Goal: Task Accomplishment & Management: Use online tool/utility

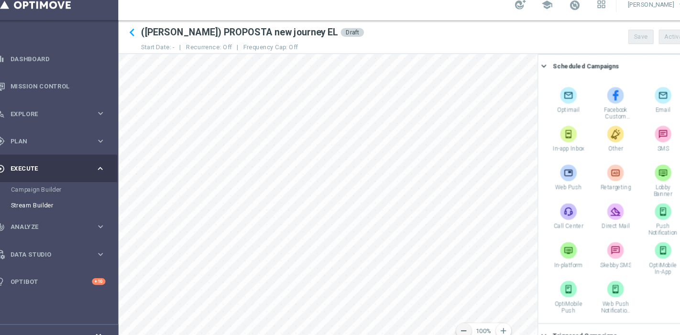
click at [442, 315] on icon "remove" at bounding box center [443, 316] width 9 height 9
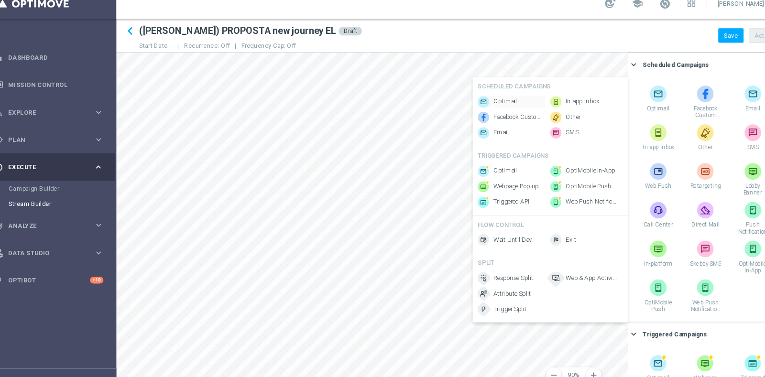
click at [481, 100] on div "Optimail" at bounding box center [490, 105] width 62 height 11
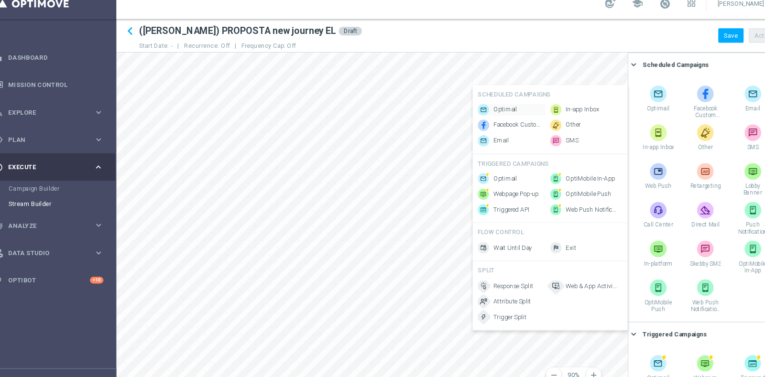
click at [483, 107] on div "Optimail" at bounding box center [490, 112] width 62 height 11
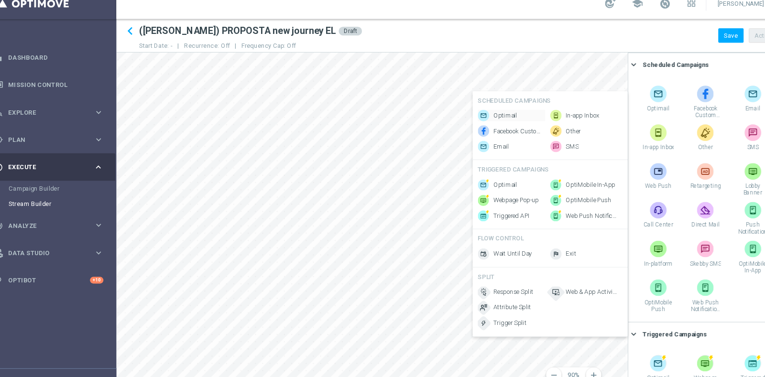
click at [479, 114] on span "Optimail" at bounding box center [484, 118] width 22 height 8
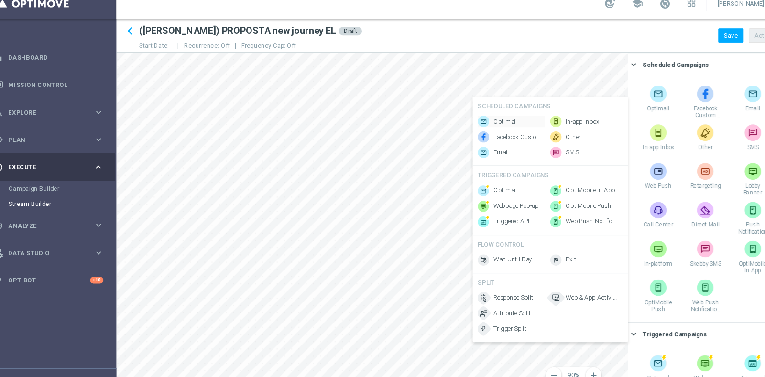
click at [485, 120] on span "Optimail" at bounding box center [484, 124] width 22 height 8
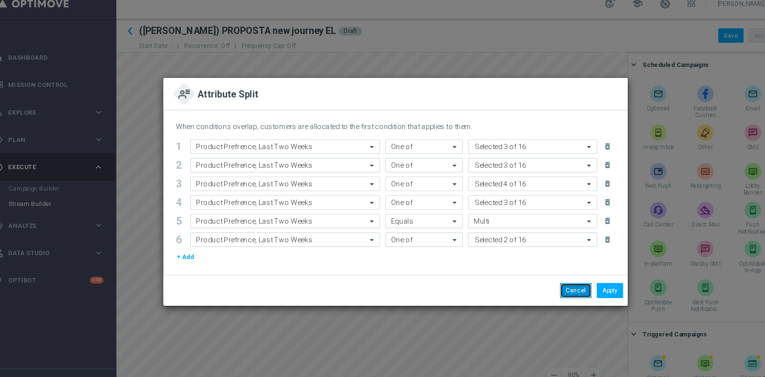
click at [556, 282] on button "Cancel" at bounding box center [549, 279] width 29 height 13
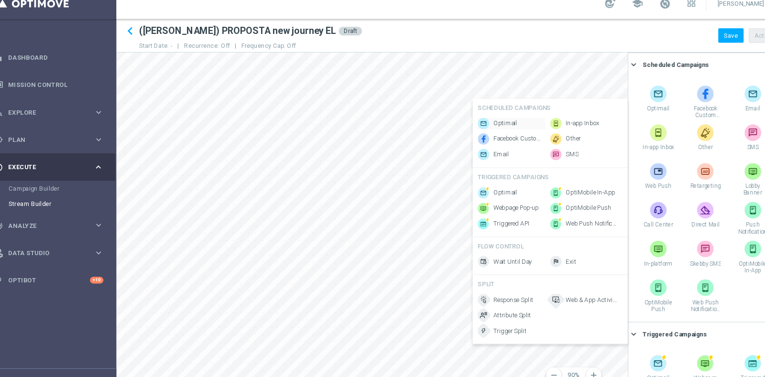
click at [489, 121] on span "Optimail" at bounding box center [484, 125] width 22 height 8
click at [479, 124] on span "Optimail" at bounding box center [484, 128] width 22 height 8
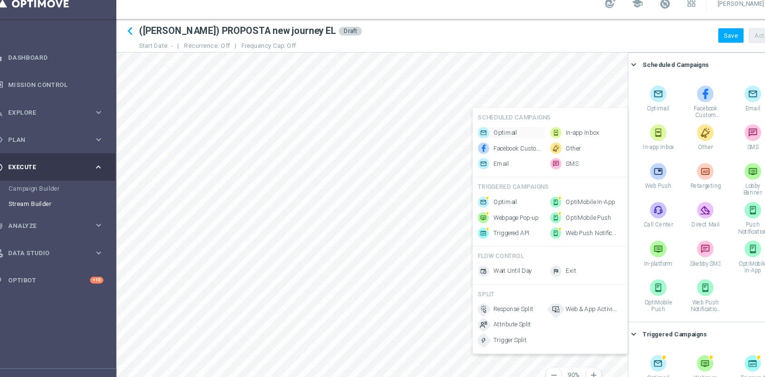
click at [482, 130] on span "Optimail" at bounding box center [484, 134] width 22 height 8
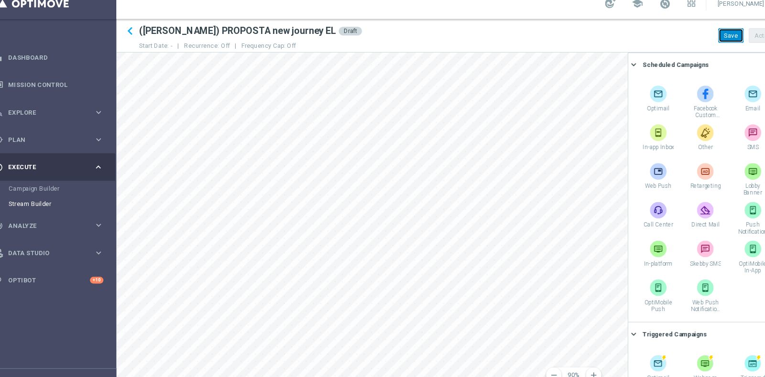
click at [680, 48] on button "Save" at bounding box center [692, 43] width 23 height 13
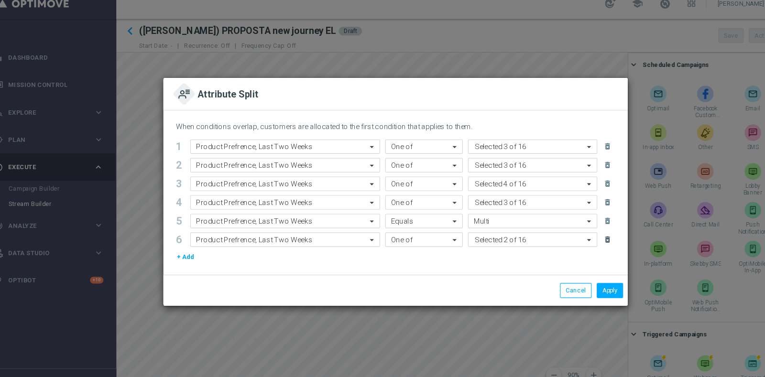
click at [577, 233] on icon "delete_forever" at bounding box center [579, 233] width 8 height 8
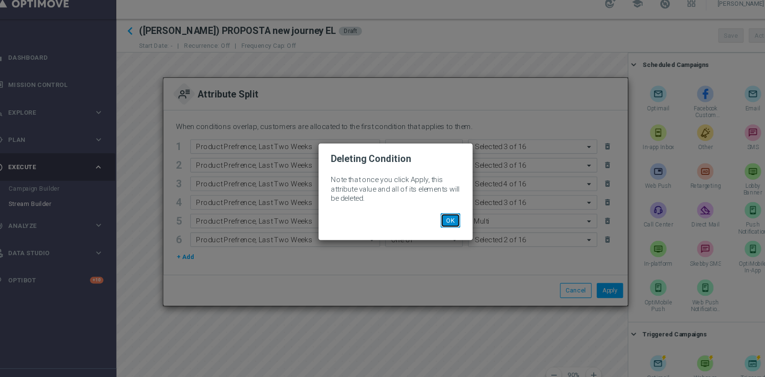
click at [438, 216] on button "OK" at bounding box center [433, 214] width 18 height 13
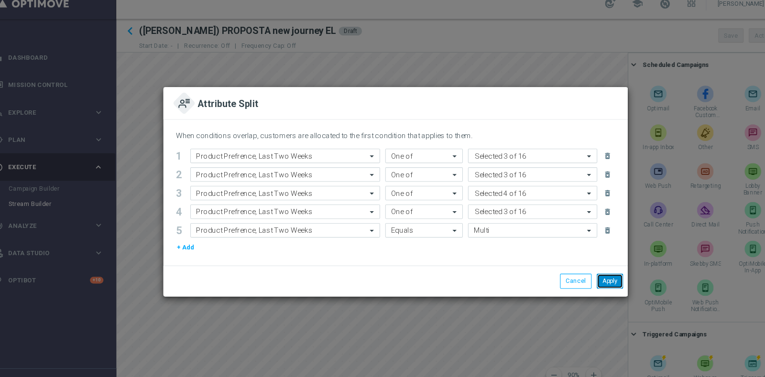
click at [578, 270] on button "Apply" at bounding box center [581, 270] width 24 height 13
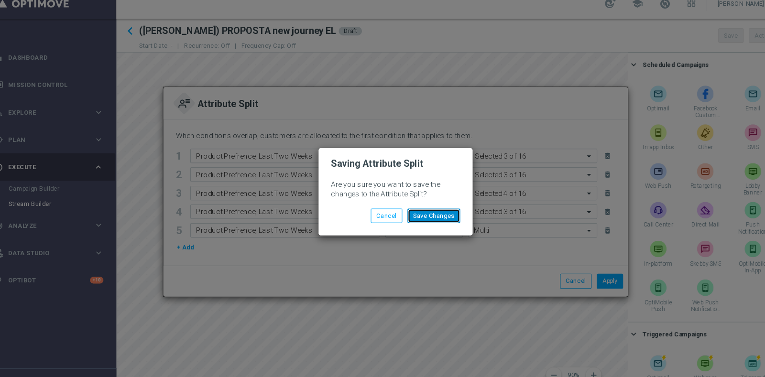
click at [424, 208] on button "Save Changes" at bounding box center [418, 210] width 49 height 13
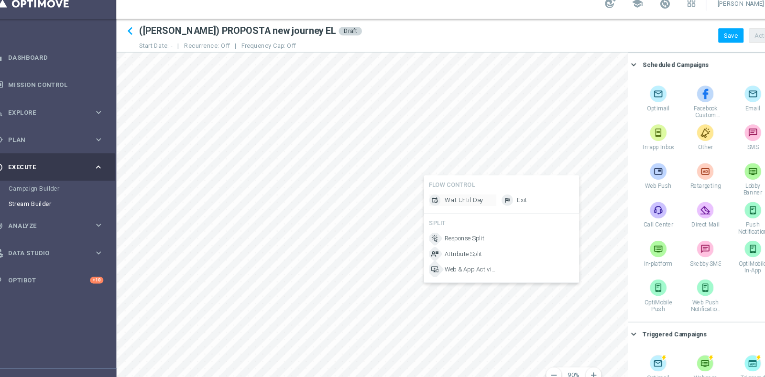
click at [443, 197] on span "Wait Until Day" at bounding box center [446, 196] width 36 height 8
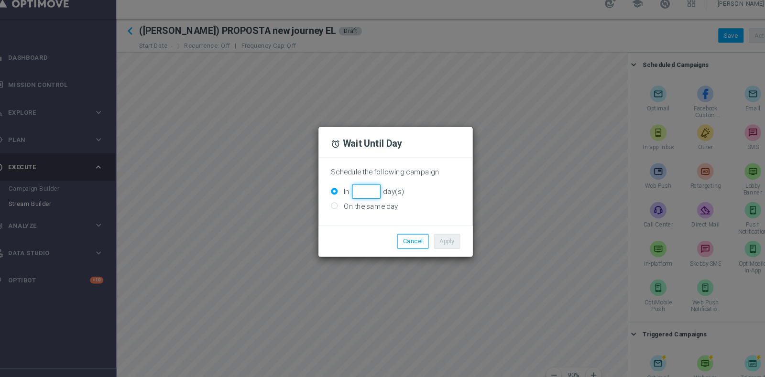
click at [362, 183] on input "In day(s)" at bounding box center [355, 188] width 26 height 13
click at [362, 186] on input "1" at bounding box center [355, 188] width 26 height 13
click at [362, 186] on input "2" at bounding box center [355, 188] width 26 height 13
click at [362, 186] on input "3" at bounding box center [355, 188] width 26 height 13
type input "4"
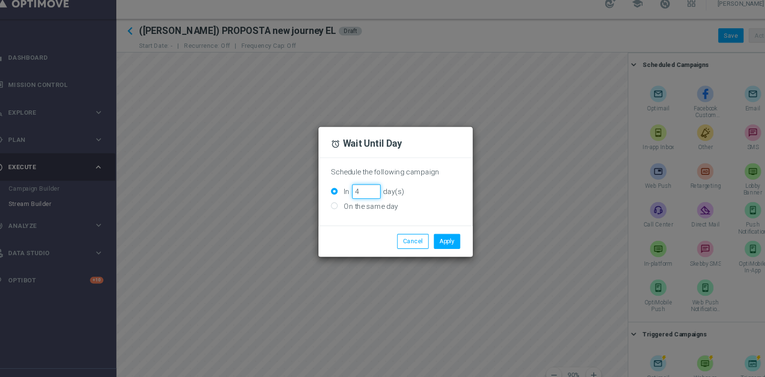
click at [362, 186] on input "4" at bounding box center [355, 188] width 26 height 13
click at [425, 234] on button "Apply" at bounding box center [430, 234] width 24 height 13
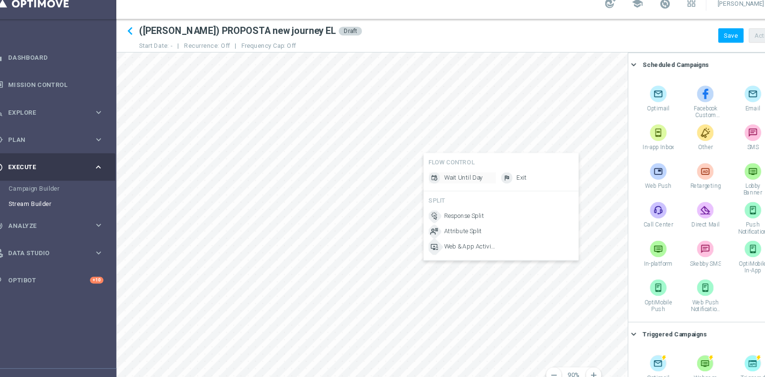
click at [435, 175] on span "Wait Until Day" at bounding box center [445, 176] width 36 height 8
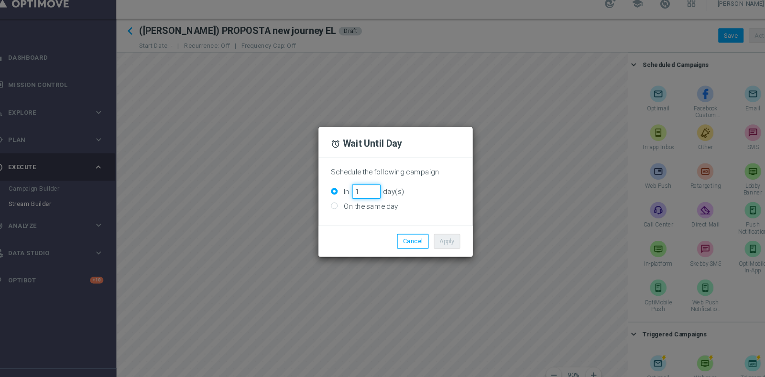
click at [362, 187] on input "1" at bounding box center [355, 188] width 26 height 13
click at [362, 187] on input "2" at bounding box center [355, 188] width 26 height 13
click at [362, 187] on input "3" at bounding box center [355, 188] width 26 height 13
type input "4"
click at [362, 187] on input "4" at bounding box center [355, 188] width 26 height 13
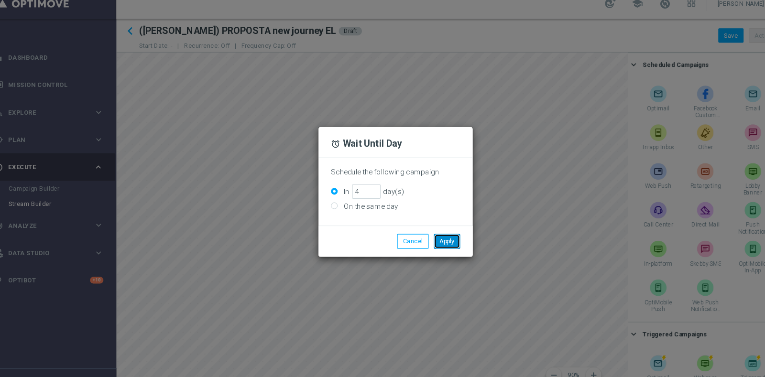
click at [431, 232] on button "Apply" at bounding box center [430, 234] width 24 height 13
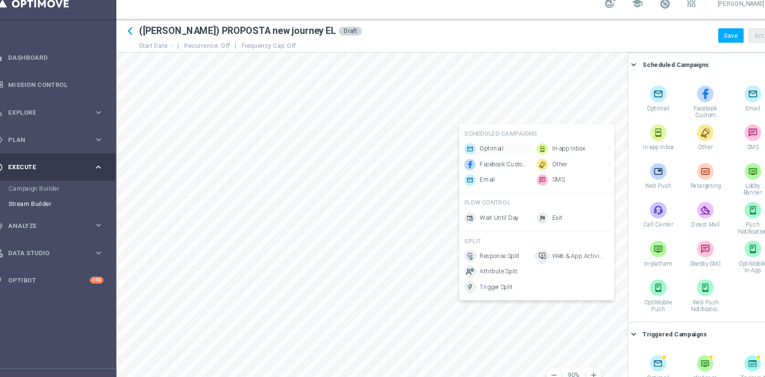
click at [470, 145] on span "Optimail" at bounding box center [471, 149] width 22 height 8
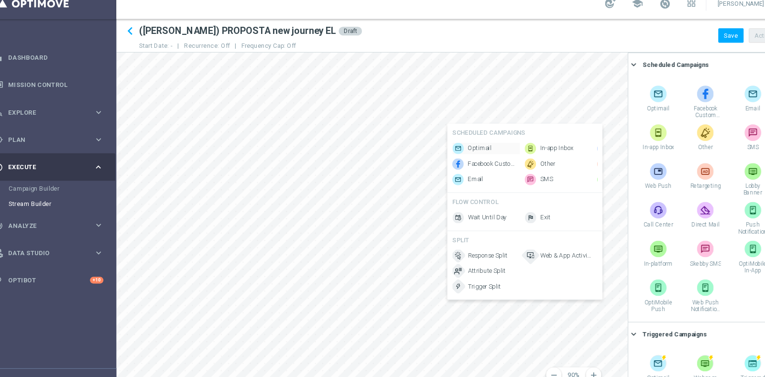
click at [455, 144] on span "Optimail" at bounding box center [460, 148] width 22 height 8
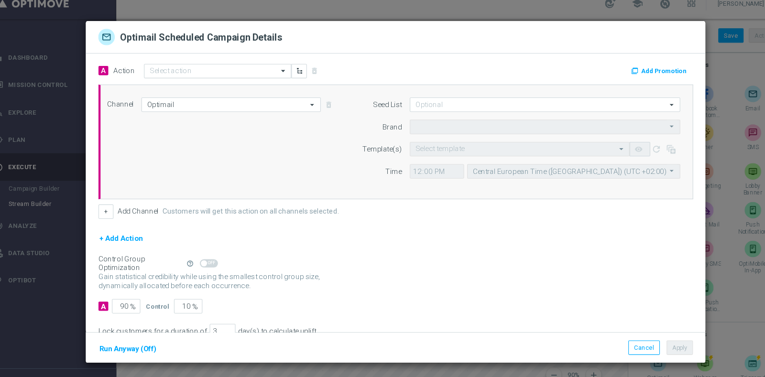
type input "Sisal Marketing"
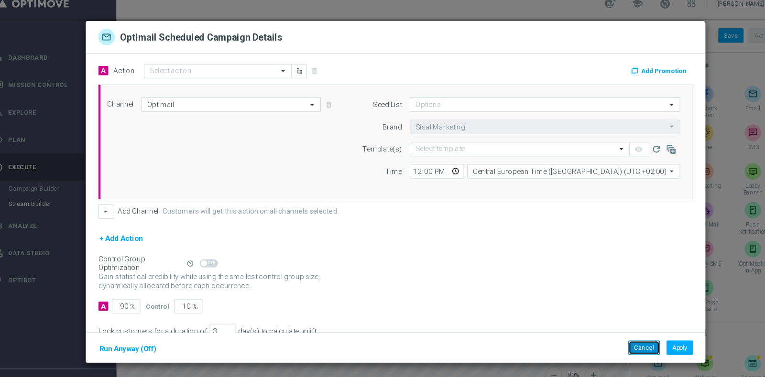
click at [611, 329] on button "Cancel" at bounding box center [612, 332] width 29 height 13
click at [614, 332] on button "Cancel" at bounding box center [612, 332] width 29 height 13
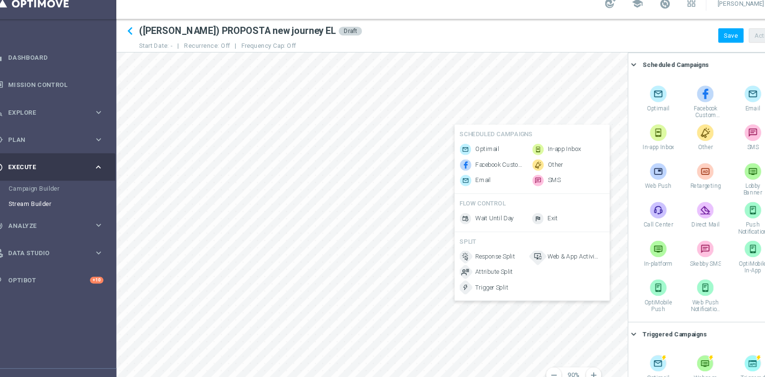
click at [471, 261] on div "Response Split Attribute Split Trigger Split" at bounding box center [473, 262] width 62 height 39
click at [472, 267] on span "Attribute Split" at bounding box center [473, 263] width 35 height 8
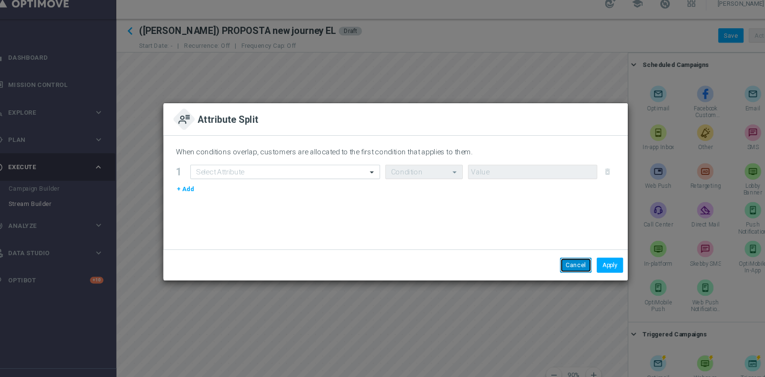
click at [558, 255] on button "Cancel" at bounding box center [549, 256] width 29 height 13
click at [277, 172] on input "text" at bounding box center [271, 170] width 146 height 8
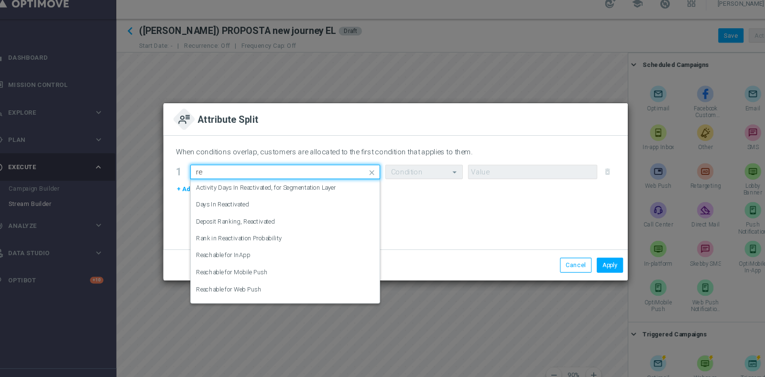
type input "r"
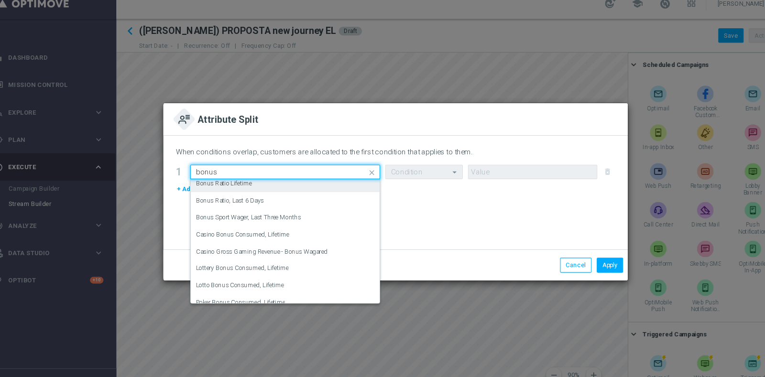
drag, startPoint x: 237, startPoint y: 170, endPoint x: 143, endPoint y: 166, distance: 93.3
click at [143, 166] on modal-container "Attribute Split When conditions overlap, customers are allocated to the first c…" at bounding box center [382, 188] width 765 height 377
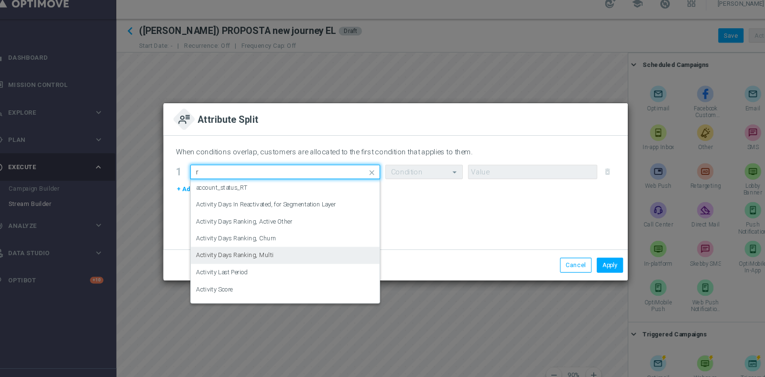
scroll to position [93, 0]
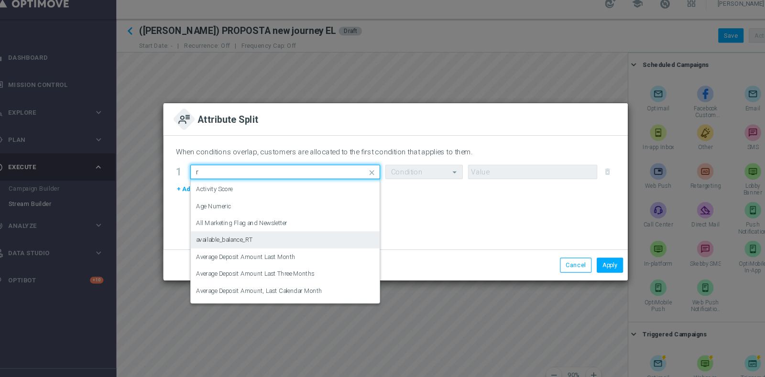
click at [276, 234] on div "available_balance_RT" at bounding box center [280, 233] width 165 height 16
type input "r"
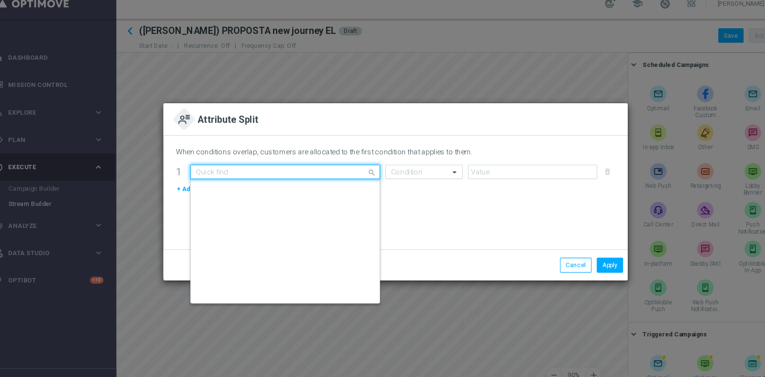
click at [270, 170] on input "text" at bounding box center [271, 170] width 146 height 8
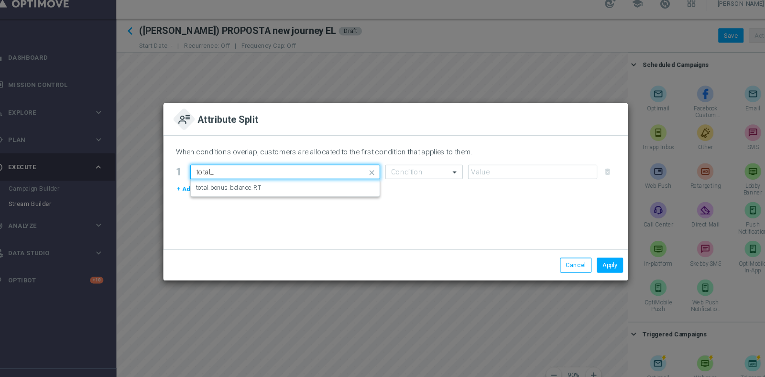
scroll to position [0, 0]
click at [274, 188] on div "total_bonus_balance_RT" at bounding box center [280, 185] width 165 height 16
type input "total_bon"
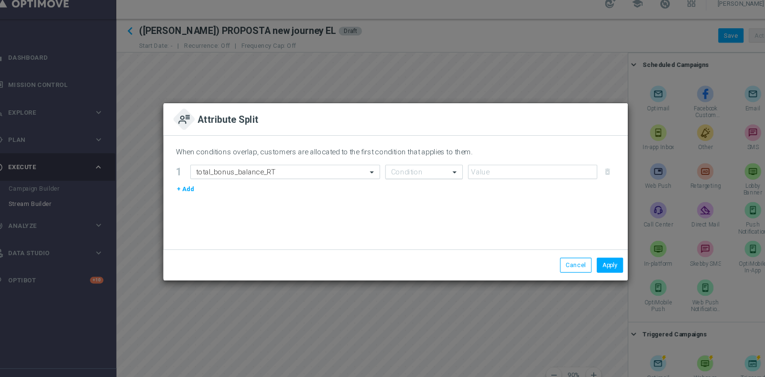
click at [419, 170] on input "text" at bounding box center [399, 170] width 42 height 8
click at [420, 263] on div ">=" at bounding box center [408, 263] width 61 height 16
click at [475, 163] on div "When conditions overlap, customers are allocated to the first condition that ap…" at bounding box center [382, 189] width 429 height 105
click at [479, 171] on input "number" at bounding box center [509, 170] width 120 height 13
type input "0.5"
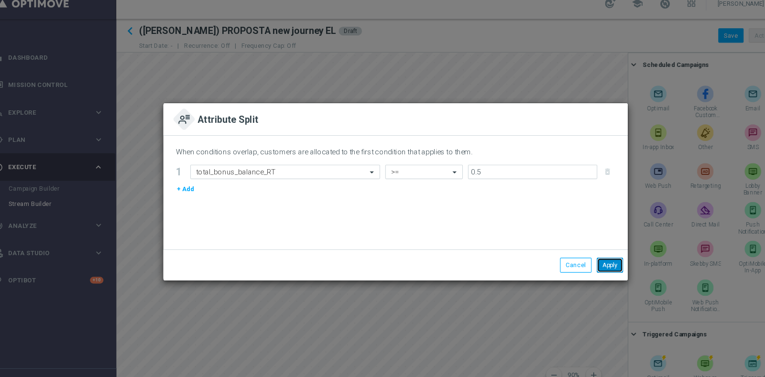
click at [582, 257] on button "Apply" at bounding box center [581, 256] width 24 height 13
click at [591, 261] on button "Apply" at bounding box center [581, 256] width 24 height 13
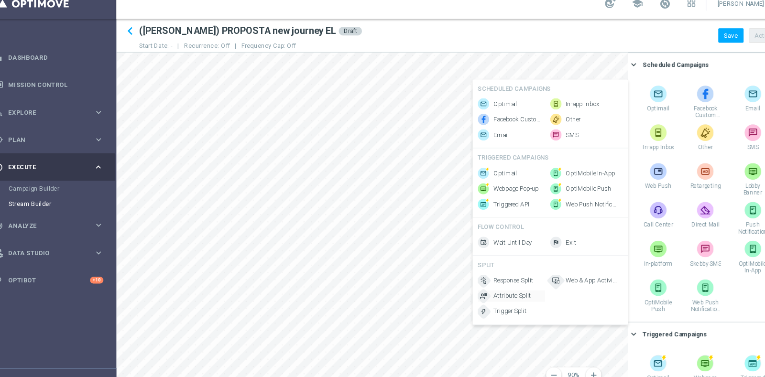
click at [497, 289] on span "Attribute Split" at bounding box center [490, 285] width 35 height 8
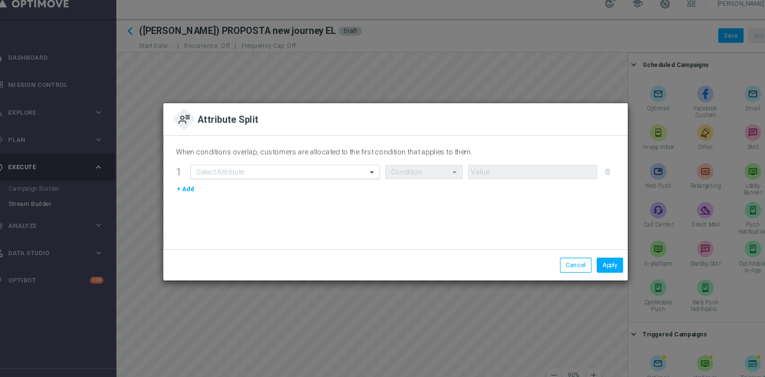
click at [246, 168] on input "text" at bounding box center [271, 170] width 146 height 8
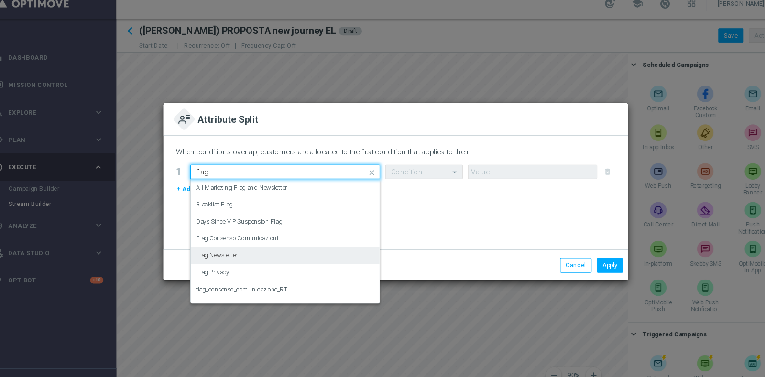
click at [242, 247] on div "Flag Newsletter" at bounding box center [280, 248] width 165 height 16
type input "flag"
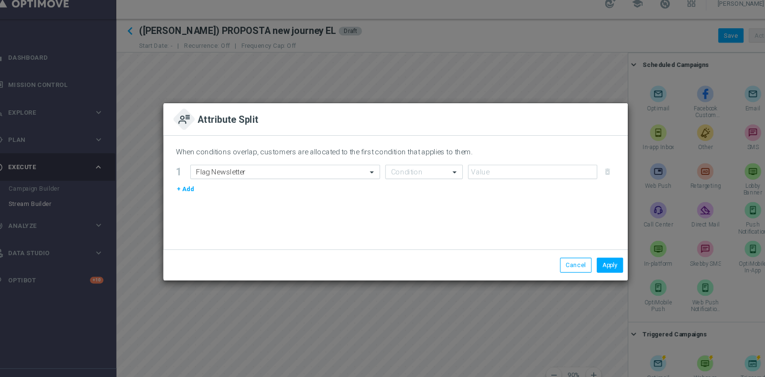
click at [445, 165] on form "Select Attribute Flag Newsletter Condition delete_forever" at bounding box center [389, 170] width 393 height 13
click at [431, 169] on div at bounding box center [408, 170] width 71 height 8
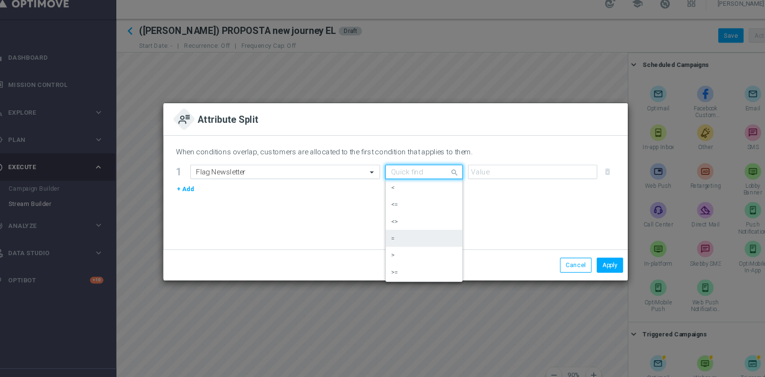
click at [397, 231] on div "=" at bounding box center [408, 232] width 61 height 16
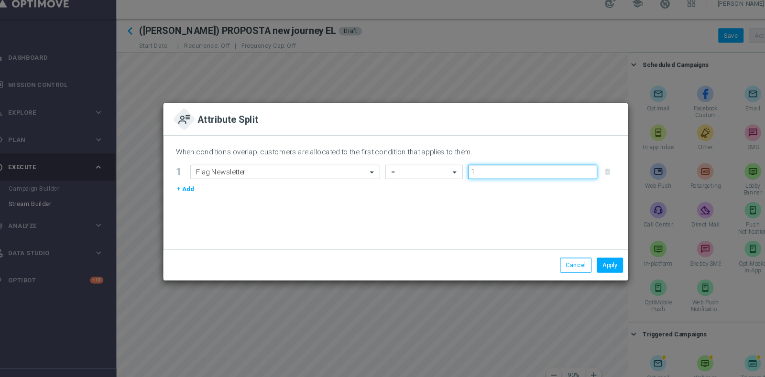
type input "1"
click at [564, 169] on input "1" at bounding box center [509, 170] width 120 height 13
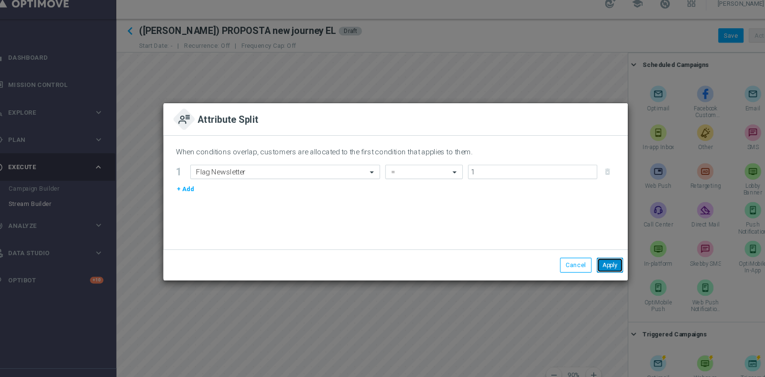
click at [581, 259] on button "Apply" at bounding box center [581, 256] width 24 height 13
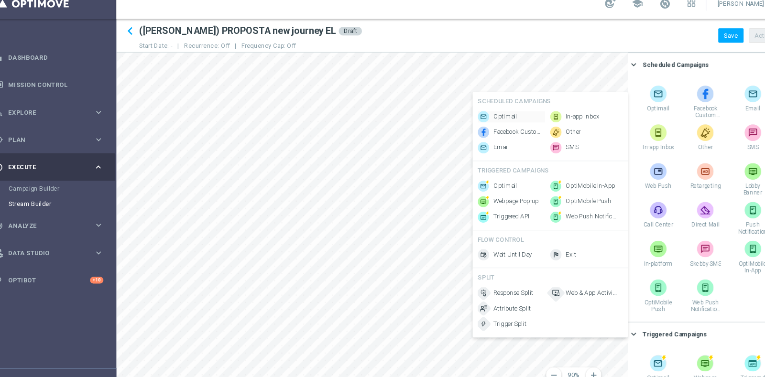
click at [479, 115] on span "Optimail" at bounding box center [484, 119] width 22 height 8
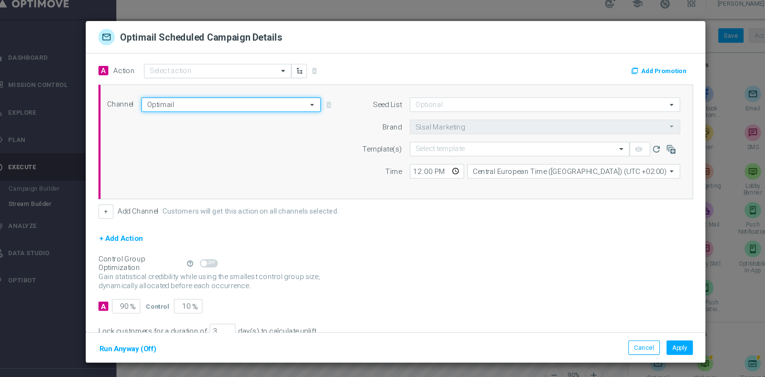
click at [197, 107] on input "Optimail" at bounding box center [230, 107] width 166 height 13
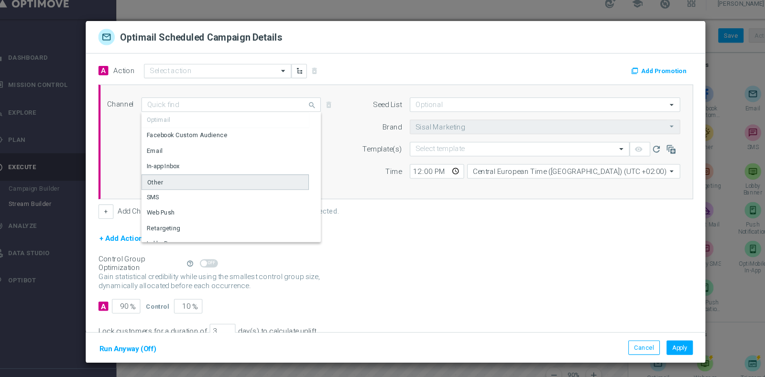
click at [179, 177] on div "Other" at bounding box center [224, 180] width 155 height 14
type input "Other"
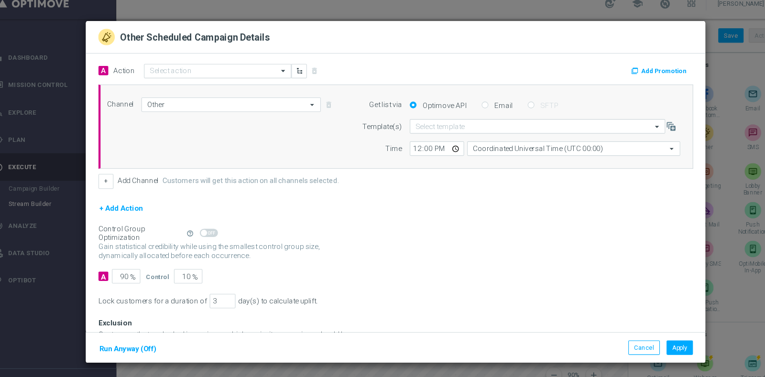
click at [471, 112] on label "Email" at bounding box center [480, 108] width 19 height 9
click at [467, 112] on input "Email" at bounding box center [465, 109] width 6 height 6
radio input "true"
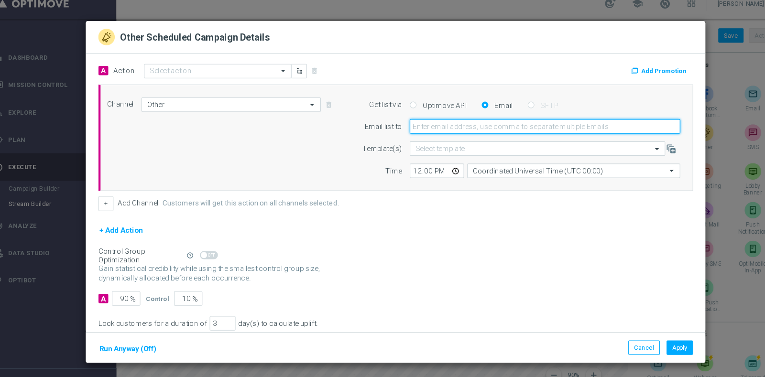
click at [466, 125] on input "email" at bounding box center [520, 127] width 250 height 13
type input "[PERSON_NAME][EMAIL_ADDRESS][PERSON_NAME][DOMAIN_NAME]"
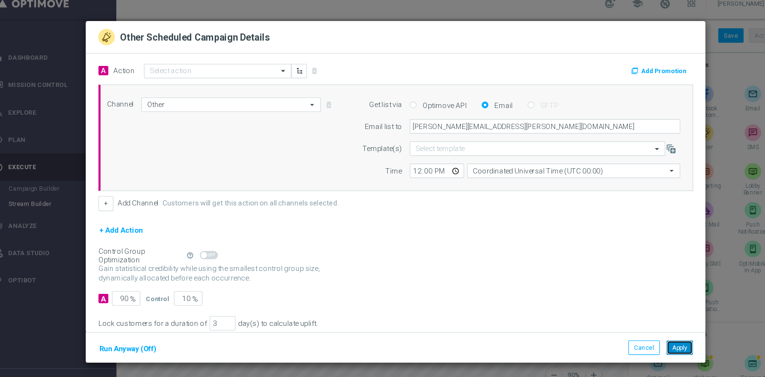
click at [647, 335] on button "Apply" at bounding box center [645, 332] width 24 height 13
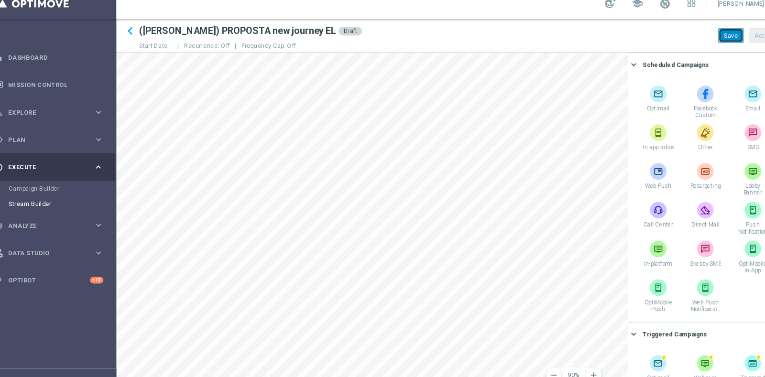
click at [680, 41] on button "Save" at bounding box center [692, 43] width 23 height 13
click at [471, 153] on div "FLOW CONTROL" at bounding box center [513, 147] width 134 height 13
click at [471, 157] on span "Wait Until Day" at bounding box center [478, 159] width 36 height 8
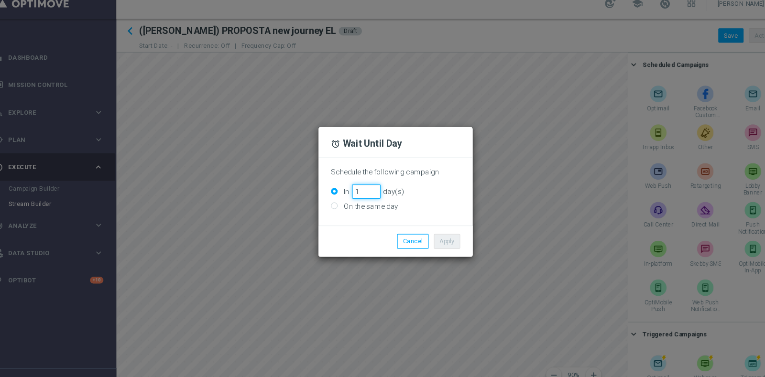
type input "1"
click at [363, 186] on input "1" at bounding box center [355, 188] width 26 height 13
click at [433, 238] on button "Apply" at bounding box center [430, 234] width 24 height 13
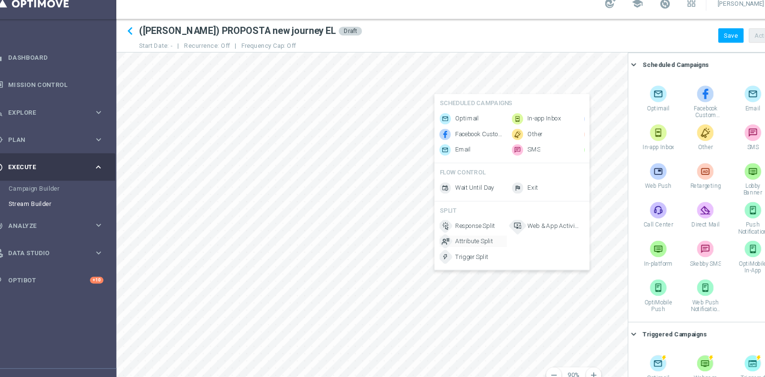
click at [453, 239] on span "Attribute Split" at bounding box center [455, 234] width 35 height 8
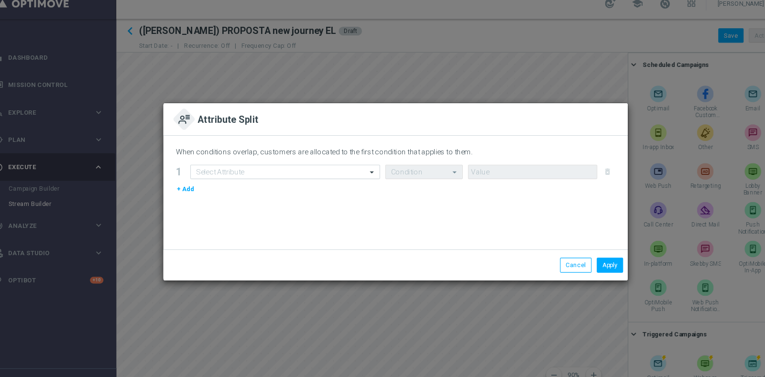
click at [270, 177] on form "1 Select Attribute Condition delete_forever + Add" at bounding box center [382, 178] width 406 height 28
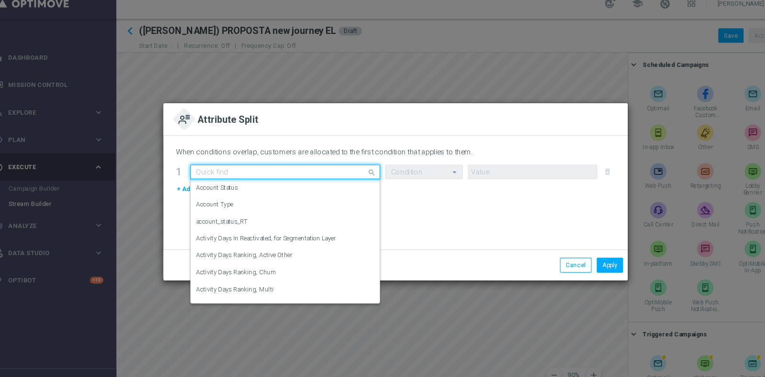
click at [261, 169] on input "text" at bounding box center [271, 170] width 146 height 8
click at [244, 249] on div "Flag Newsletter" at bounding box center [280, 248] width 165 height 16
type input "flag"
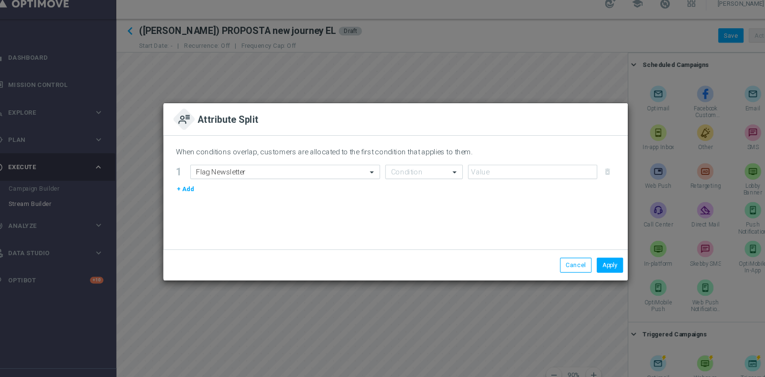
click at [405, 158] on div "When conditions overlap, customers are allocated to the first condition that ap…" at bounding box center [382, 153] width 406 height 14
click at [411, 170] on input "text" at bounding box center [399, 170] width 42 height 8
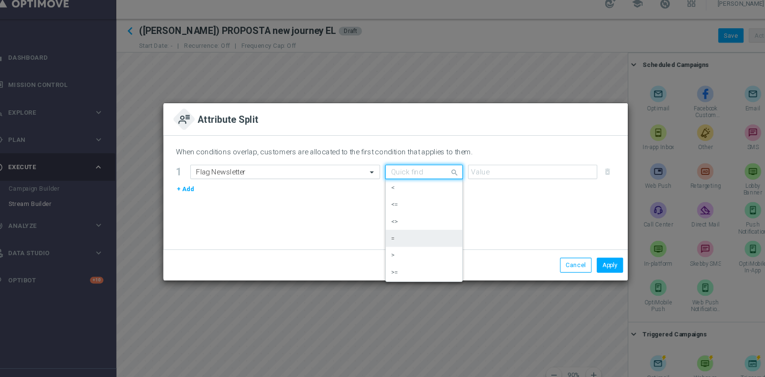
click at [402, 226] on div "=" at bounding box center [408, 232] width 61 height 16
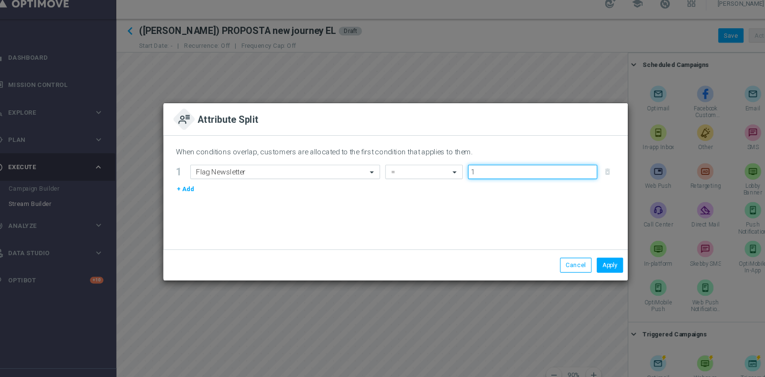
type input "1"
click at [564, 170] on input "1" at bounding box center [509, 170] width 120 height 13
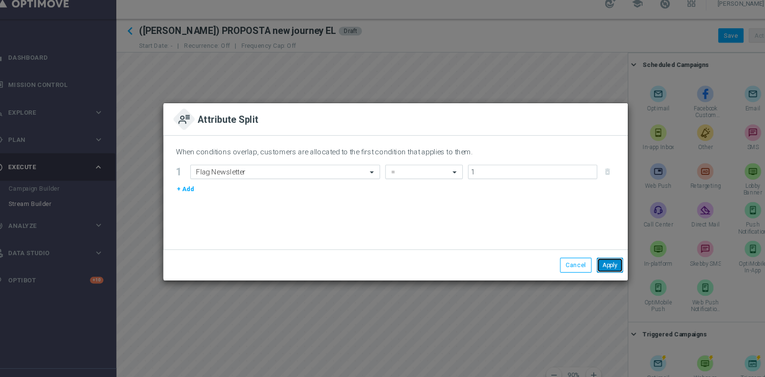
click at [583, 255] on button "Apply" at bounding box center [581, 256] width 24 height 13
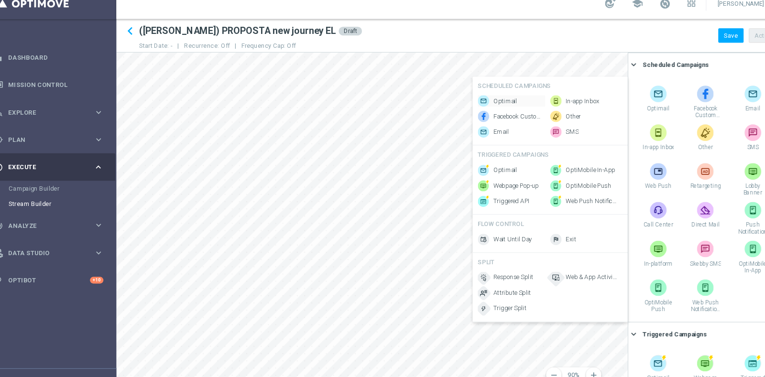
click at [482, 105] on span "Optimail" at bounding box center [484, 105] width 22 height 8
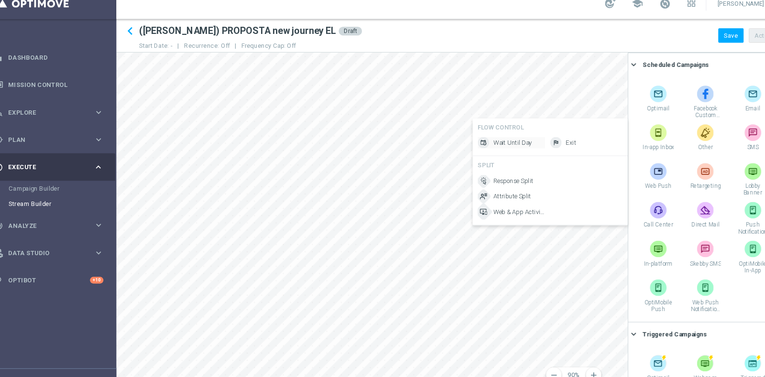
click at [491, 142] on span "Wait Until Day" at bounding box center [491, 143] width 36 height 8
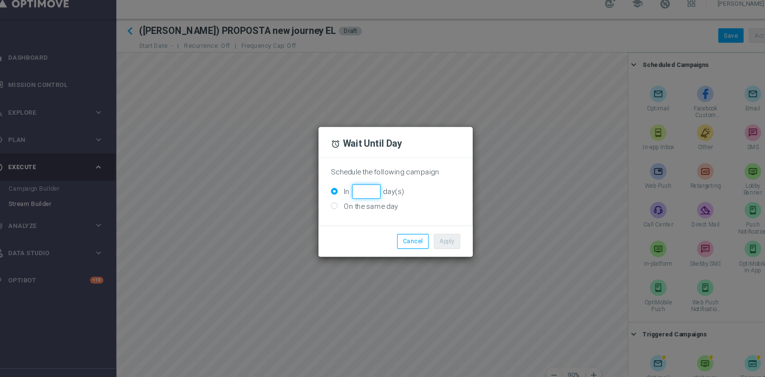
click at [366, 186] on input "In day(s)" at bounding box center [355, 188] width 26 height 13
click at [360, 186] on input "1" at bounding box center [355, 188] width 26 height 13
type input "2"
click at [360, 186] on input "2" at bounding box center [355, 188] width 26 height 13
click at [436, 234] on button "Apply" at bounding box center [430, 234] width 24 height 13
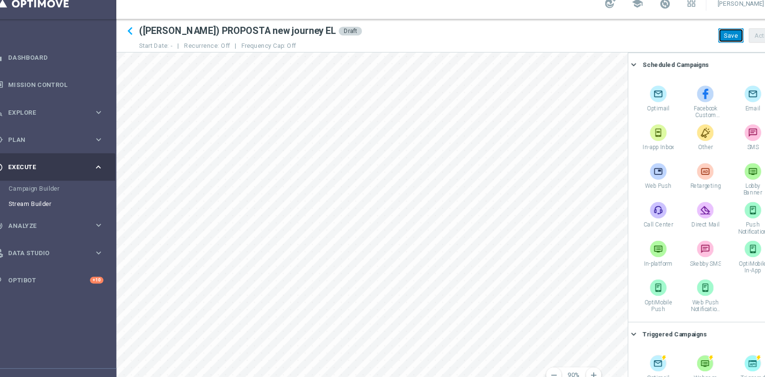
click at [680, 44] on button "Save" at bounding box center [692, 43] width 23 height 13
click at [135, 37] on icon "keyboard_arrow_left" at bounding box center [137, 40] width 14 height 14
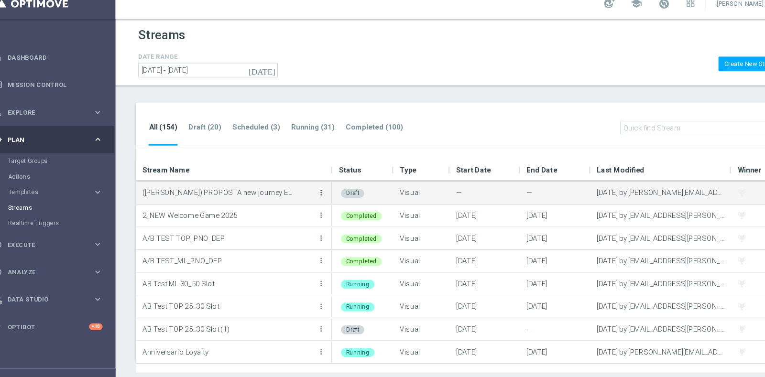
click at [314, 191] on icon "more_vert" at bounding box center [315, 190] width 8 height 8
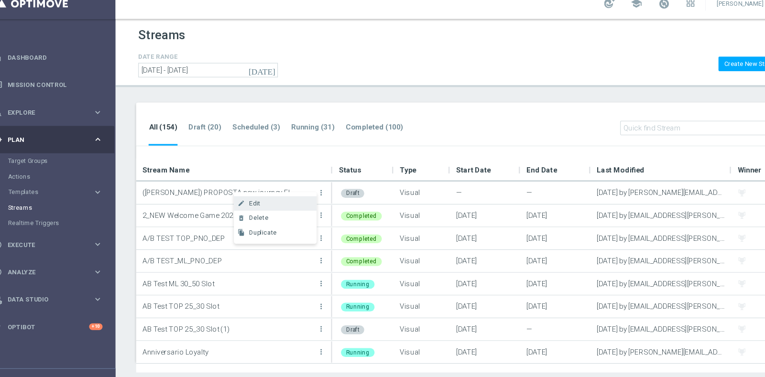
click at [270, 199] on div "Edit" at bounding box center [277, 199] width 58 height 7
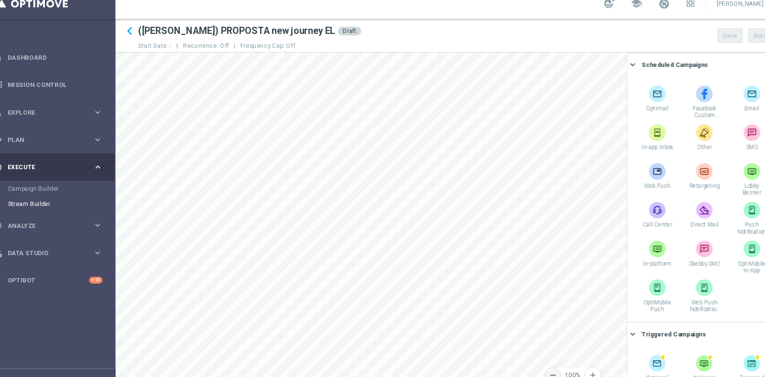
click at [527, 335] on icon "remove" at bounding box center [529, 358] width 9 height 9
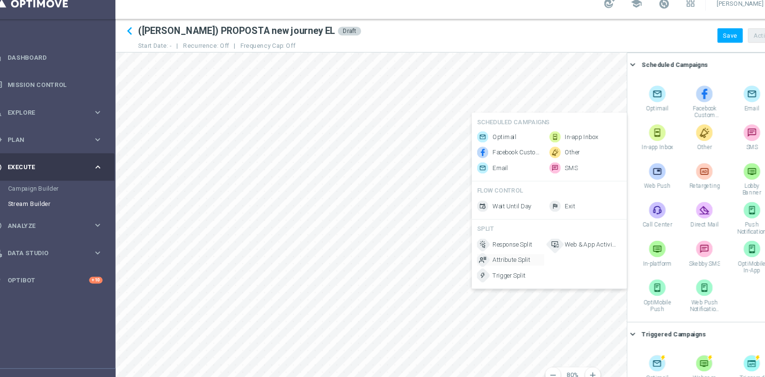
click at [492, 256] on span "Attribute Split" at bounding box center [490, 252] width 35 height 8
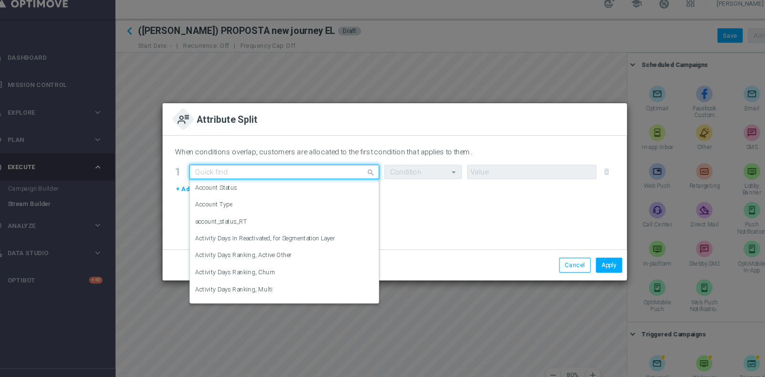
click at [241, 171] on input "text" at bounding box center [271, 170] width 146 height 8
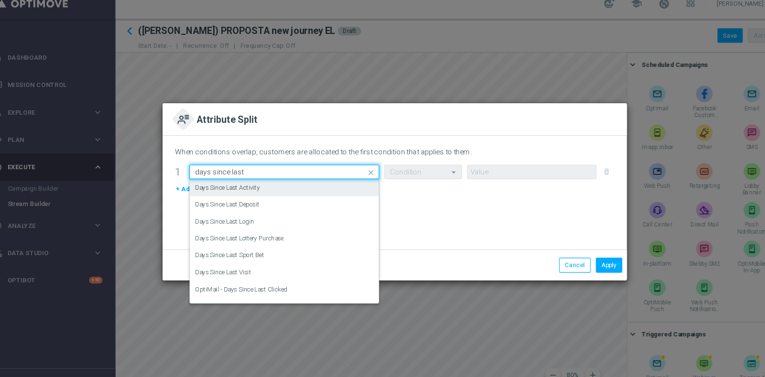
click at [247, 181] on label "Days Since Last Activity" at bounding box center [228, 185] width 60 height 8
type input "days since last"
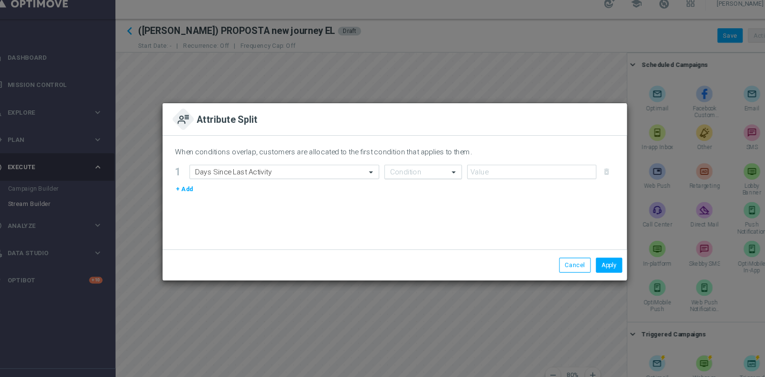
click at [443, 171] on span at bounding box center [438, 170] width 12 height 8
click at [401, 262] on div ">=" at bounding box center [408, 263] width 61 height 16
click at [471, 165] on input "number" at bounding box center [509, 170] width 120 height 13
type input "7"
click at [575, 253] on button "Apply" at bounding box center [581, 256] width 24 height 13
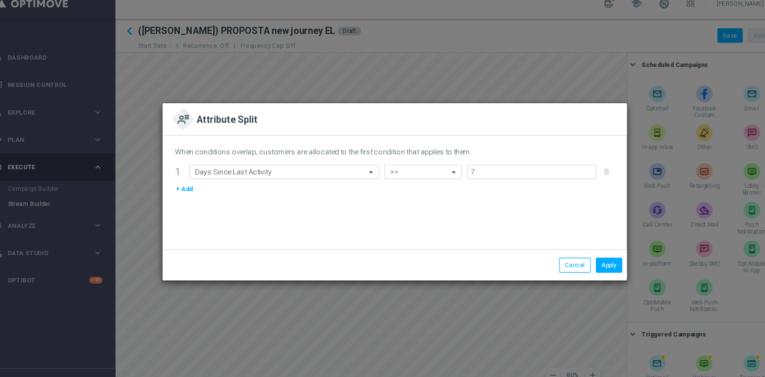
click at [193, 183] on button "+ Add" at bounding box center [188, 186] width 18 height 11
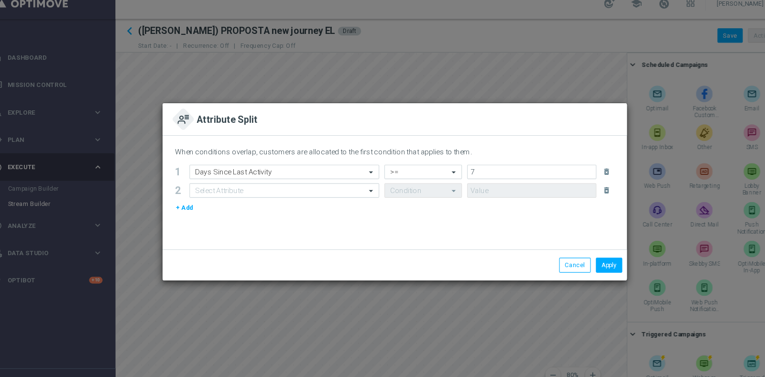
click at [189, 206] on button "+ Add" at bounding box center [188, 203] width 18 height 11
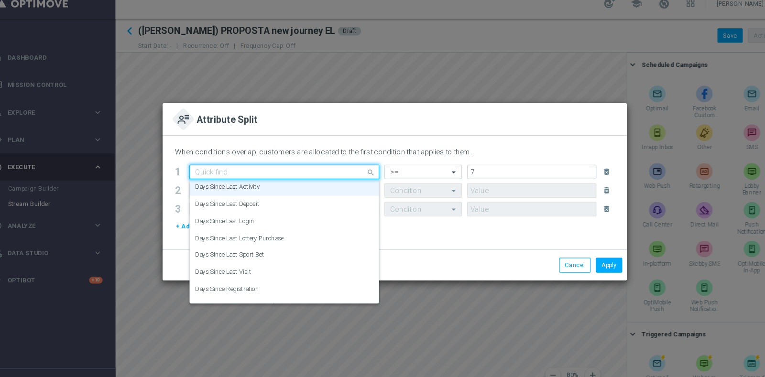
click at [284, 173] on input "text" at bounding box center [271, 170] width 146 height 8
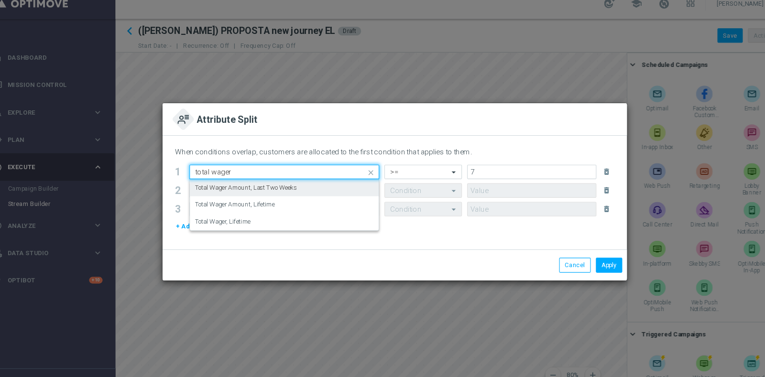
click at [288, 184] on label "Total Wager Amount, Last Two Weeks" at bounding box center [245, 185] width 94 height 8
type input "total wager"
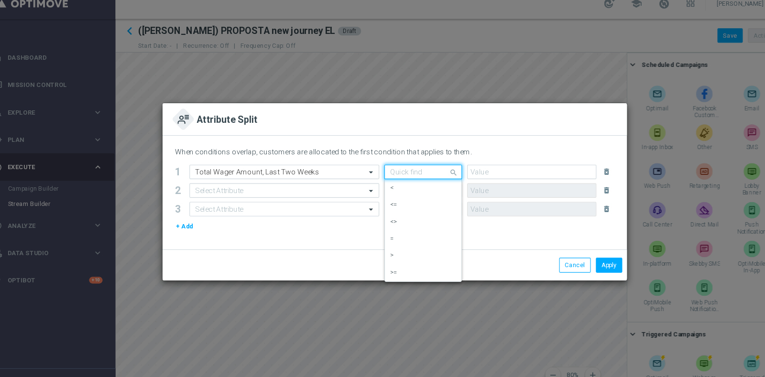
click at [427, 170] on div at bounding box center [408, 170] width 71 height 8
click at [395, 232] on div "=" at bounding box center [408, 232] width 61 height 16
click at [421, 171] on div at bounding box center [408, 170] width 71 height 8
click at [404, 199] on div "<=" at bounding box center [408, 201] width 61 height 16
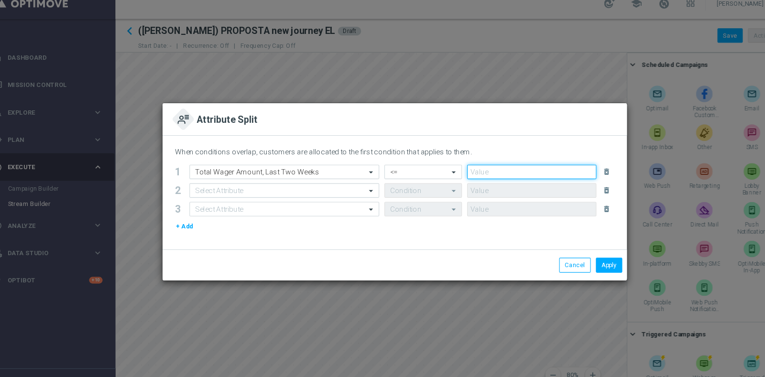
click at [540, 166] on input "number" at bounding box center [509, 170] width 120 height 13
type input "0"
click at [580, 186] on icon "delete_forever" at bounding box center [579, 188] width 8 height 8
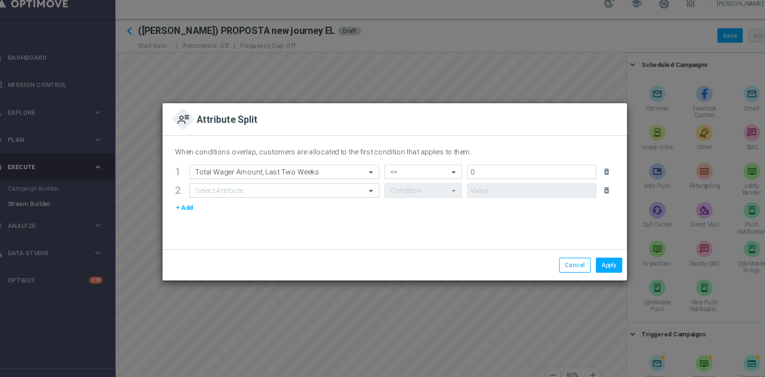
click at [580, 186] on icon "delete_forever" at bounding box center [579, 188] width 8 height 8
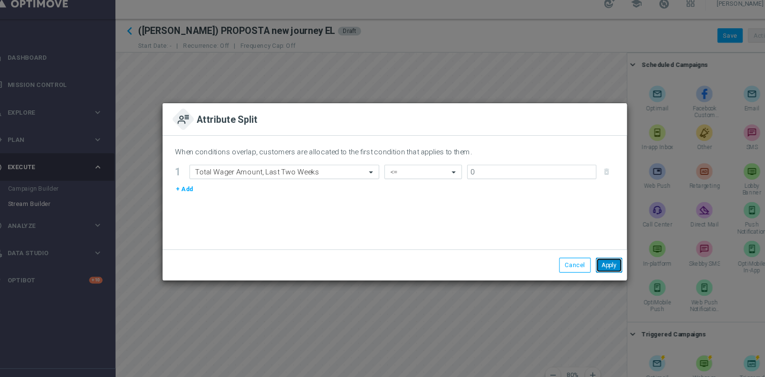
click at [580, 255] on button "Apply" at bounding box center [581, 256] width 24 height 13
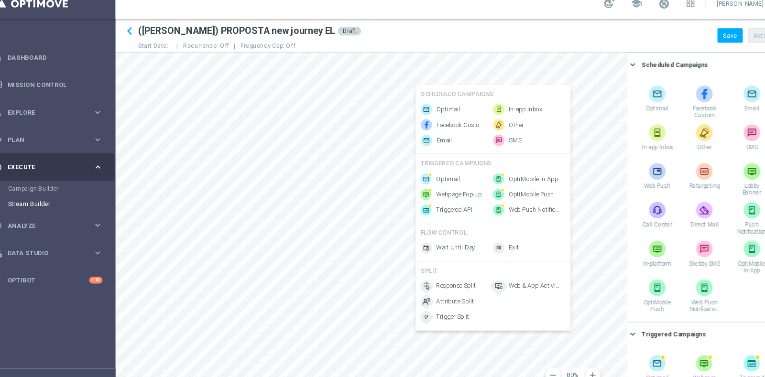
click at [429, 116] on div "Optimail Facebook Custom Audience Email" at bounding box center [437, 126] width 62 height 39
click at [434, 109] on span "Optimail" at bounding box center [432, 113] width 22 height 8
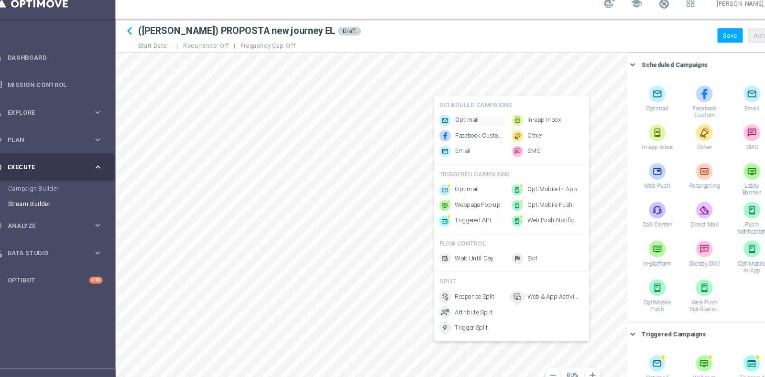
click at [444, 119] on span "Optimail" at bounding box center [449, 123] width 22 height 8
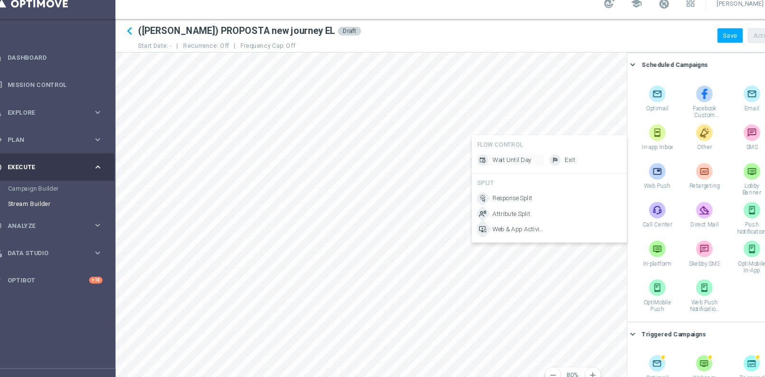
click at [499, 161] on span "Wait Until Day" at bounding box center [491, 159] width 36 height 8
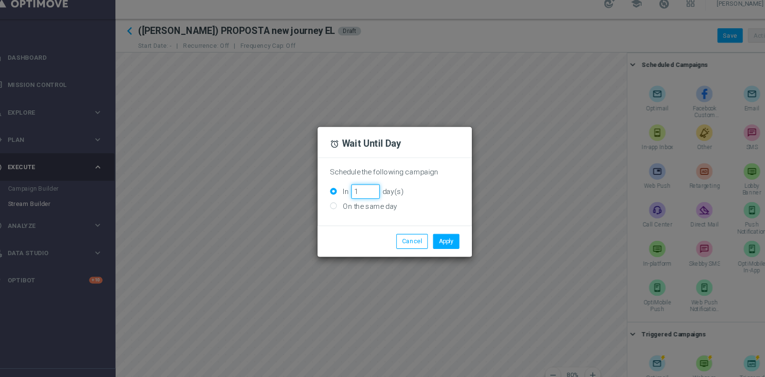
click at [360, 186] on input "1" at bounding box center [355, 188] width 26 height 13
click at [360, 186] on input "2" at bounding box center [355, 188] width 26 height 13
click at [360, 186] on input "3" at bounding box center [355, 188] width 26 height 13
type input "4"
click at [360, 186] on input "4" at bounding box center [355, 188] width 26 height 13
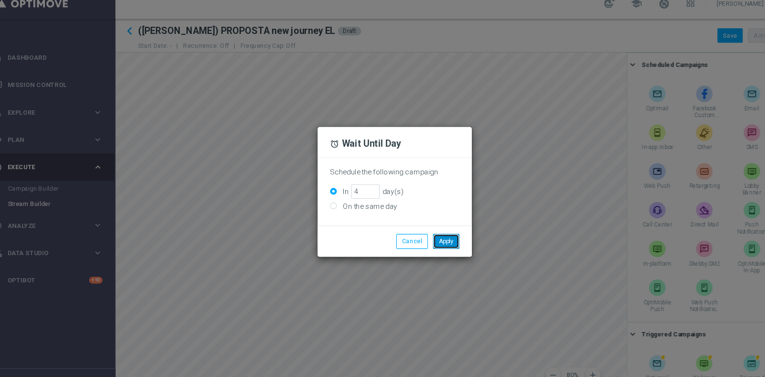
click at [433, 230] on button "Apply" at bounding box center [430, 234] width 24 height 13
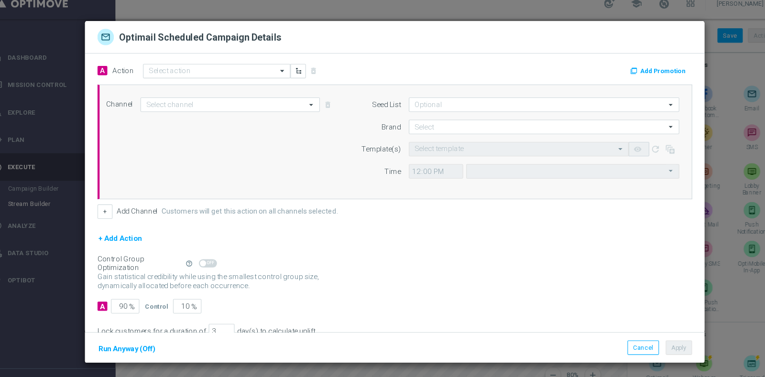
type input "Optimail"
type input "Central European Time ([GEOGRAPHIC_DATA]) (UTC +02:00)"
type input "Sisal Marketing"
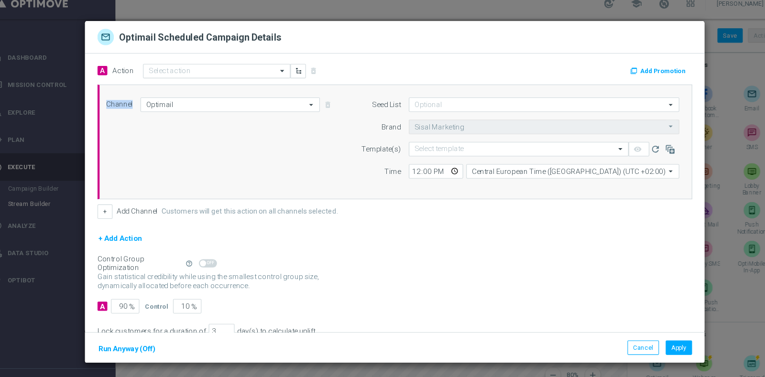
drag, startPoint x: 402, startPoint y: 151, endPoint x: 322, endPoint y: 150, distance: 79.4
click at [322, 150] on div "Channel Optimail Optimail arrow_drop_down Drag here to set row groups Drag here…" at bounding box center [381, 142] width 544 height 82
click at [610, 334] on button "Cancel" at bounding box center [612, 332] width 29 height 13
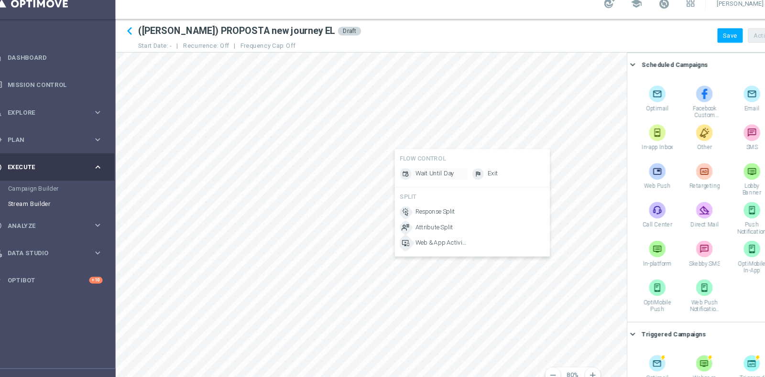
click at [409, 174] on span "Wait Until Day" at bounding box center [420, 172] width 36 height 8
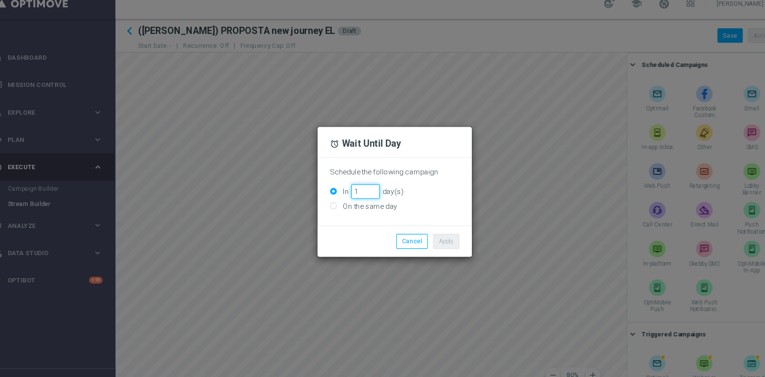
click at [365, 185] on input "1" at bounding box center [355, 188] width 26 height 13
click at [365, 185] on input "2" at bounding box center [355, 188] width 26 height 13
click at [365, 185] on input "3" at bounding box center [355, 188] width 26 height 13
type input "4"
click at [365, 185] on input "4" at bounding box center [355, 188] width 26 height 13
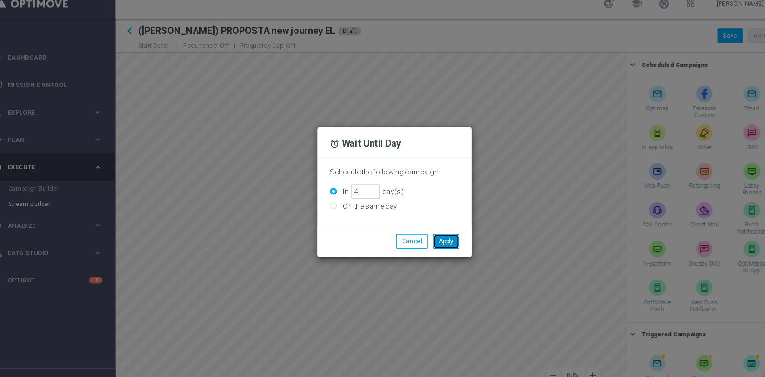
click at [428, 235] on button "Apply" at bounding box center [430, 234] width 24 height 13
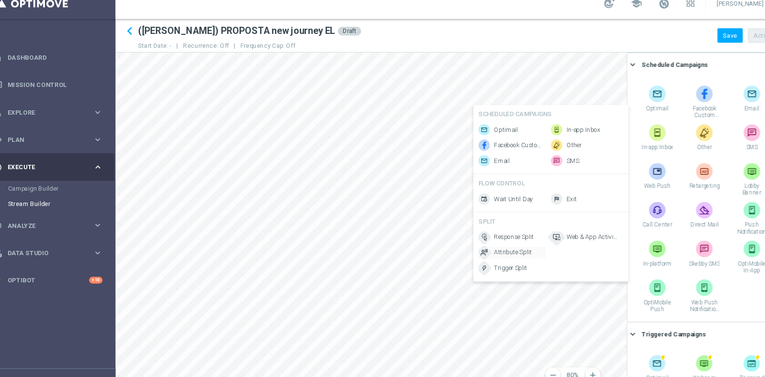
click at [499, 249] on span "Attribute Split" at bounding box center [491, 245] width 35 height 8
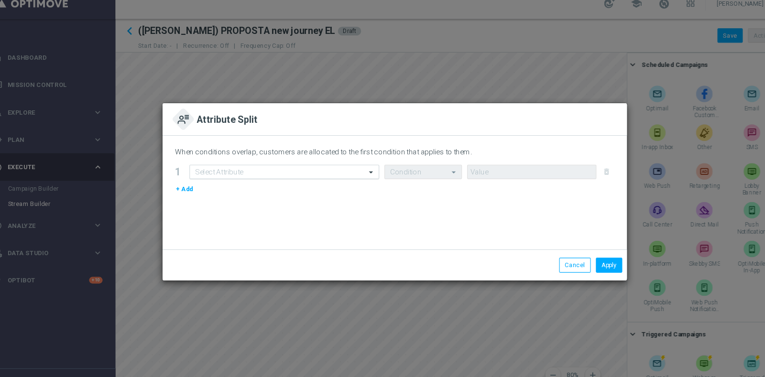
click at [346, 166] on div at bounding box center [280, 170] width 175 height 8
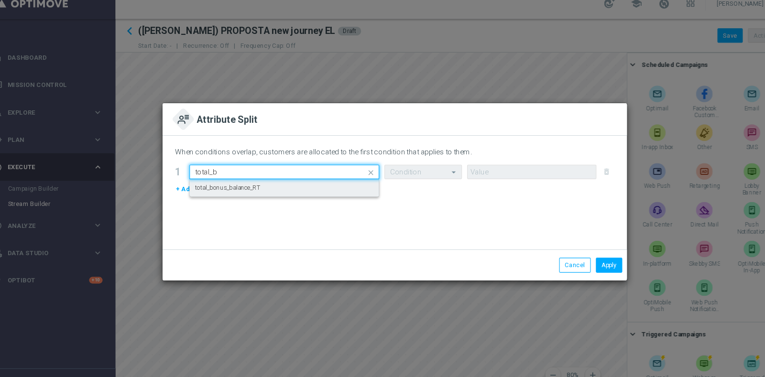
click at [313, 186] on div "total_bonus_balance_RT" at bounding box center [280, 185] width 165 height 16
type input "total_b"
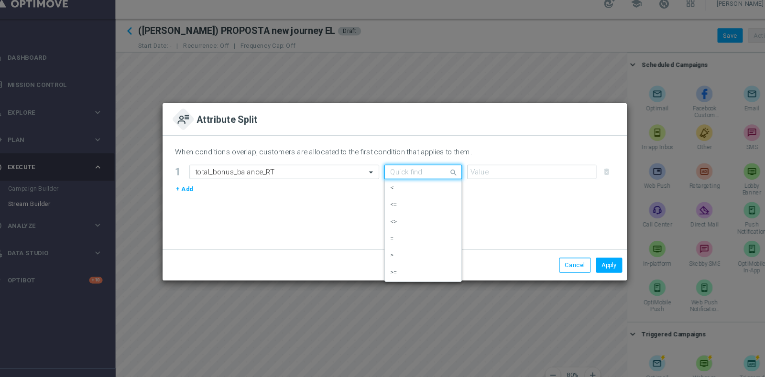
click at [389, 173] on input "text" at bounding box center [399, 170] width 42 height 8
click at [412, 263] on div ">=" at bounding box center [408, 263] width 61 height 16
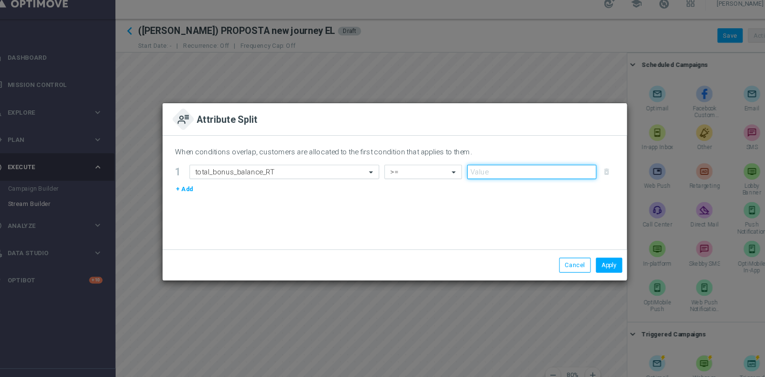
click at [468, 170] on input "number" at bounding box center [509, 170] width 120 height 13
type input "0.5"
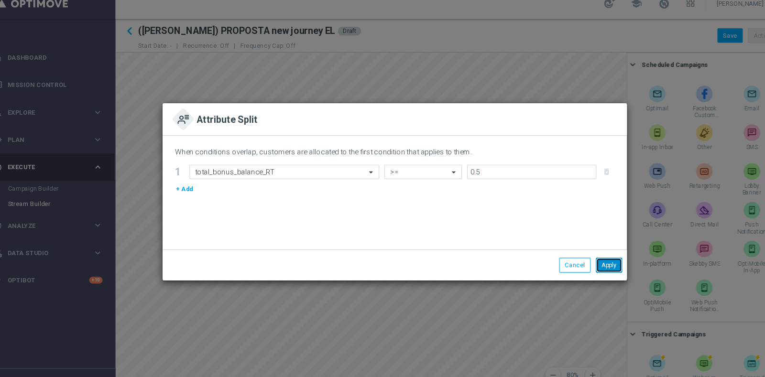
click at [581, 256] on button "Apply" at bounding box center [581, 256] width 24 height 13
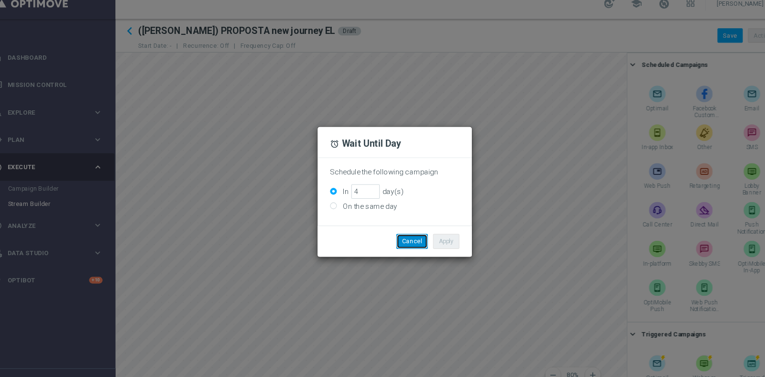
click at [389, 232] on button "Cancel" at bounding box center [398, 234] width 29 height 13
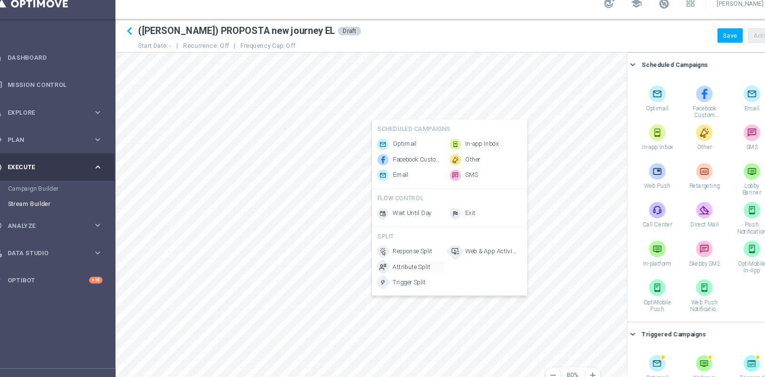
click at [402, 263] on span "Attribute Split" at bounding box center [398, 258] width 35 height 8
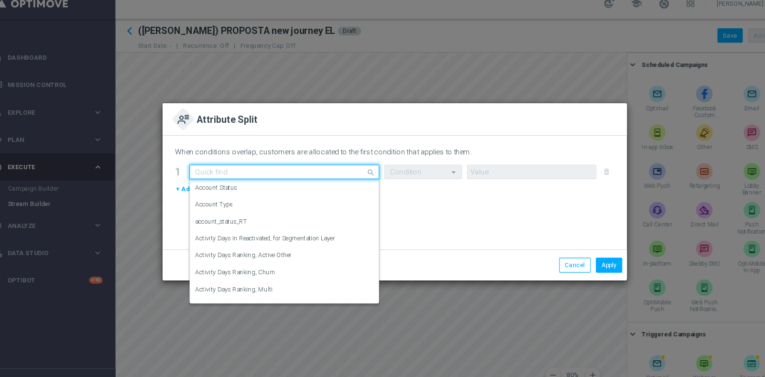
click at [344, 171] on input "text" at bounding box center [271, 170] width 146 height 8
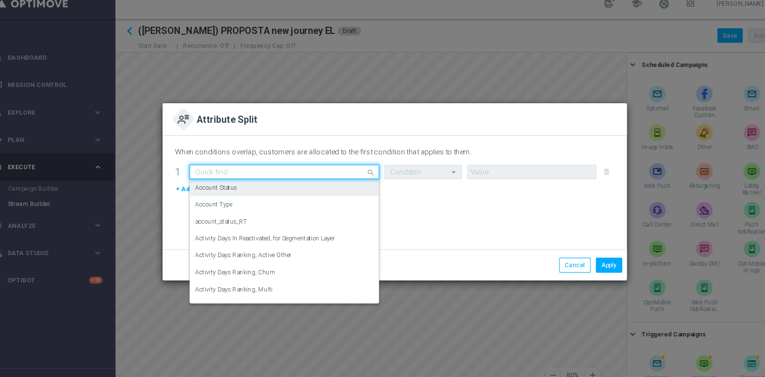
click at [256, 166] on input "text" at bounding box center [271, 170] width 146 height 8
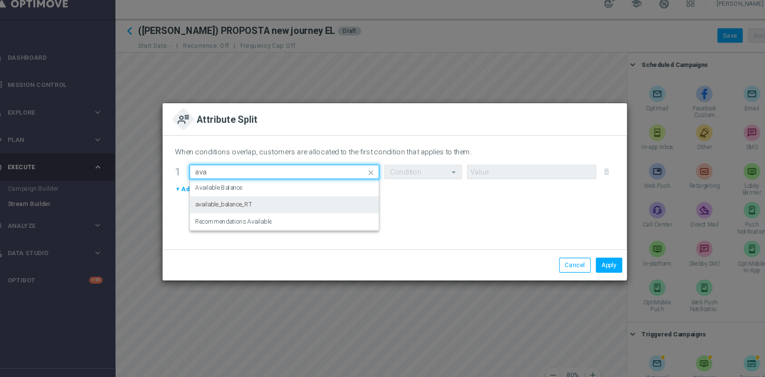
click at [259, 199] on div "available_balance_RT" at bounding box center [280, 201] width 165 height 16
type input "ava"
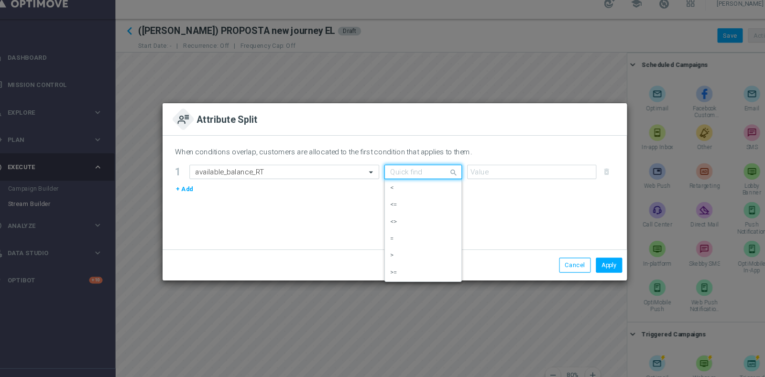
click at [438, 174] on span at bounding box center [438, 170] width 12 height 12
click at [418, 188] on div "<" at bounding box center [408, 185] width 61 height 16
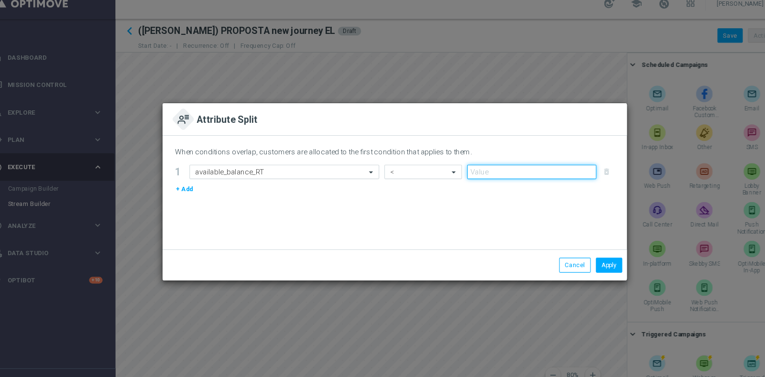
click at [485, 164] on input "number" at bounding box center [509, 170] width 120 height 13
type input "1"
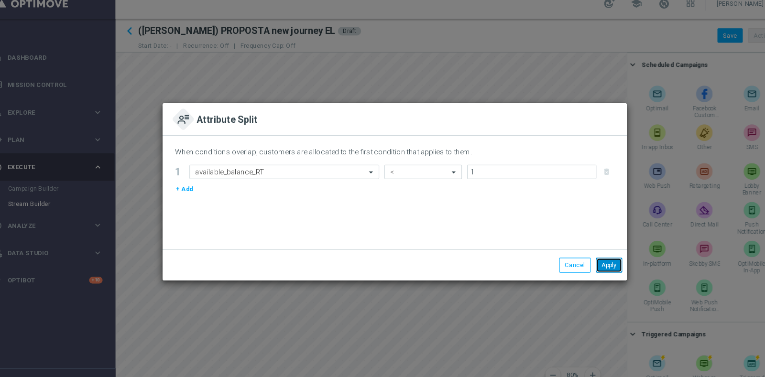
click at [579, 256] on button "Apply" at bounding box center [581, 256] width 24 height 13
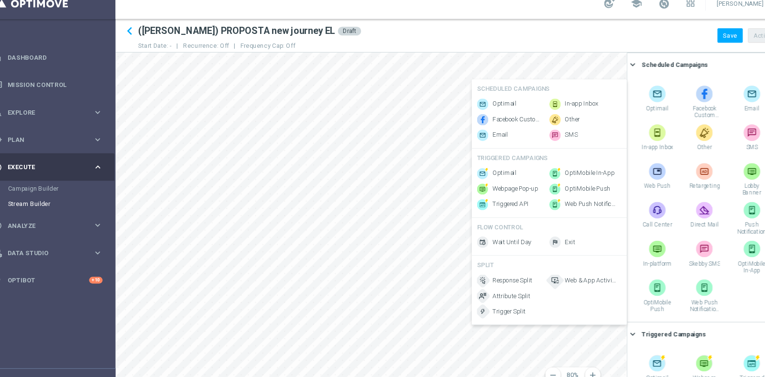
click at [482, 99] on div "SCHEDULED CAMPAIGNS" at bounding box center [526, 95] width 134 height 13
click at [489, 107] on span "Optimail" at bounding box center [484, 107] width 22 height 8
click at [502, 289] on span "Attribute Split" at bounding box center [490, 285] width 35 height 8
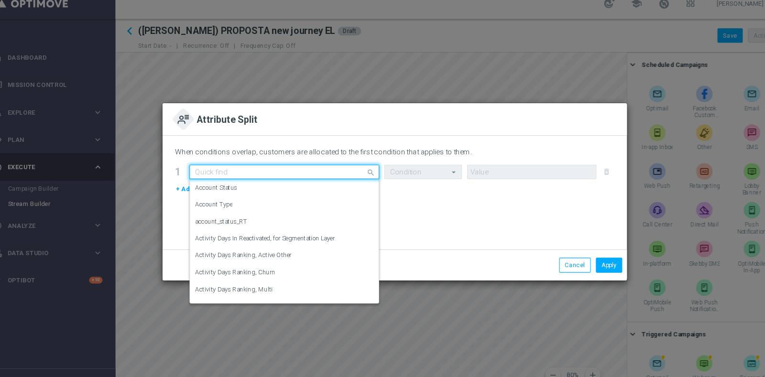
click at [330, 171] on input "text" at bounding box center [271, 170] width 146 height 8
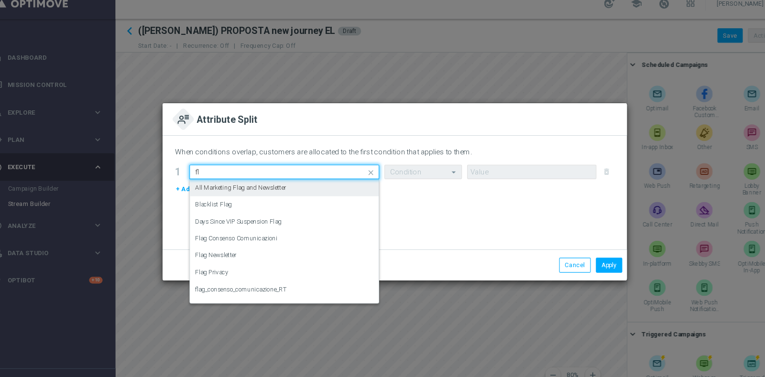
type input "f"
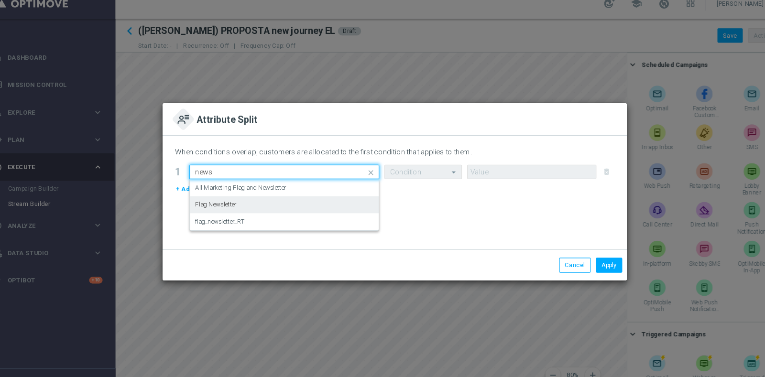
click at [277, 194] on div "Flag Newsletter" at bounding box center [280, 201] width 165 height 16
type input "news"
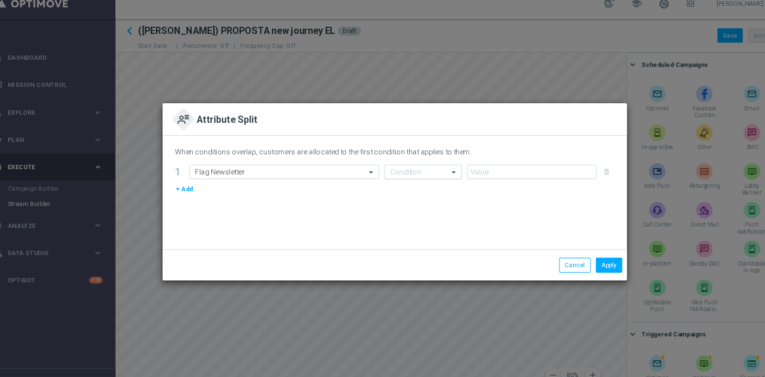
click at [412, 175] on div "Condition" at bounding box center [409, 170] width 72 height 13
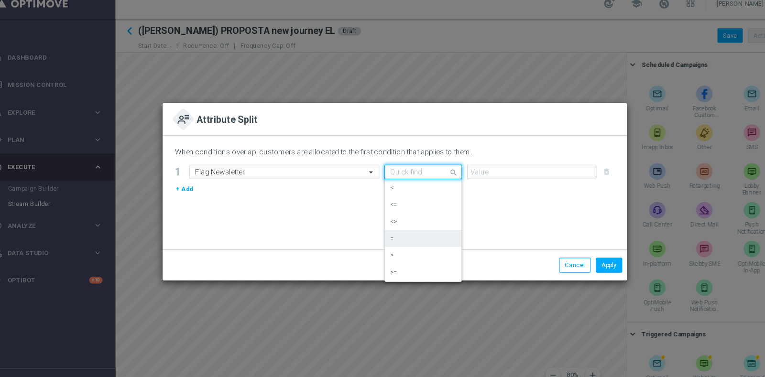
click at [403, 232] on div "=" at bounding box center [408, 232] width 61 height 16
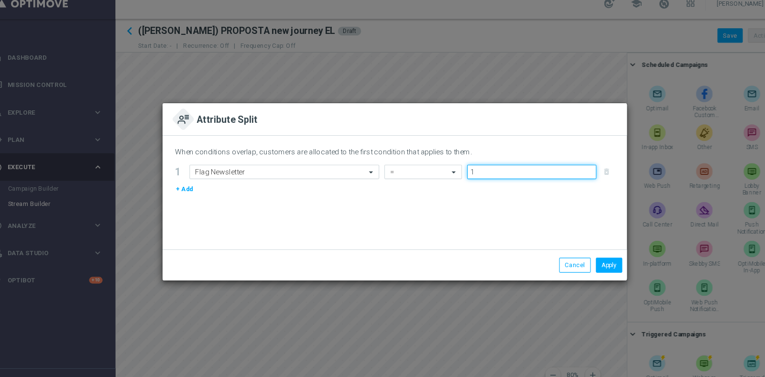
type input "1"
click at [563, 167] on input "1" at bounding box center [509, 170] width 120 height 13
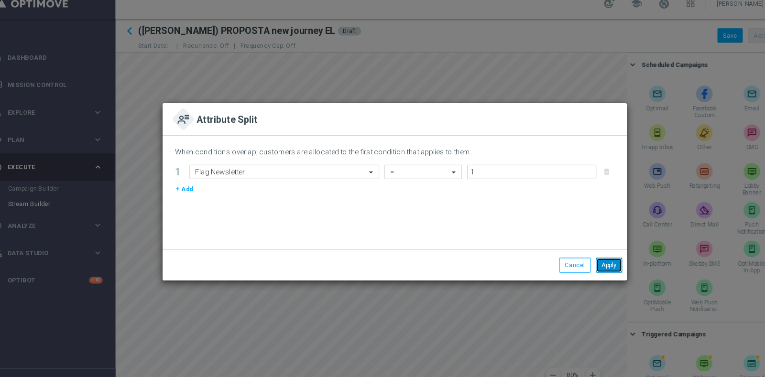
click at [583, 259] on button "Apply" at bounding box center [581, 256] width 24 height 13
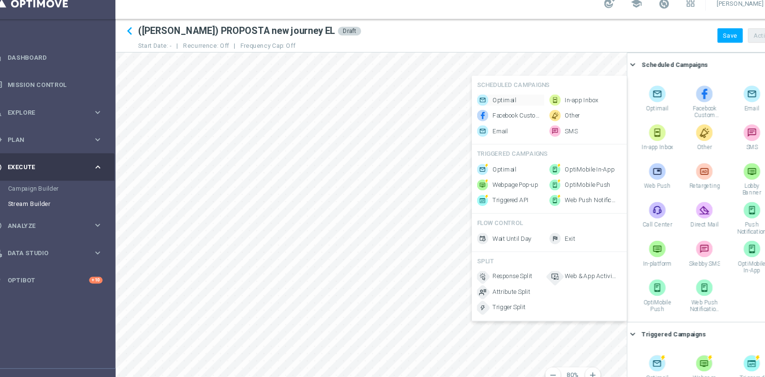
click at [481, 101] on span "Optimail" at bounding box center [484, 104] width 22 height 8
click at [486, 101] on span "Optimail" at bounding box center [484, 103] width 22 height 8
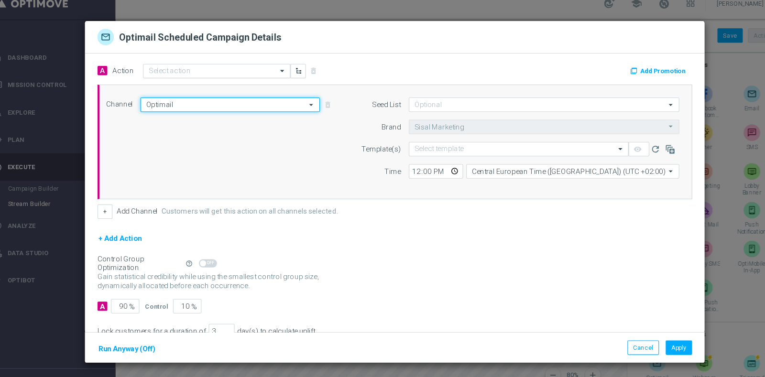
click at [208, 109] on input "Optimail" at bounding box center [230, 107] width 166 height 13
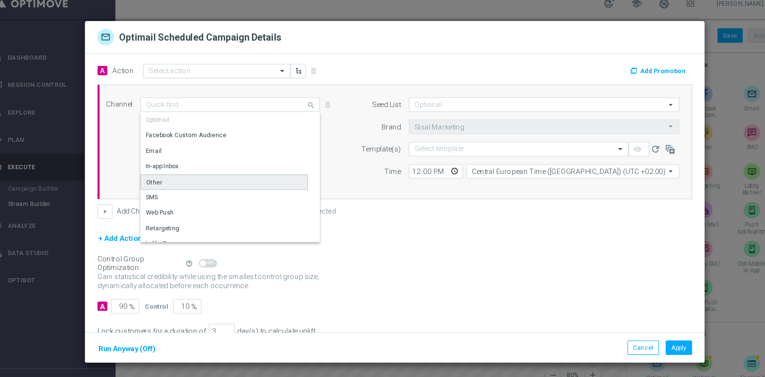
click at [199, 178] on div "Other" at bounding box center [224, 180] width 155 height 14
type input "Other"
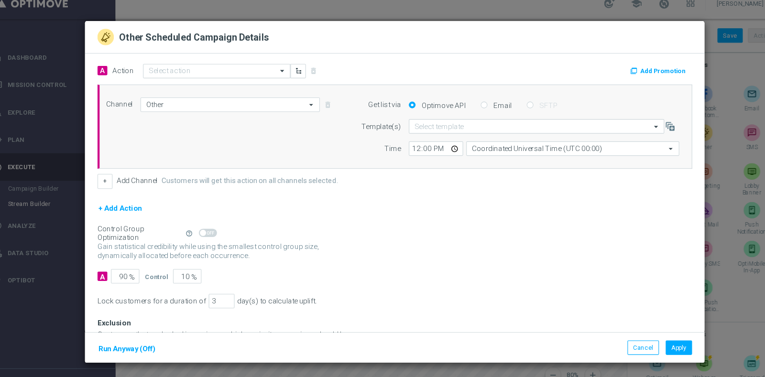
click at [464, 105] on div "Email" at bounding box center [476, 108] width 29 height 9
click at [462, 110] on input "Email" at bounding box center [465, 109] width 6 height 6
radio input "true"
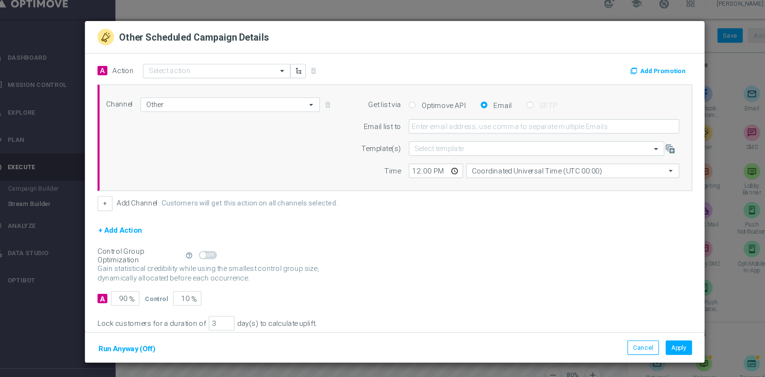
click at [459, 121] on form "Get list via Optimove API Email SFTP Email list to Template(s) Select template …" at bounding box center [493, 138] width 303 height 75
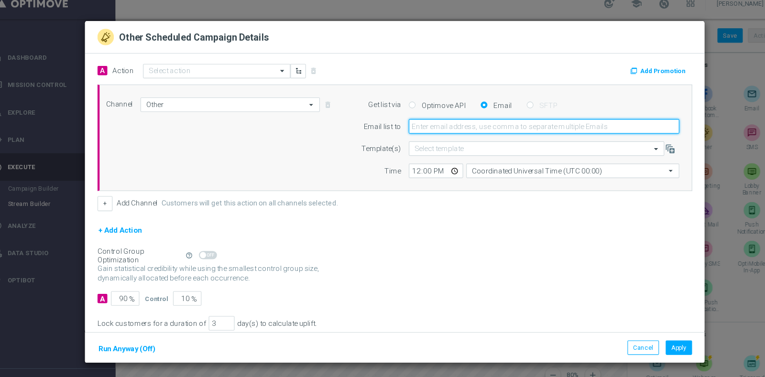
click at [463, 126] on input "email" at bounding box center [520, 127] width 250 height 13
type input "[PERSON_NAME][EMAIL_ADDRESS][PERSON_NAME][DOMAIN_NAME]"
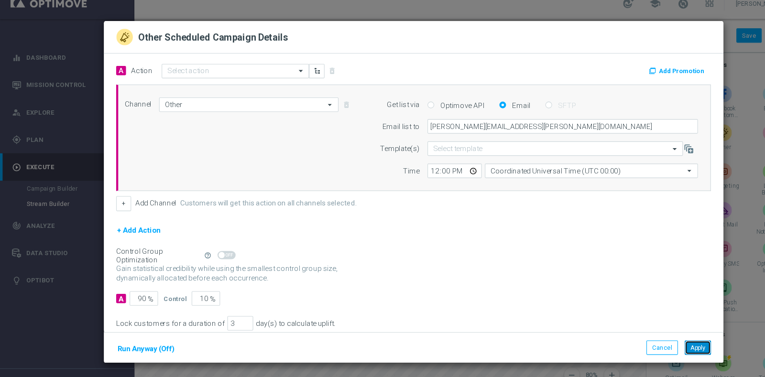
click at [644, 333] on button "Apply" at bounding box center [645, 332] width 24 height 13
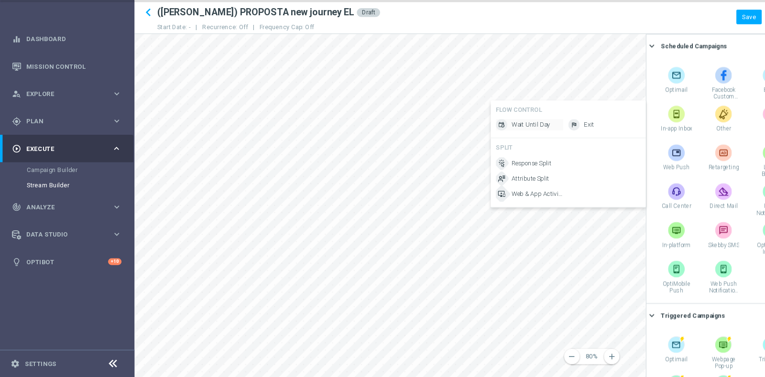
click at [489, 146] on span "Wait Until Day" at bounding box center [491, 144] width 36 height 8
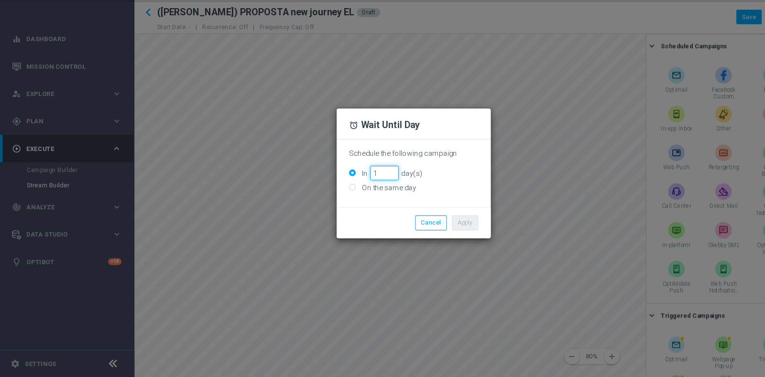
click at [360, 185] on input "1" at bounding box center [355, 188] width 26 height 13
click at [360, 185] on input "3" at bounding box center [355, 188] width 26 height 13
click at [360, 185] on input "4" at bounding box center [355, 188] width 26 height 13
click at [362, 187] on input "5" at bounding box center [355, 188] width 26 height 13
click at [362, 188] on input "4" at bounding box center [355, 188] width 26 height 13
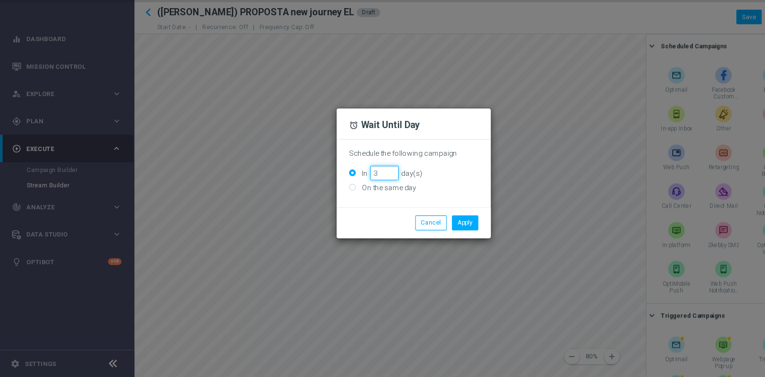
type input "3"
click at [362, 188] on input "3" at bounding box center [355, 188] width 26 height 13
click at [430, 238] on button "Apply" at bounding box center [430, 234] width 24 height 13
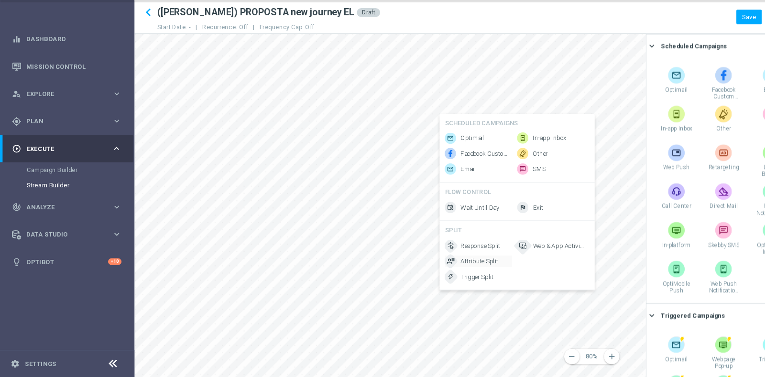
click at [455, 274] on span "Attribute Split" at bounding box center [443, 270] width 35 height 8
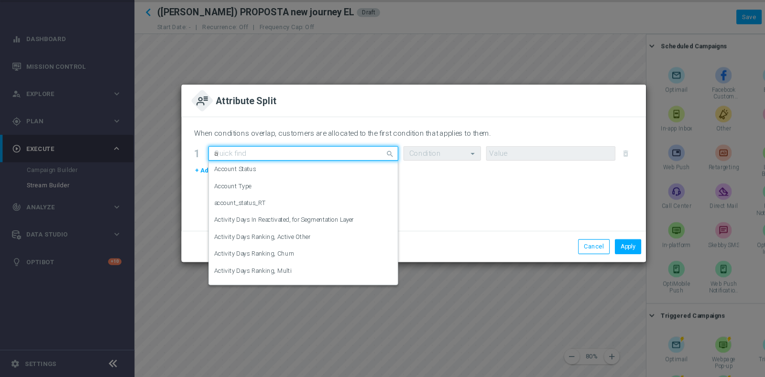
click at [286, 173] on input "a" at bounding box center [271, 170] width 146 height 8
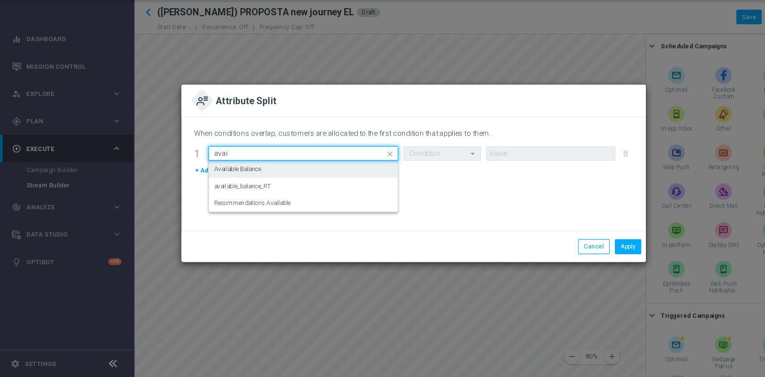
click at [276, 187] on div "Available Balance" at bounding box center [280, 185] width 165 height 16
type input "avai"
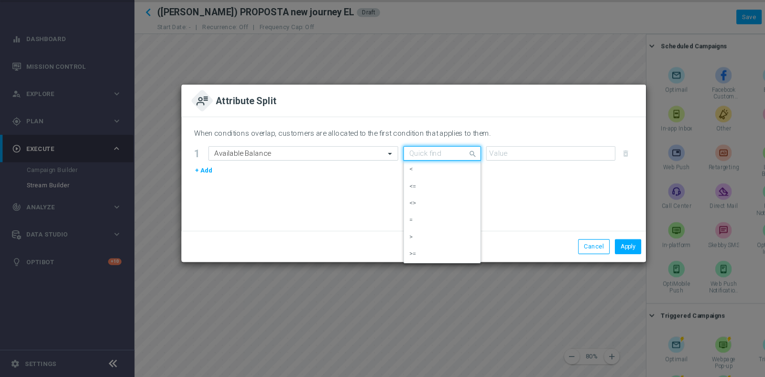
click at [388, 170] on input "text" at bounding box center [399, 170] width 42 height 8
click at [395, 183] on div "<" at bounding box center [408, 185] width 61 height 16
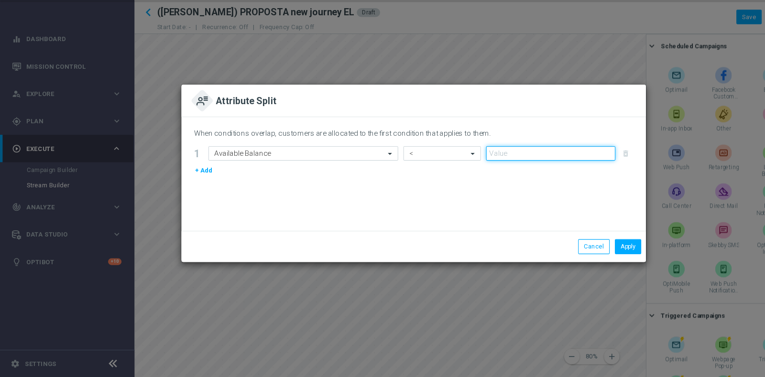
click at [488, 172] on input "number" at bounding box center [509, 170] width 120 height 13
click at [561, 167] on input "1" at bounding box center [509, 170] width 120 height 13
click at [561, 167] on input "2" at bounding box center [509, 170] width 120 height 13
type input "3"
click at [561, 167] on input "3" at bounding box center [509, 170] width 120 height 13
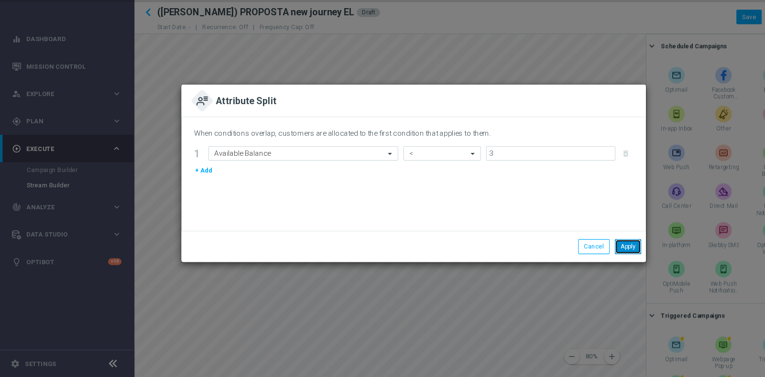
click at [579, 252] on button "Apply" at bounding box center [581, 256] width 24 height 13
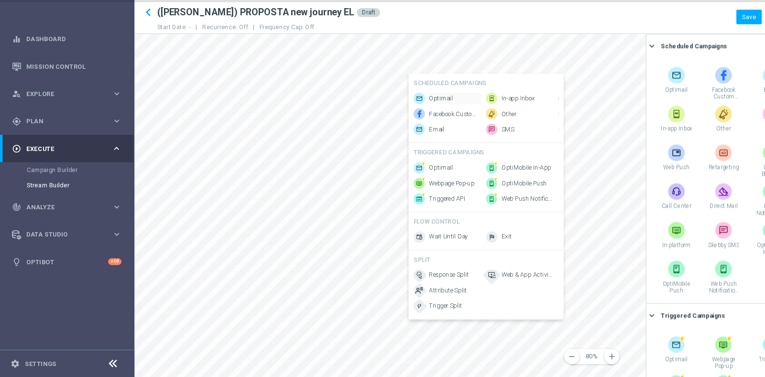
click at [414, 116] on span "Optimail" at bounding box center [408, 120] width 22 height 8
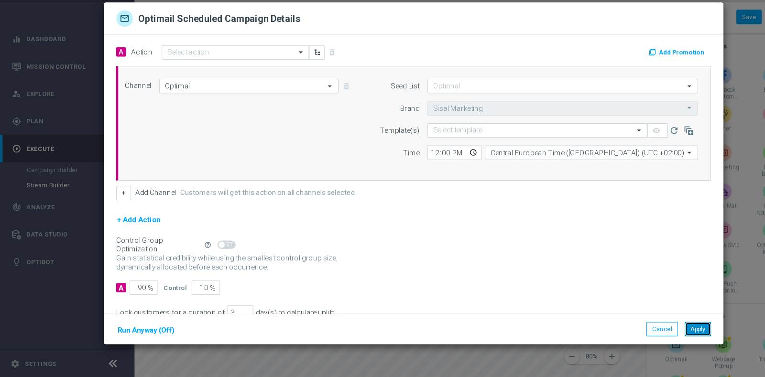
click at [649, 329] on button "Apply" at bounding box center [645, 332] width 24 height 13
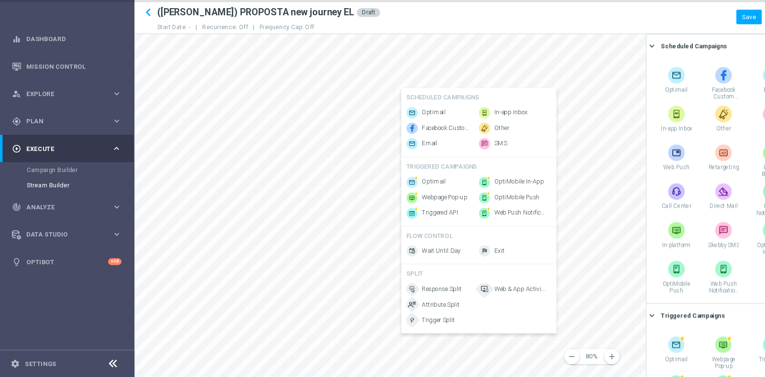
click at [409, 122] on div "SCHEDULED CAMPAIGNS" at bounding box center [443, 121] width 134 height 13
click at [409, 127] on div "Optimail" at bounding box center [407, 132] width 62 height 11
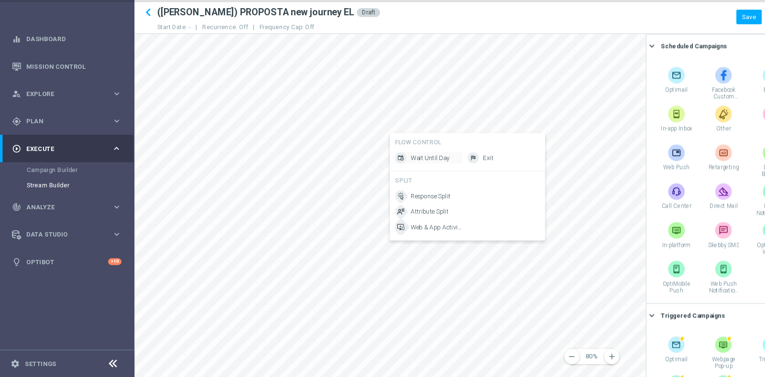
click at [391, 173] on span "Wait Until Day" at bounding box center [398, 174] width 36 height 8
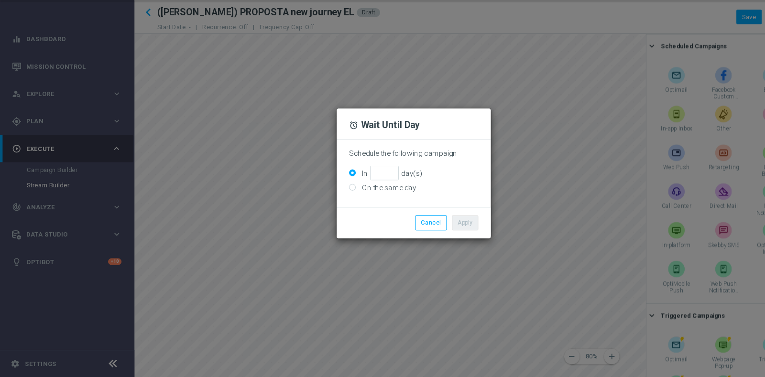
click at [365, 199] on label "On the same day" at bounding box center [358, 201] width 53 height 9
click at [329, 199] on input "On the same day" at bounding box center [326, 202] width 6 height 6
radio input "true"
click at [417, 234] on li "Apply" at bounding box center [430, 234] width 29 height 13
click at [425, 231] on button "Apply" at bounding box center [430, 234] width 24 height 13
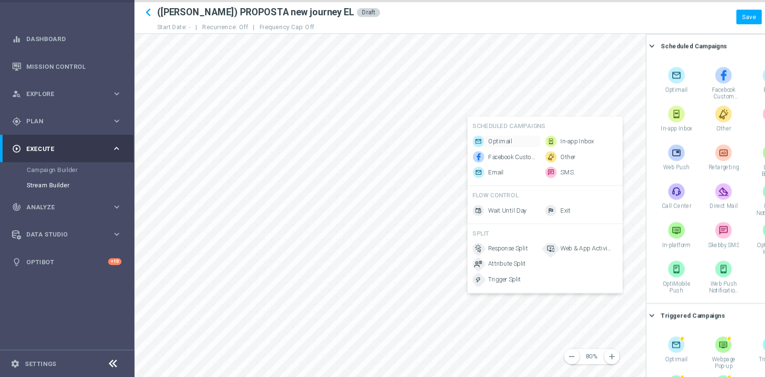
click at [459, 155] on span "Optimail" at bounding box center [462, 159] width 22 height 8
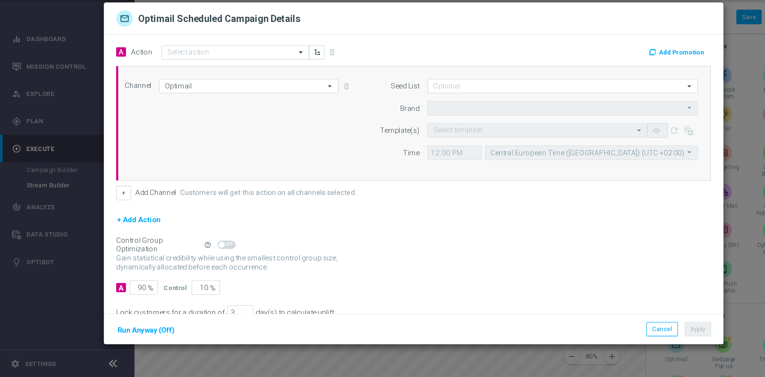
type input "Sisal Marketing"
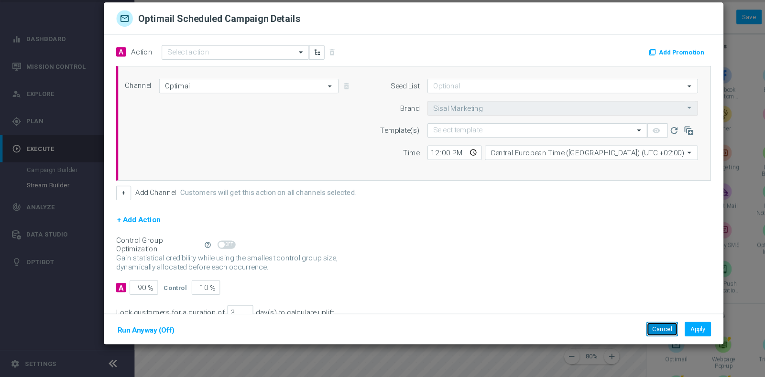
click at [610, 328] on button "Cancel" at bounding box center [612, 332] width 29 height 13
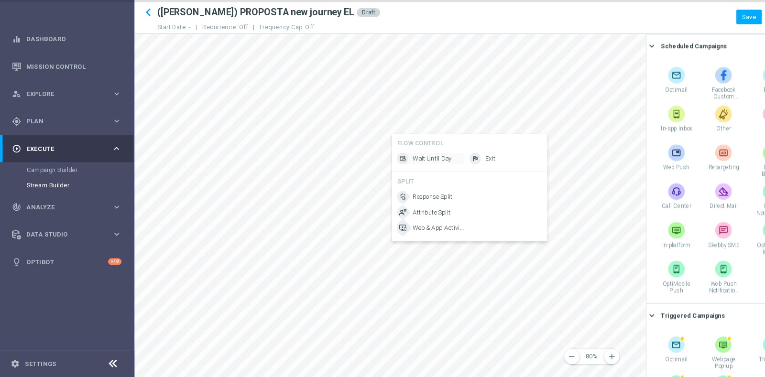
click at [383, 177] on span "Wait Until Day" at bounding box center [400, 175] width 36 height 8
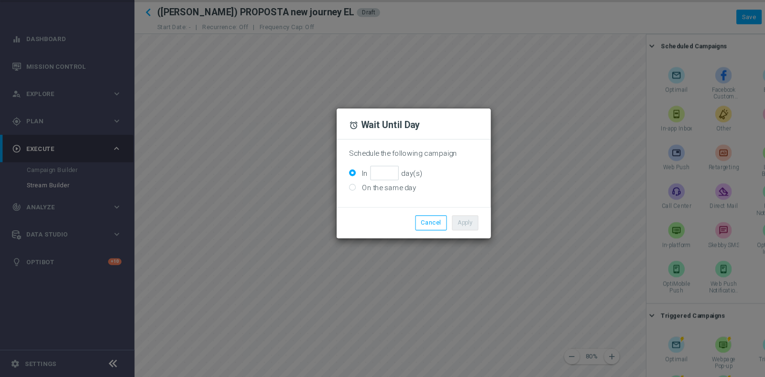
click at [347, 203] on label "On the same day" at bounding box center [358, 201] width 53 height 9
click at [329, 203] on input "On the same day" at bounding box center [326, 202] width 6 height 6
radio input "true"
click at [427, 236] on button "Apply" at bounding box center [430, 234] width 24 height 13
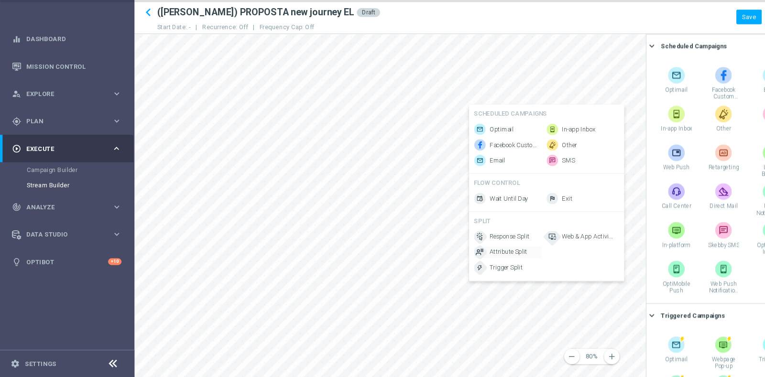
click at [469, 266] on span "Attribute Split" at bounding box center [470, 262] width 35 height 8
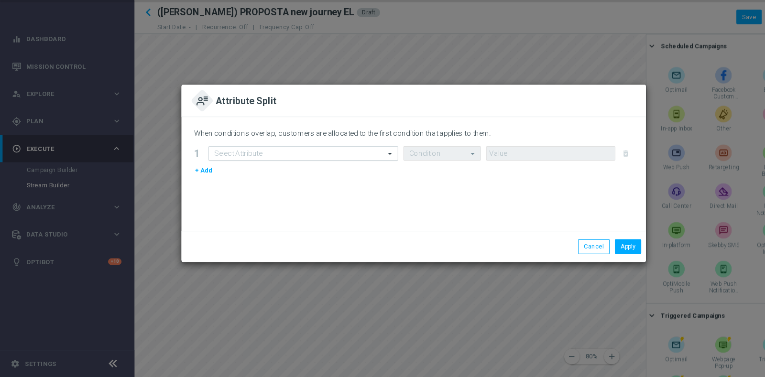
click at [301, 171] on input "text" at bounding box center [271, 170] width 146 height 8
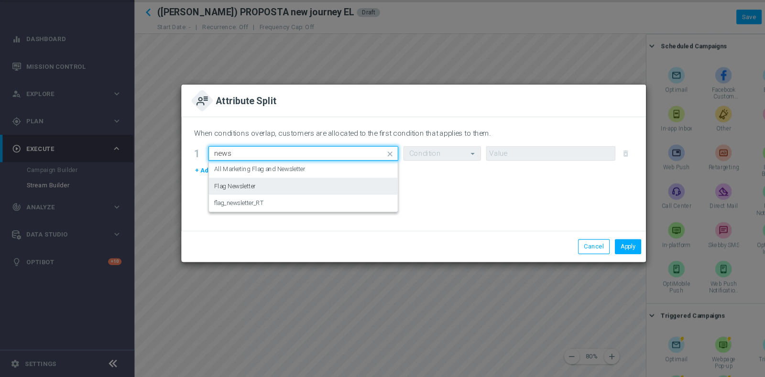
click at [283, 201] on div "Flag Newsletter" at bounding box center [280, 201] width 165 height 16
type input "news"
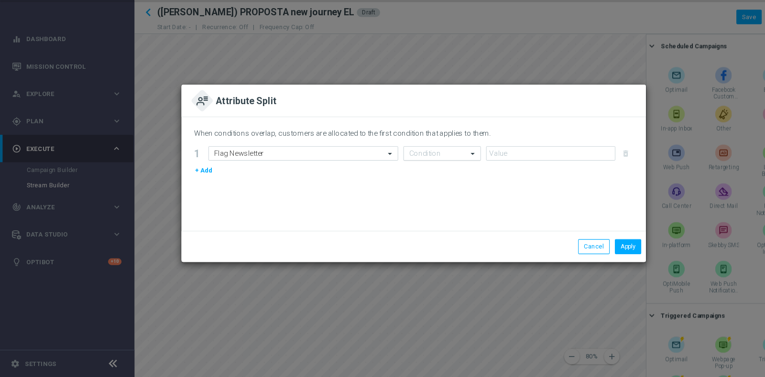
click at [391, 164] on div "Condition" at bounding box center [409, 170] width 72 height 13
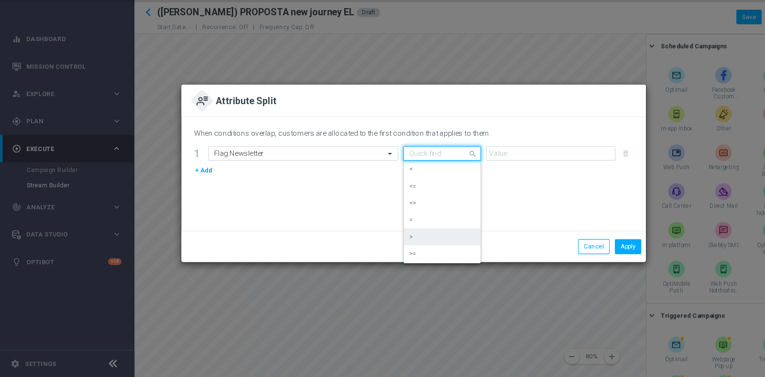
click at [406, 243] on div ">" at bounding box center [408, 248] width 61 height 16
click at [404, 174] on input "text" at bounding box center [399, 170] width 42 height 8
click at [411, 235] on div "=" at bounding box center [408, 232] width 61 height 16
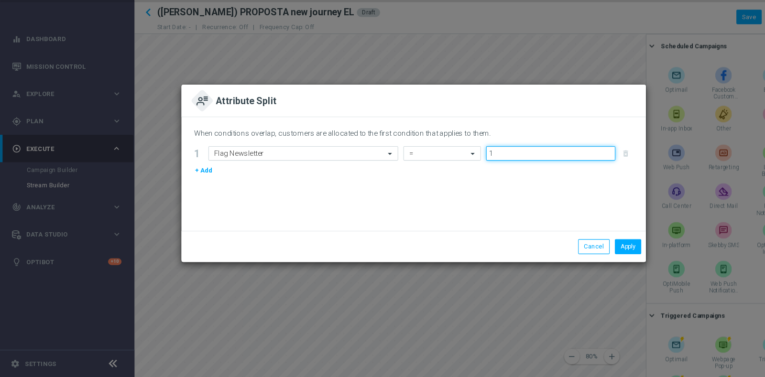
type input "1"
click at [559, 168] on input "1" at bounding box center [509, 170] width 120 height 13
click at [576, 257] on button "Apply" at bounding box center [581, 256] width 24 height 13
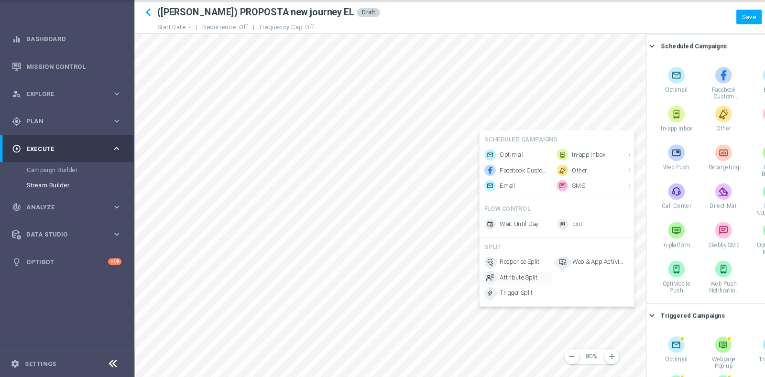
click at [481, 285] on span "Attribute Split" at bounding box center [479, 285] width 35 height 8
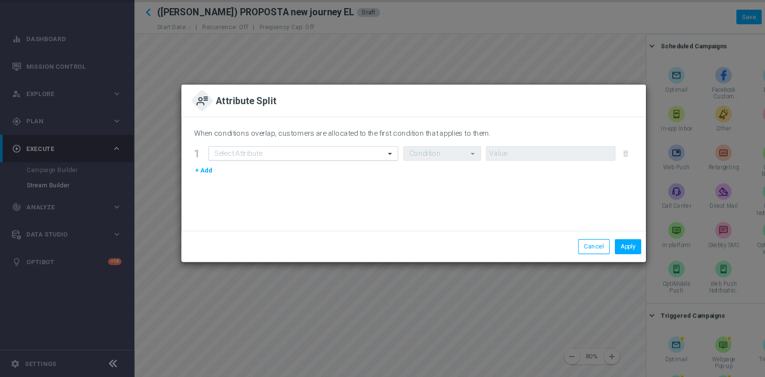
click at [313, 167] on input "text" at bounding box center [271, 170] width 146 height 8
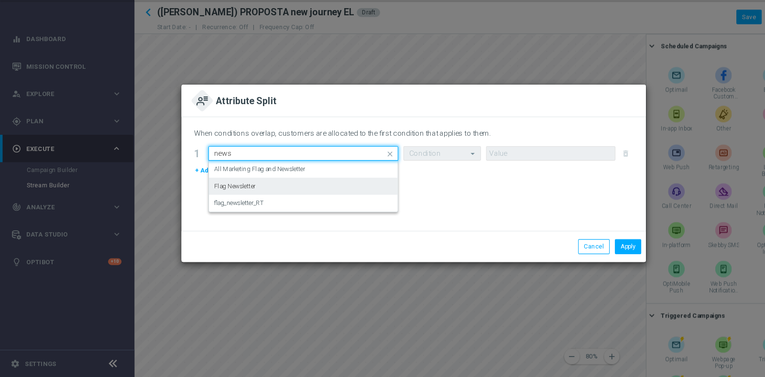
click at [289, 202] on div "Flag Newsletter" at bounding box center [280, 201] width 165 height 16
type input "news"
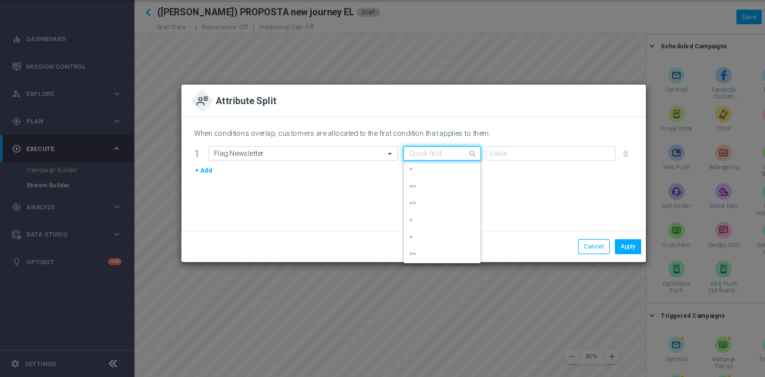
click at [436, 167] on span at bounding box center [438, 170] width 12 height 12
click at [403, 233] on div "=" at bounding box center [408, 232] width 61 height 16
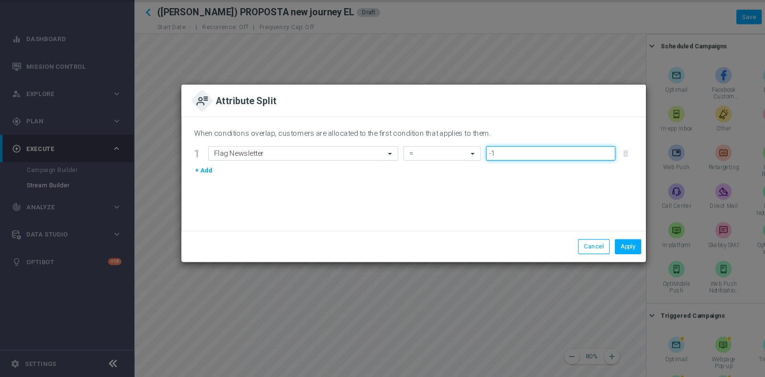
click at [561, 172] on input "-1" at bounding box center [509, 170] width 120 height 13
click at [562, 176] on input "-1" at bounding box center [509, 170] width 120 height 13
click at [563, 171] on input "-2" at bounding box center [509, 170] width 120 height 13
click at [562, 169] on input "-1" at bounding box center [509, 170] width 120 height 13
click at [562, 169] on input "0" at bounding box center [509, 170] width 120 height 13
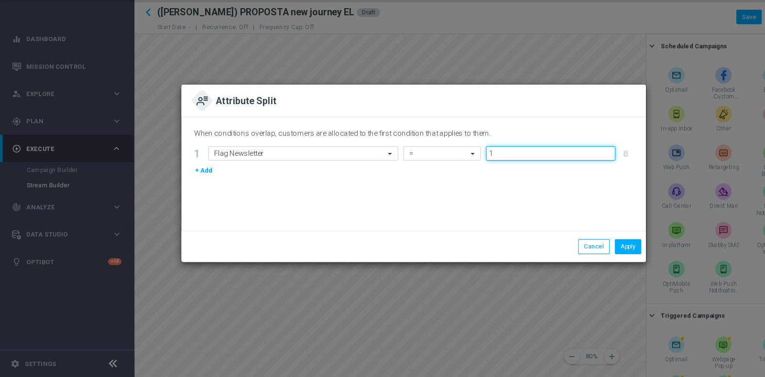
type input "1"
click at [562, 169] on input "1" at bounding box center [509, 170] width 120 height 13
click at [584, 250] on button "Apply" at bounding box center [581, 256] width 24 height 13
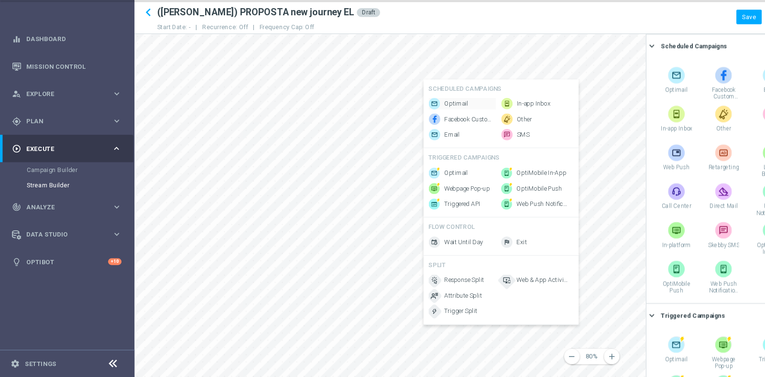
click at [412, 121] on span "Optimail" at bounding box center [422, 125] width 22 height 8
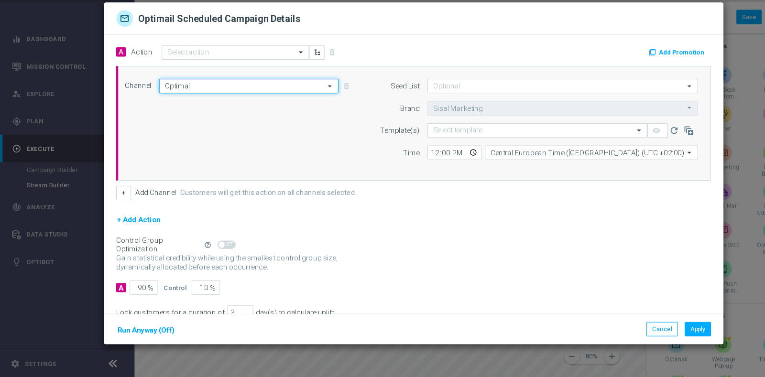
click at [204, 105] on input "Optimail" at bounding box center [230, 107] width 166 height 13
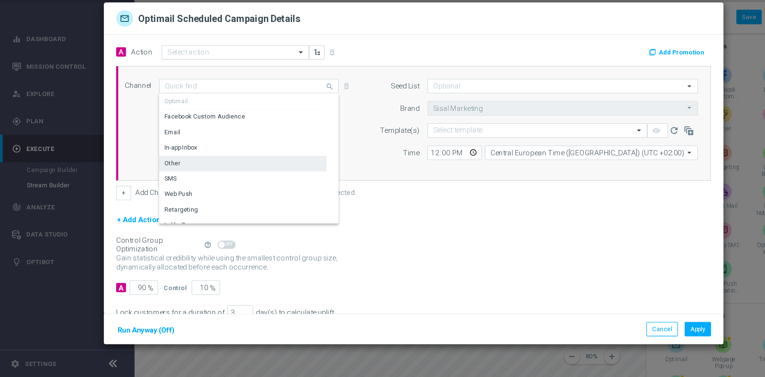
click at [204, 181] on div "Other" at bounding box center [224, 179] width 155 height 13
type input "Other"
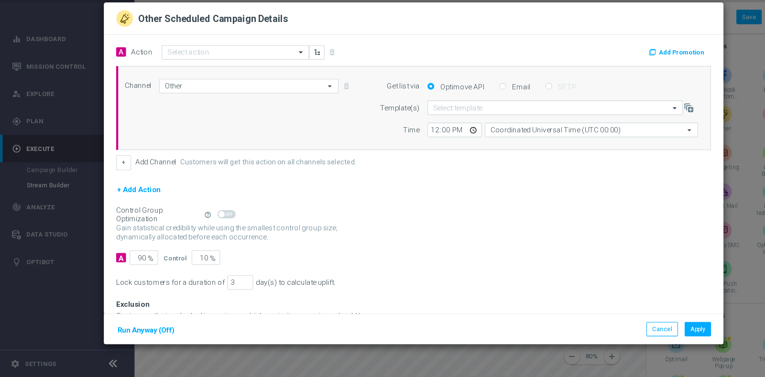
click at [471, 108] on label "Email" at bounding box center [480, 108] width 19 height 9
click at [468, 108] on input "Email" at bounding box center [465, 109] width 6 height 6
radio input "true"
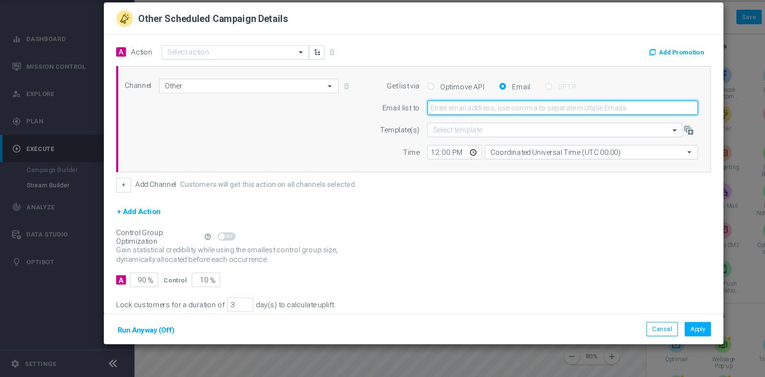
click at [460, 130] on input "email" at bounding box center [520, 127] width 250 height 13
type input "[PERSON_NAME][EMAIL_ADDRESS][PERSON_NAME][DOMAIN_NAME]"
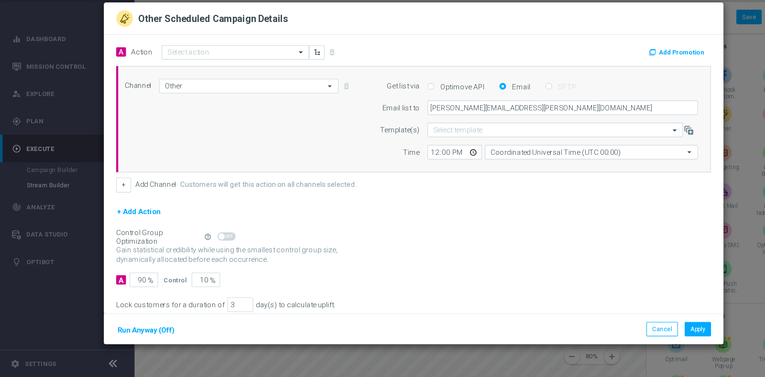
click at [660, 331] on div "Cancel Apply Run Anyway (Off)" at bounding box center [382, 332] width 573 height 29
click at [651, 329] on button "Apply" at bounding box center [645, 332] width 24 height 13
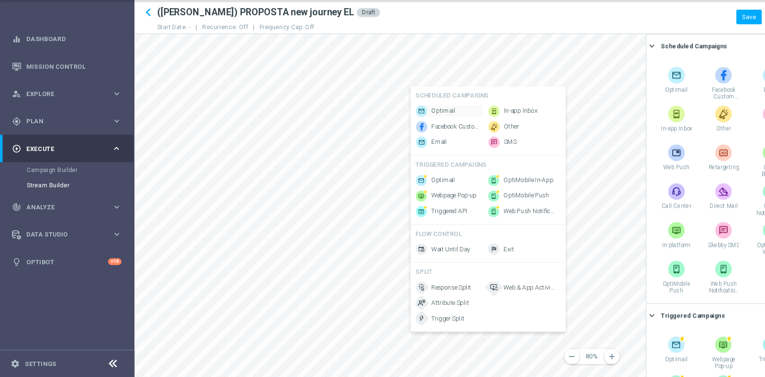
click at [410, 129] on span "Optimail" at bounding box center [410, 131] width 22 height 8
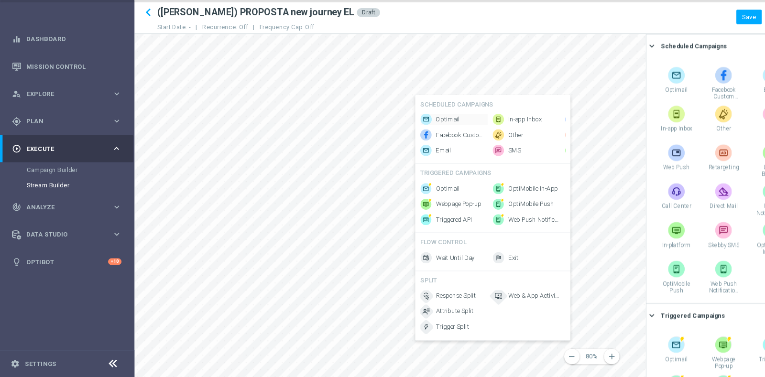
click at [410, 135] on span "Optimail" at bounding box center [414, 139] width 22 height 8
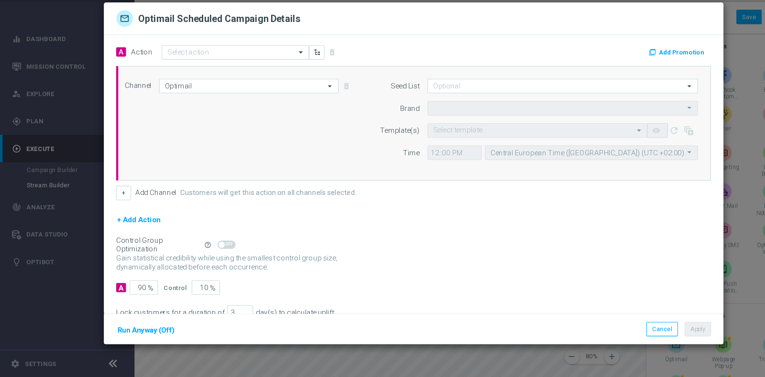
type input "Sisal Marketing"
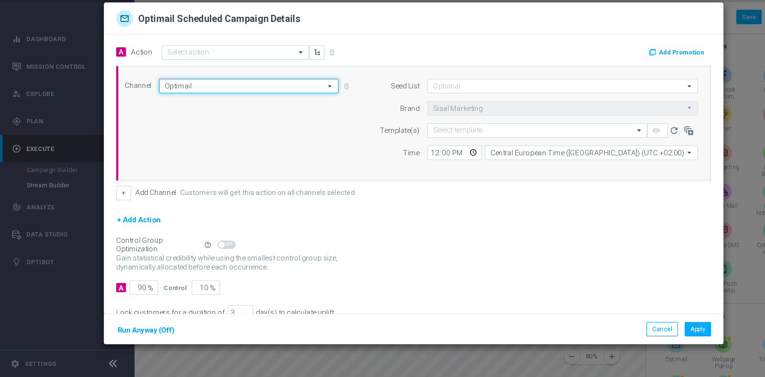
click at [215, 108] on input "Optimail" at bounding box center [230, 107] width 166 height 13
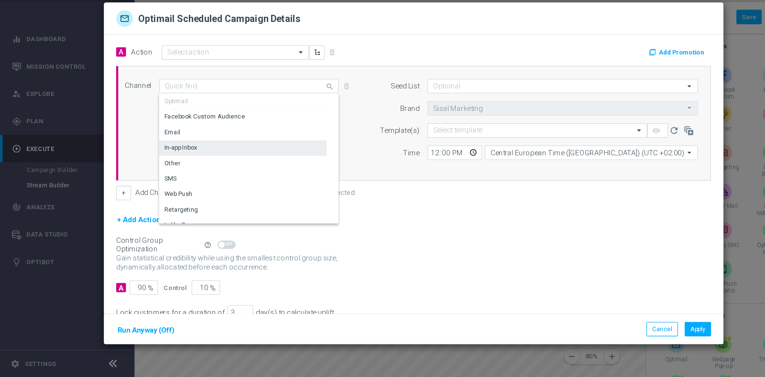
click at [206, 170] on div "In-app Inbox" at bounding box center [224, 164] width 155 height 13
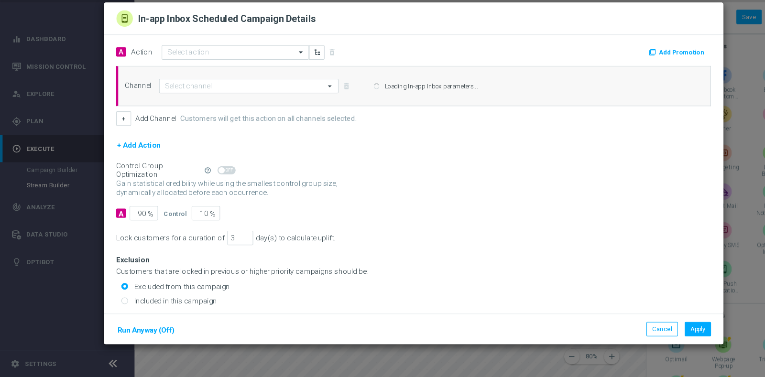
type input "In-app Inbox"
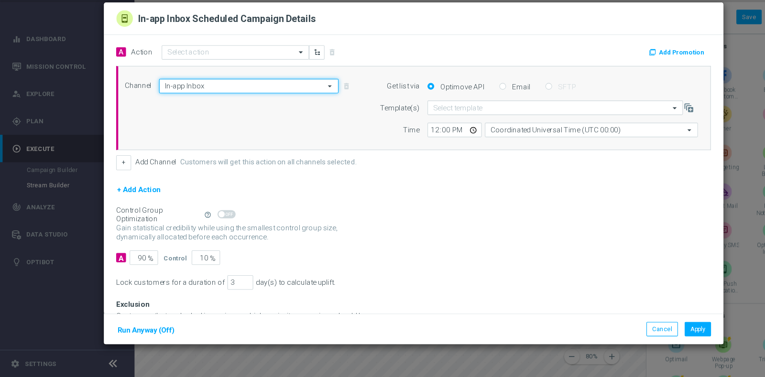
click at [210, 103] on input "In-app Inbox" at bounding box center [230, 107] width 166 height 13
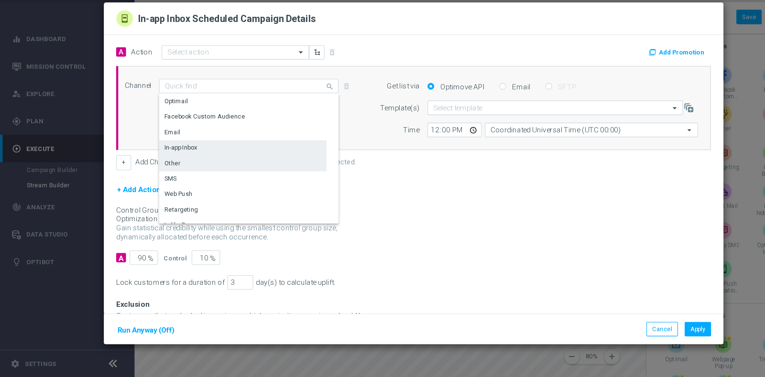
click at [198, 177] on div "Other" at bounding box center [224, 179] width 155 height 13
type input "Other"
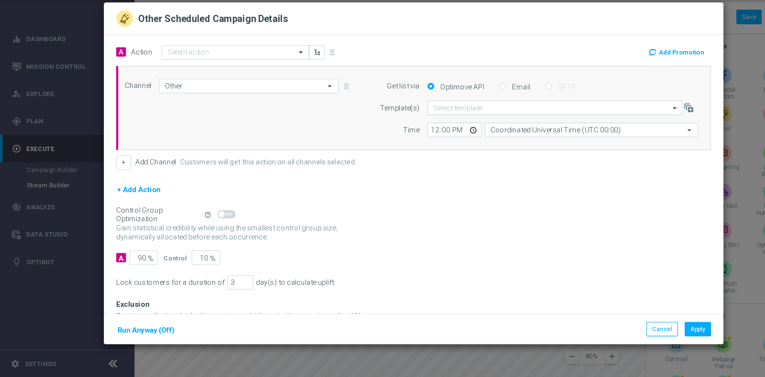
click at [478, 115] on form "Get list via Optimove API Email SFTP Template(s) Select template Time 12:00 Coo…" at bounding box center [493, 128] width 303 height 55
click at [475, 111] on label "Email" at bounding box center [480, 108] width 19 height 9
click at [468, 111] on input "Email" at bounding box center [465, 109] width 6 height 6
radio input "true"
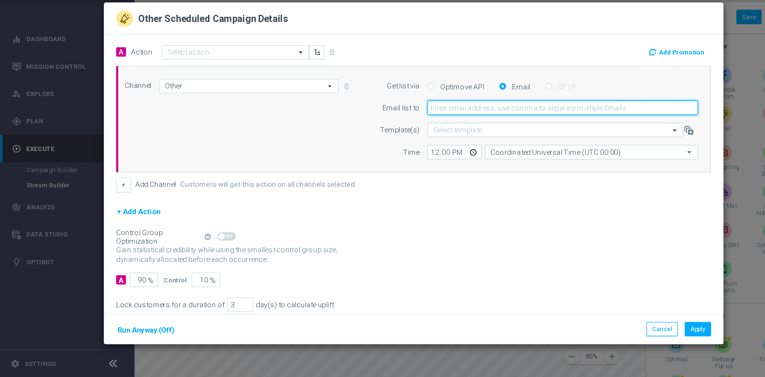
click at [471, 126] on input "email" at bounding box center [520, 127] width 250 height 13
type input "[PERSON_NAME][EMAIL_ADDRESS][PERSON_NAME][DOMAIN_NAME]"
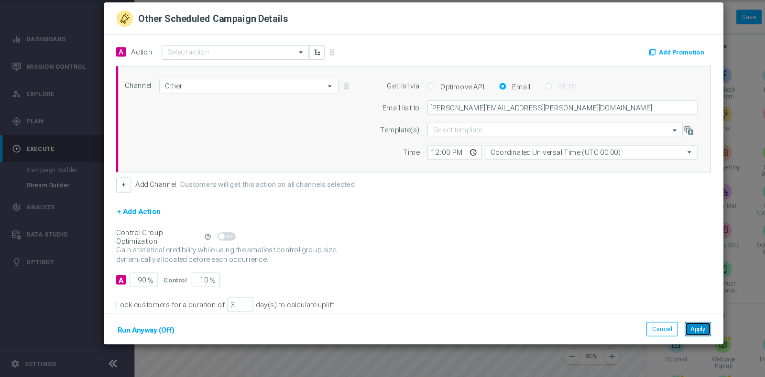
click at [642, 328] on button "Apply" at bounding box center [645, 332] width 24 height 13
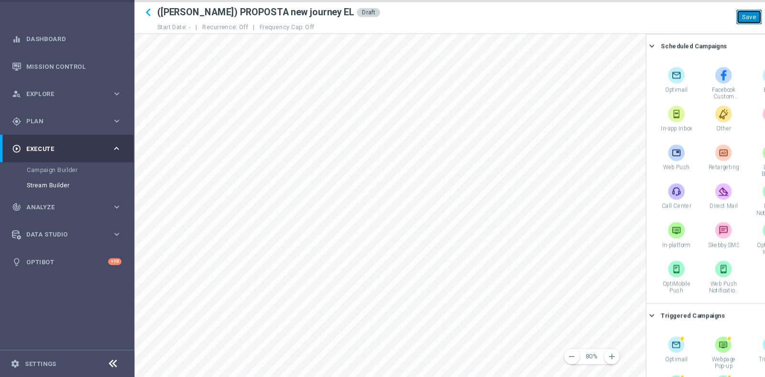
click at [680, 38] on button "Save" at bounding box center [692, 43] width 23 height 13
click at [422, 126] on span "Wait Until Day" at bounding box center [435, 129] width 36 height 8
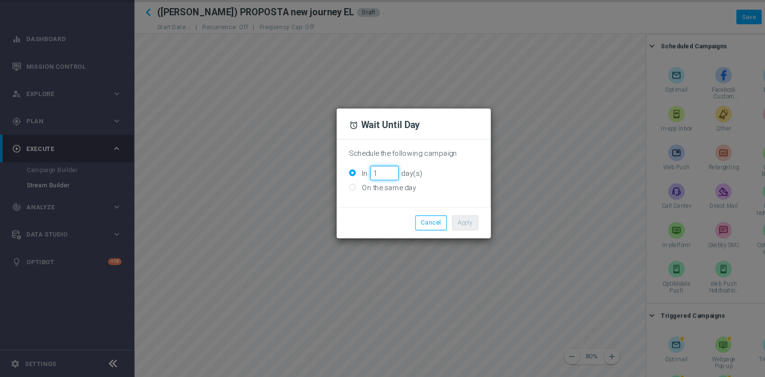
click at [362, 186] on input "1" at bounding box center [355, 188] width 26 height 13
click at [362, 186] on input "2" at bounding box center [355, 188] width 26 height 13
click at [362, 186] on input "3" at bounding box center [355, 188] width 26 height 13
type input "4"
click at [362, 186] on input "4" at bounding box center [355, 188] width 26 height 13
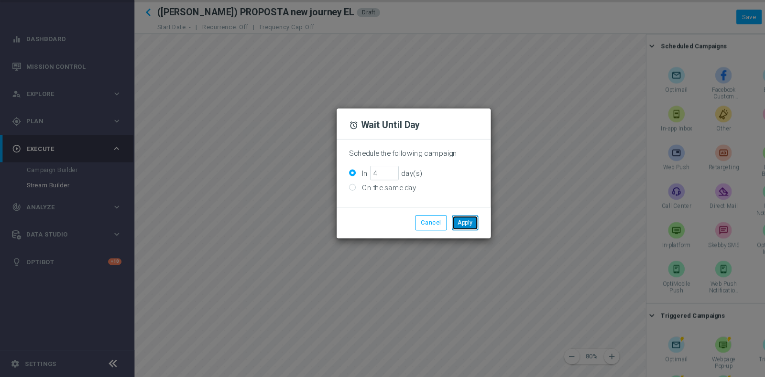
click at [428, 238] on button "Apply" at bounding box center [430, 234] width 24 height 13
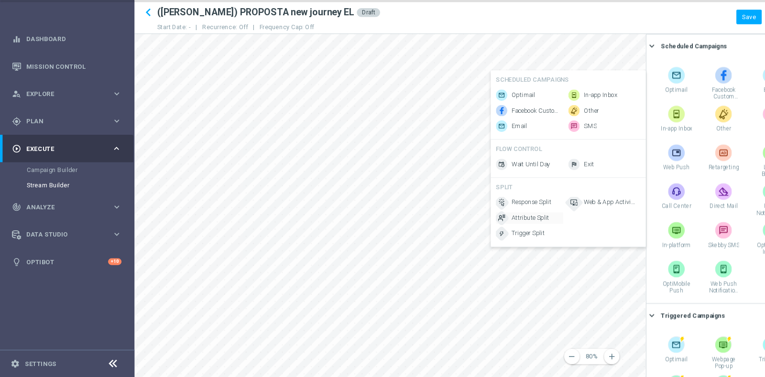
click at [498, 234] on span "Attribute Split" at bounding box center [490, 230] width 35 height 8
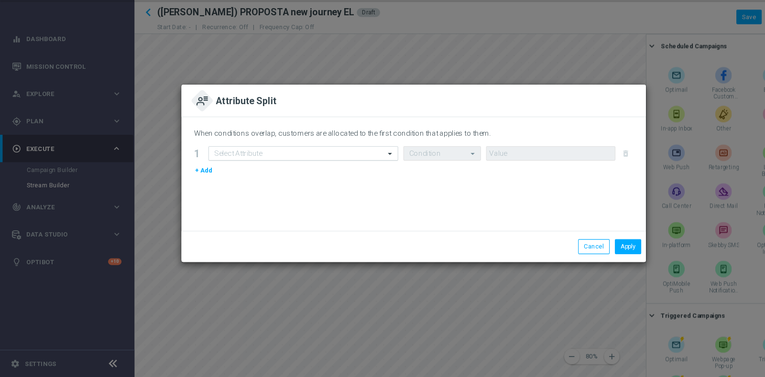
click at [252, 172] on input "text" at bounding box center [271, 170] width 146 height 8
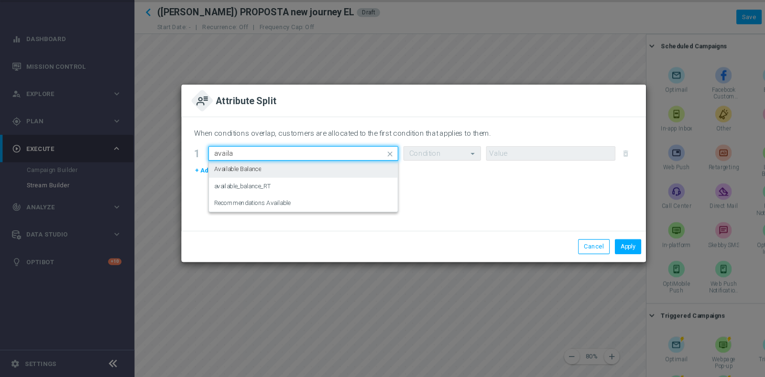
click at [260, 186] on div "Available Balance" at bounding box center [280, 185] width 165 height 16
type input "availa"
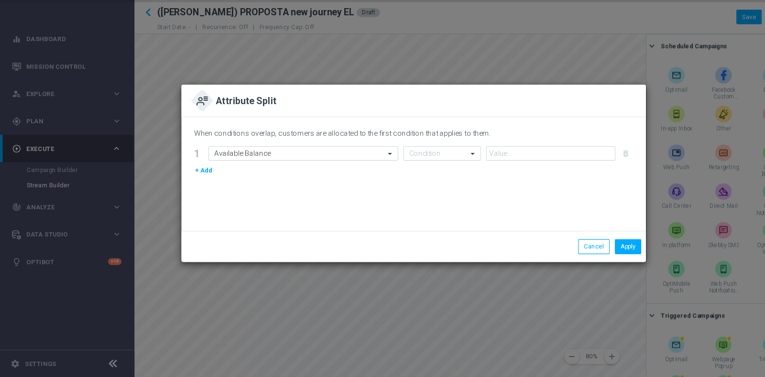
click at [400, 158] on div "When conditions overlap, customers are allocated to the first condition that ap…" at bounding box center [382, 153] width 406 height 14
click at [405, 167] on input "text" at bounding box center [399, 170] width 42 height 8
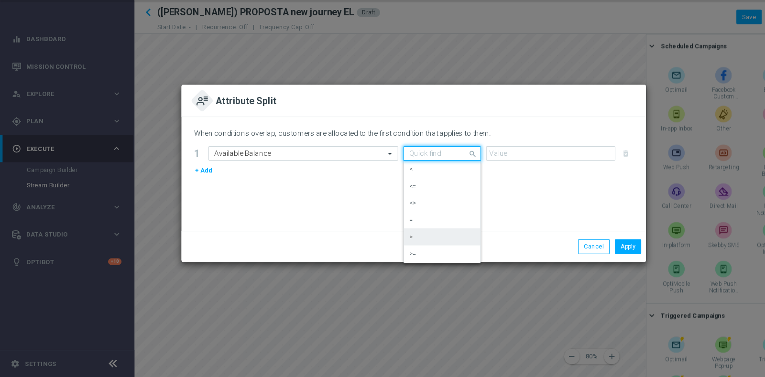
click at [395, 246] on div ">" at bounding box center [408, 248] width 61 height 16
click at [407, 168] on input "text" at bounding box center [399, 170] width 42 height 8
click at [394, 186] on div "<" at bounding box center [408, 185] width 61 height 16
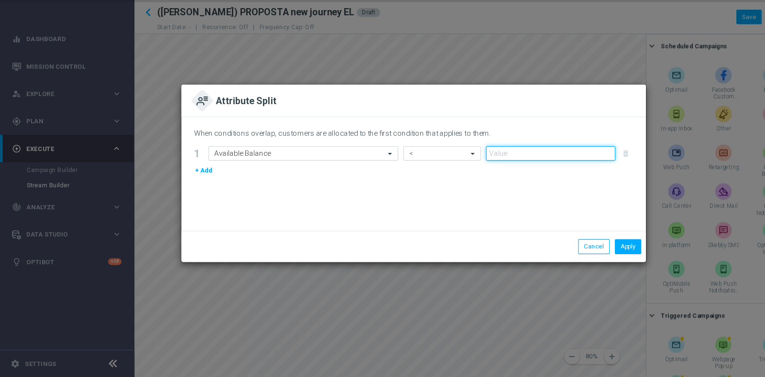
click at [479, 177] on input "number" at bounding box center [509, 170] width 120 height 13
type input "3"
click at [579, 253] on button "Apply" at bounding box center [581, 256] width 24 height 13
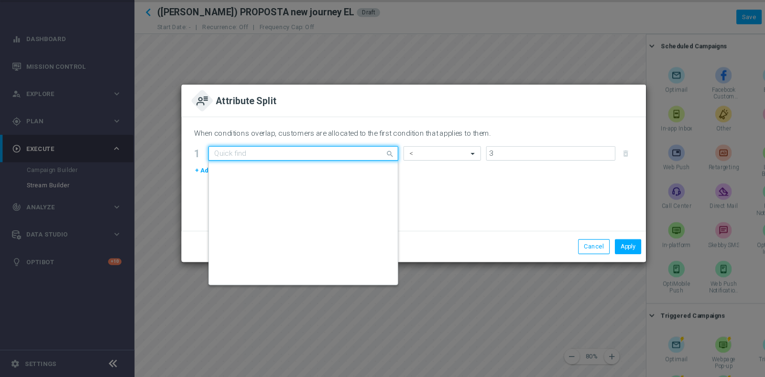
click at [302, 165] on div "Quick find Available Balance" at bounding box center [280, 170] width 175 height 13
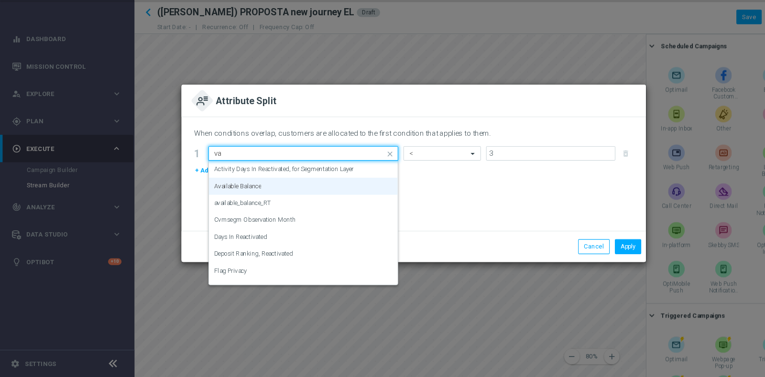
type input "v"
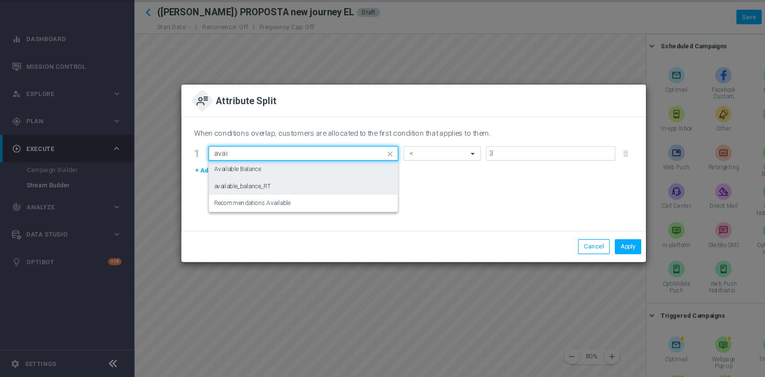
click at [293, 197] on div "available_balance_RT" at bounding box center [280, 201] width 165 height 16
type input "avai"
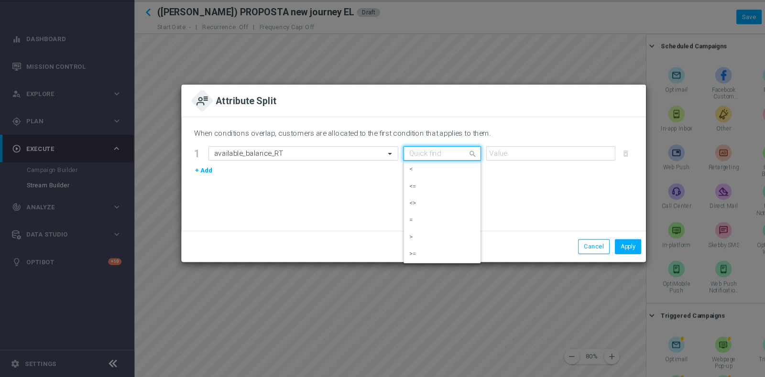
click at [408, 168] on input "text" at bounding box center [399, 170] width 42 height 8
click at [401, 183] on div "<" at bounding box center [408, 185] width 61 height 16
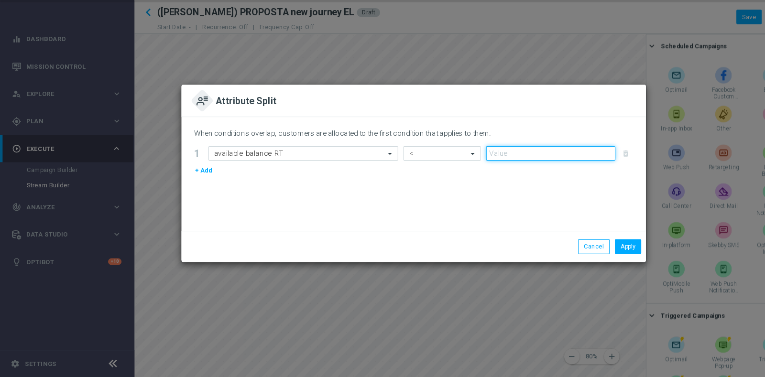
click at [482, 177] on input "number" at bounding box center [509, 170] width 120 height 13
type input "1"
click at [564, 169] on input "1" at bounding box center [509, 170] width 120 height 13
click at [585, 257] on button "Apply" at bounding box center [581, 256] width 24 height 13
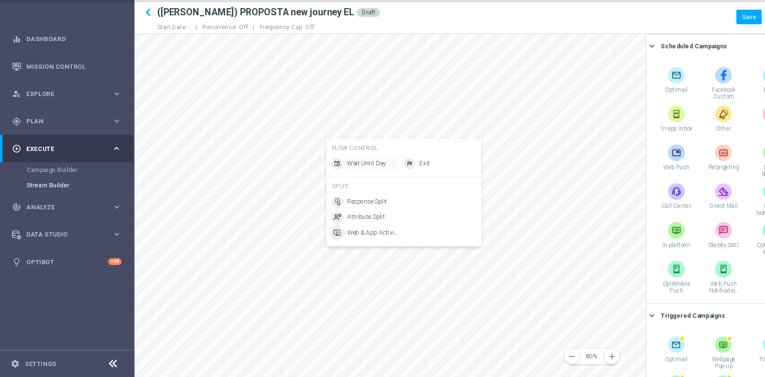
click at [345, 177] on span "Wait Until Day" at bounding box center [339, 179] width 36 height 8
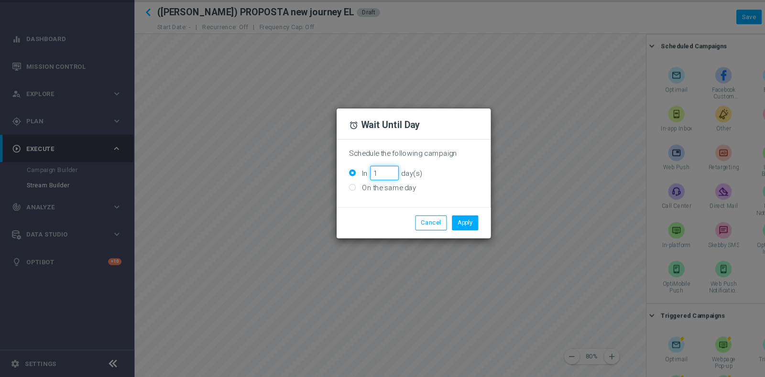
click at [358, 185] on input "1" at bounding box center [355, 188] width 26 height 13
click at [358, 185] on input "2" at bounding box center [355, 188] width 26 height 13
click at [358, 185] on input "3" at bounding box center [355, 188] width 26 height 13
type input "4"
click at [358, 185] on input "4" at bounding box center [355, 188] width 26 height 13
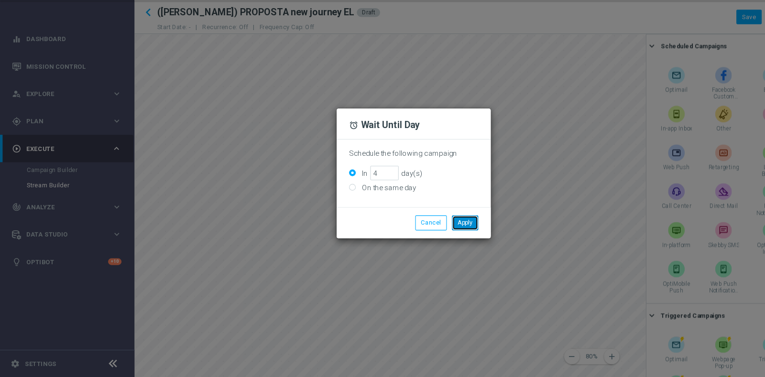
click at [427, 236] on button "Apply" at bounding box center [430, 234] width 24 height 13
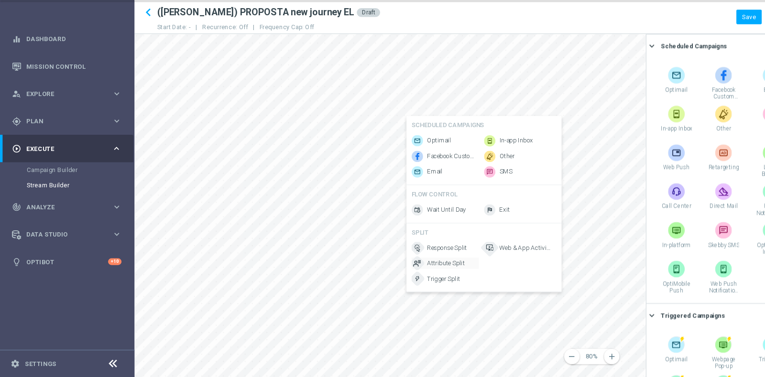
click at [420, 276] on span "Attribute Split" at bounding box center [412, 272] width 35 height 8
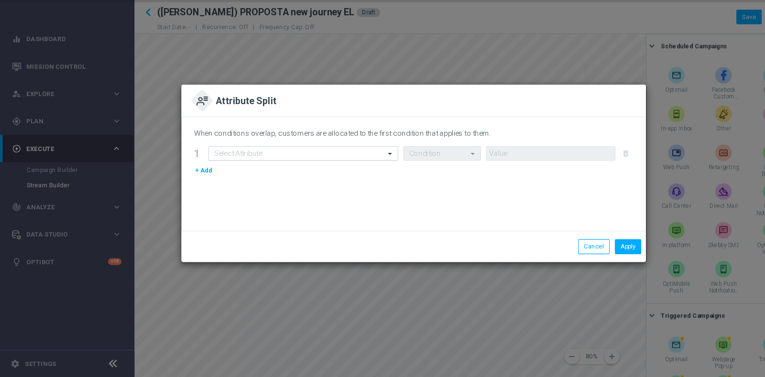
click at [329, 169] on input "text" at bounding box center [271, 170] width 146 height 8
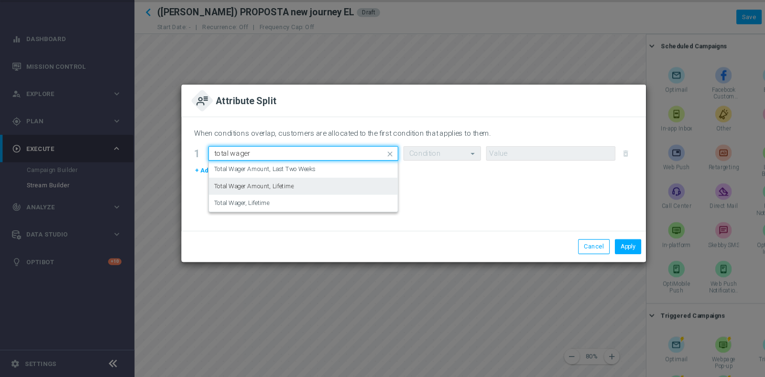
click at [303, 197] on div "Total Wager Amount, Lifetime" at bounding box center [280, 201] width 165 height 16
type input "total wager"
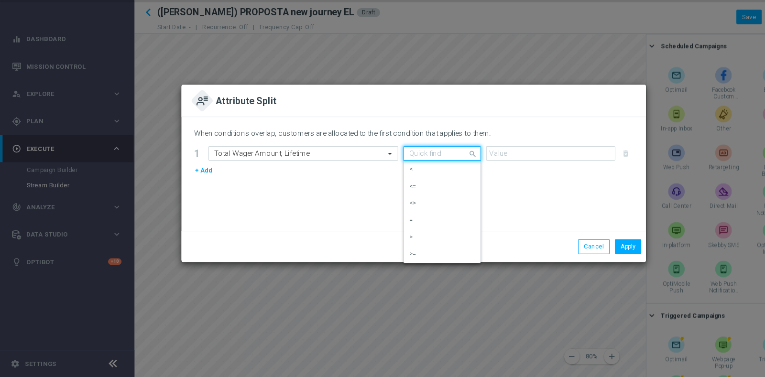
click at [423, 168] on div at bounding box center [408, 170] width 71 height 8
click at [393, 185] on div "<" at bounding box center [408, 185] width 61 height 16
click at [417, 170] on input "text" at bounding box center [399, 170] width 42 height 8
click at [397, 235] on div "=" at bounding box center [408, 232] width 61 height 16
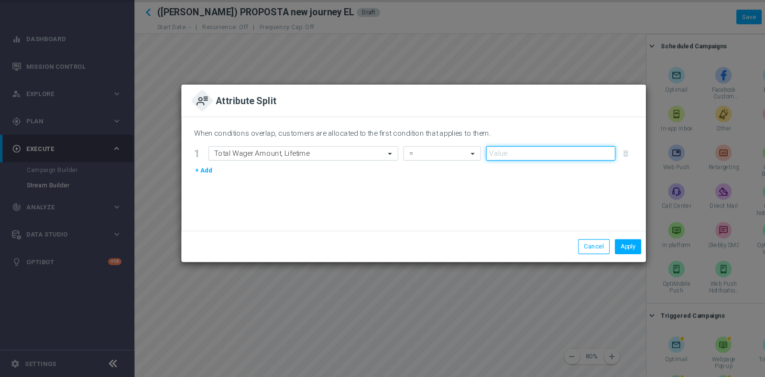
click at [482, 169] on input "number" at bounding box center [509, 170] width 120 height 13
click at [566, 169] on input "1" at bounding box center [509, 170] width 120 height 13
type input "0"
click at [562, 174] on input "0" at bounding box center [509, 170] width 120 height 13
click at [580, 255] on button "Apply" at bounding box center [581, 256] width 24 height 13
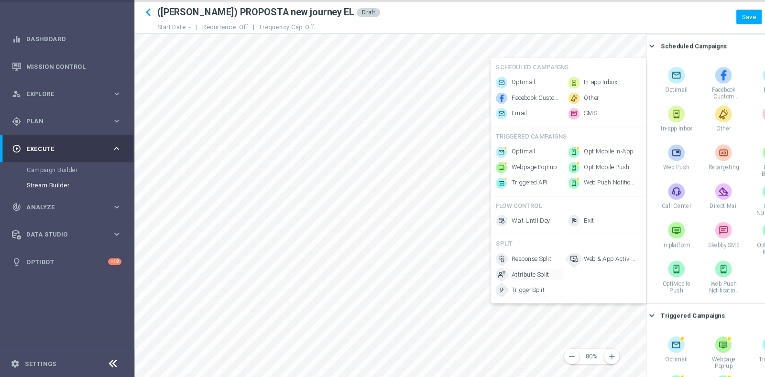
click at [498, 286] on span "Attribute Split" at bounding box center [490, 282] width 35 height 8
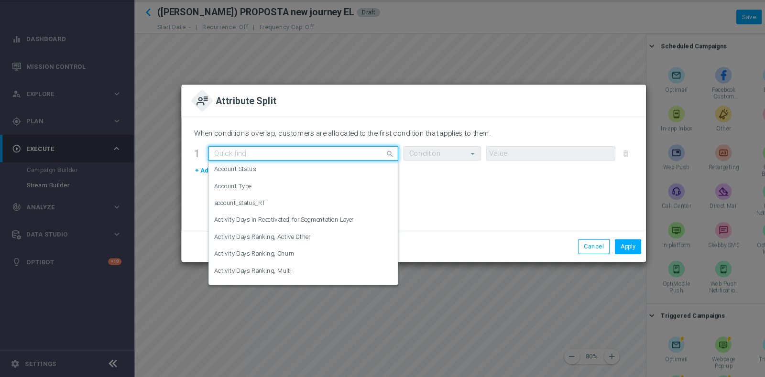
click at [339, 169] on input "text" at bounding box center [271, 170] width 146 height 8
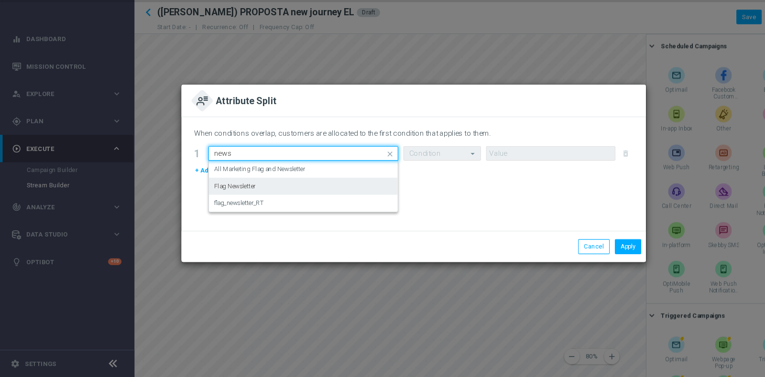
click at [290, 207] on div "Flag Newsletter" at bounding box center [280, 201] width 165 height 16
type input "news"
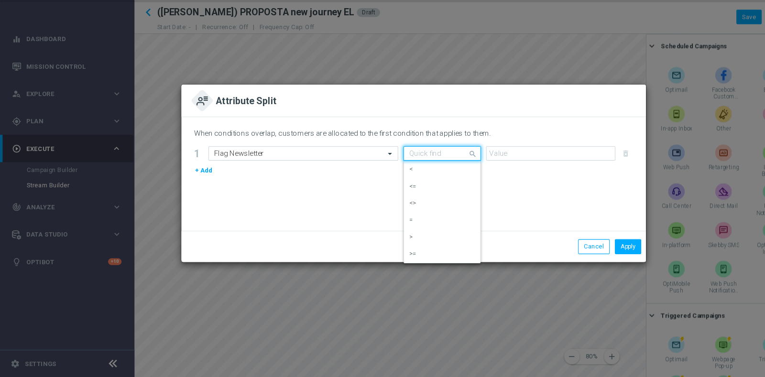
click at [406, 173] on input "text" at bounding box center [399, 170] width 42 height 8
click at [404, 235] on div "=" at bounding box center [408, 232] width 61 height 16
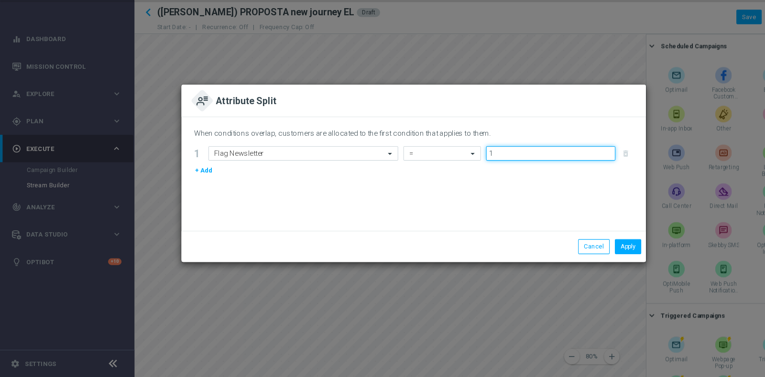
type input "1"
click at [560, 168] on input "1" at bounding box center [509, 170] width 120 height 13
click at [586, 254] on button "Apply" at bounding box center [581, 256] width 24 height 13
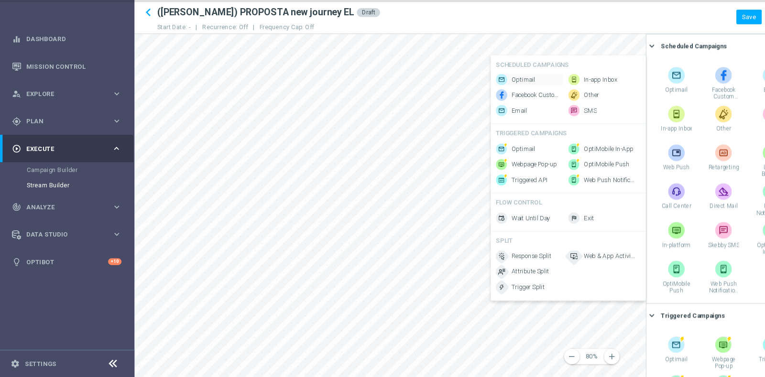
click at [485, 98] on span "Optimail" at bounding box center [484, 102] width 22 height 8
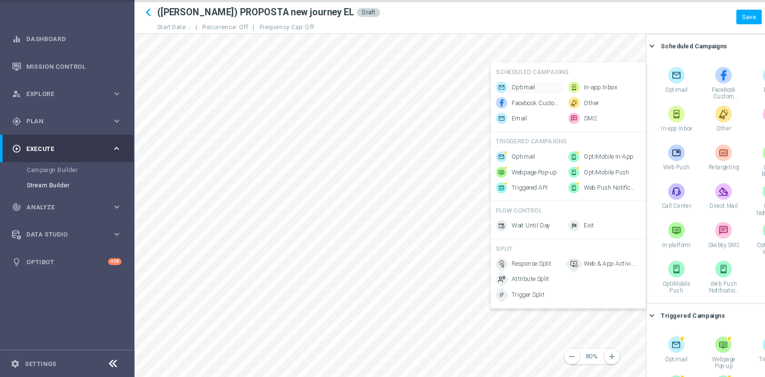
click at [482, 105] on span "Optimail" at bounding box center [484, 109] width 22 height 8
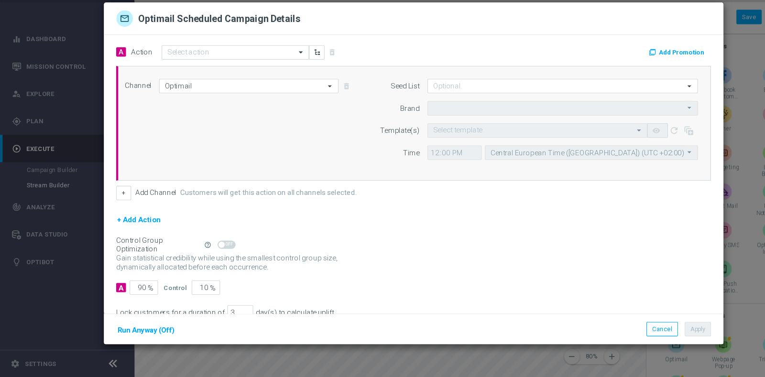
type input "Sisal Marketing"
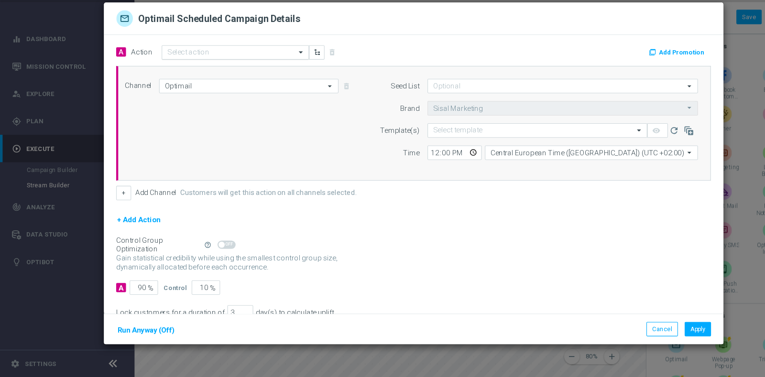
click at [186, 80] on input "text" at bounding box center [208, 77] width 107 height 8
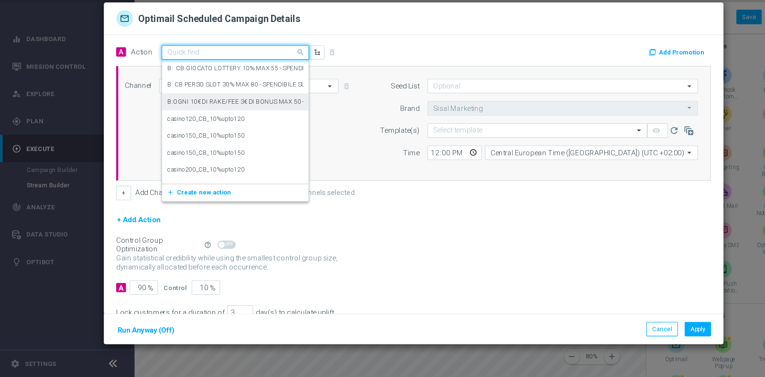
click at [144, 121] on div "Channel Optimail Optimail arrow_drop_down Drag here to set row groups Drag here…" at bounding box center [381, 142] width 544 height 82
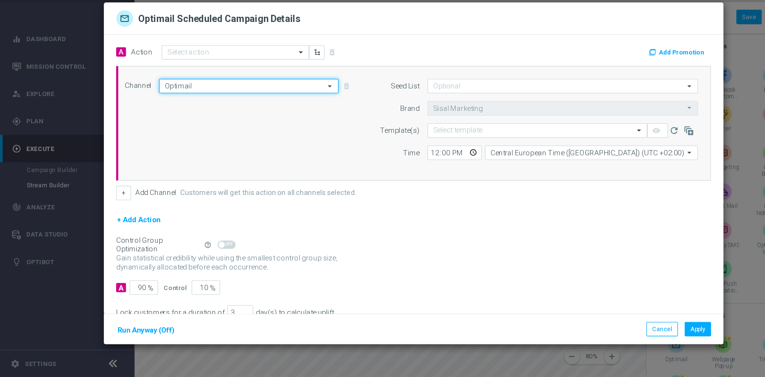
click at [171, 110] on input "Optimail" at bounding box center [230, 107] width 166 height 13
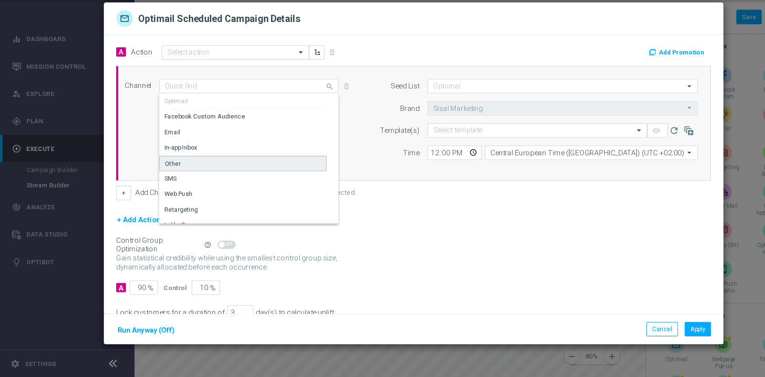
click at [173, 176] on div "Other" at bounding box center [224, 180] width 155 height 14
type input "Other"
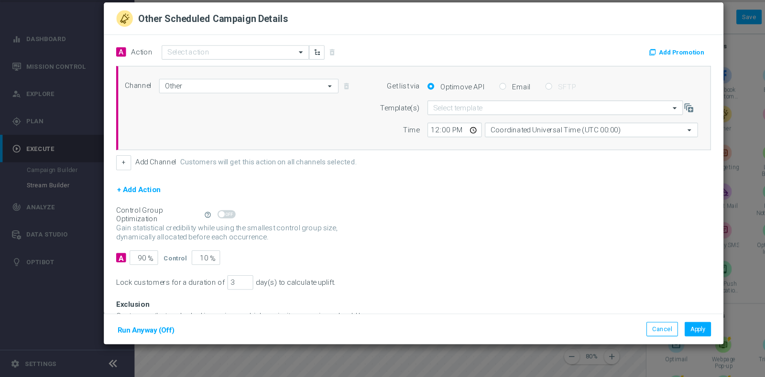
click at [471, 106] on label "Email" at bounding box center [480, 108] width 19 height 9
click at [468, 106] on input "Email" at bounding box center [465, 109] width 6 height 6
radio input "true"
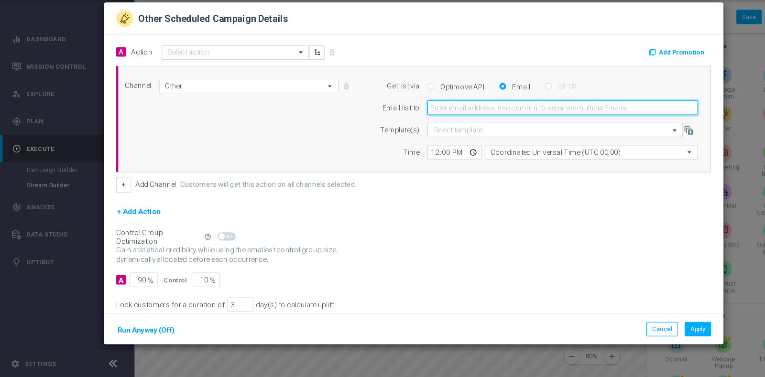
click at [470, 128] on input "email" at bounding box center [520, 127] width 250 height 13
type input "[PERSON_NAME][EMAIL_ADDRESS][PERSON_NAME][DOMAIN_NAME]"
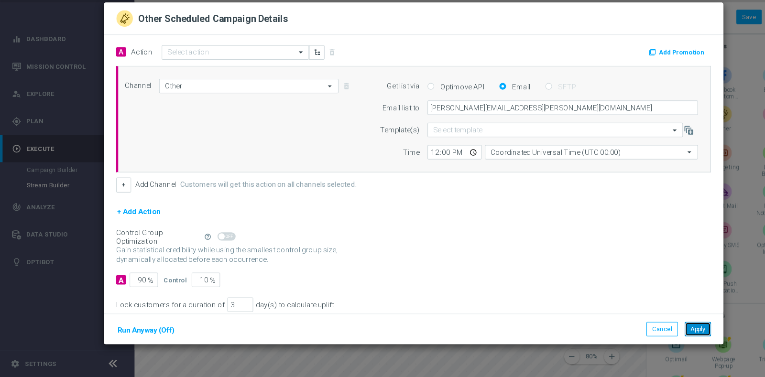
click at [648, 335] on button "Apply" at bounding box center [645, 332] width 24 height 13
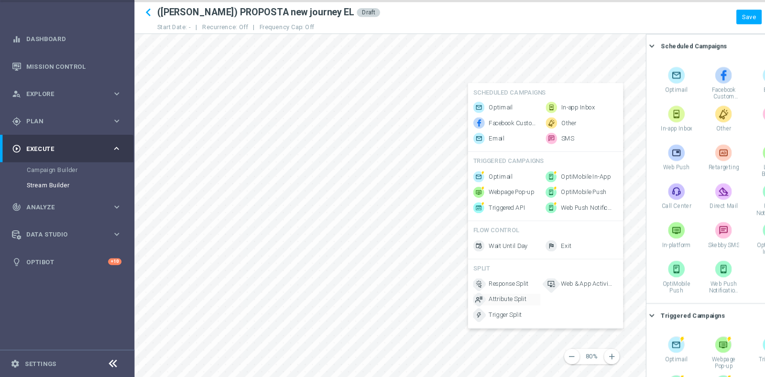
click at [472, 307] on span "Attribute Split" at bounding box center [469, 305] width 35 height 8
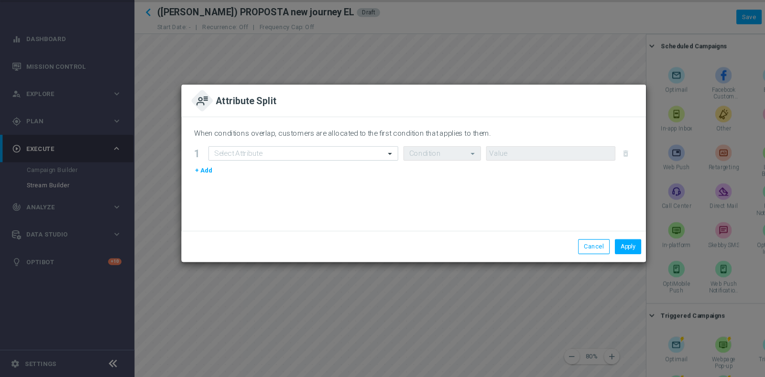
click at [321, 158] on div "When conditions overlap, customers are allocated to the first condition that ap…" at bounding box center [382, 153] width 406 height 14
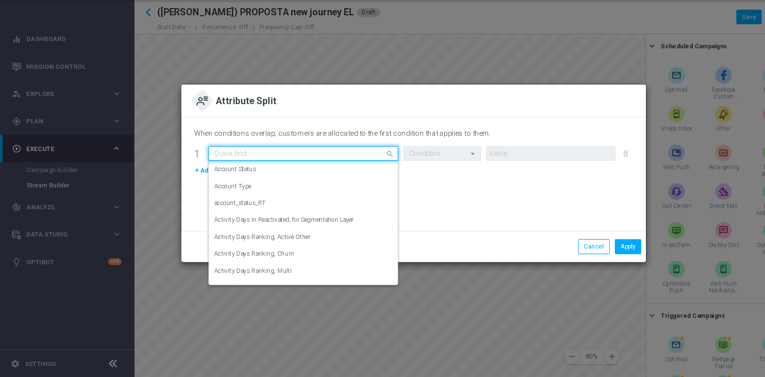
click at [327, 168] on input "text" at bounding box center [271, 170] width 146 height 8
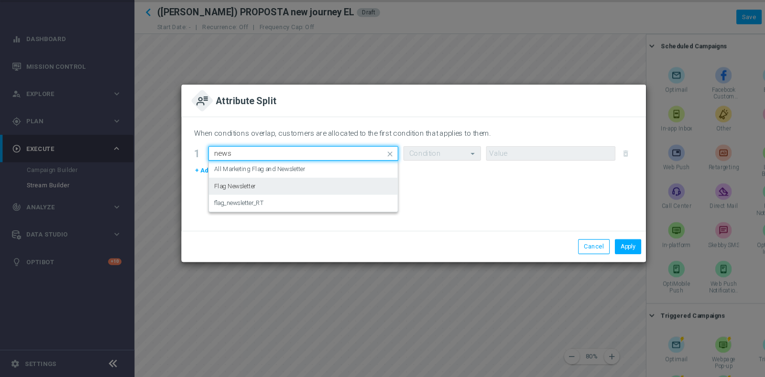
click at [319, 197] on div "Flag Newsletter" at bounding box center [280, 201] width 165 height 16
type input "news"
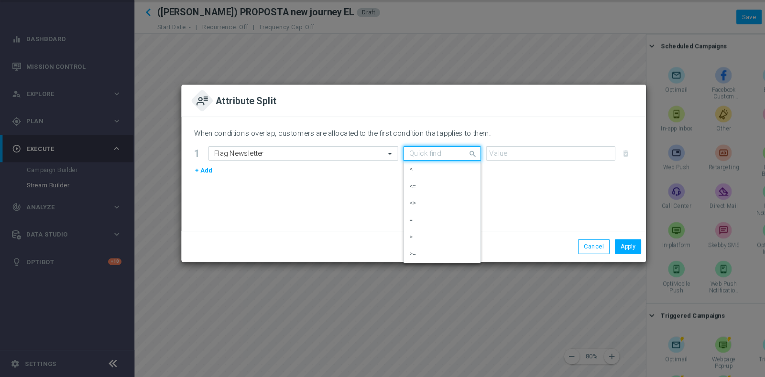
click at [402, 164] on div "Quick find" at bounding box center [409, 170] width 72 height 13
click at [396, 236] on div "=" at bounding box center [408, 232] width 61 height 16
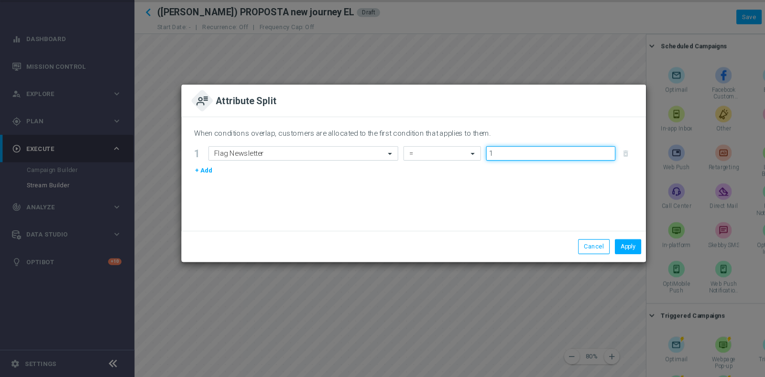
type input "1"
click at [563, 167] on input "1" at bounding box center [509, 170] width 120 height 13
click at [586, 257] on button "Apply" at bounding box center [581, 256] width 24 height 13
click at [586, 259] on button "Apply" at bounding box center [581, 256] width 24 height 13
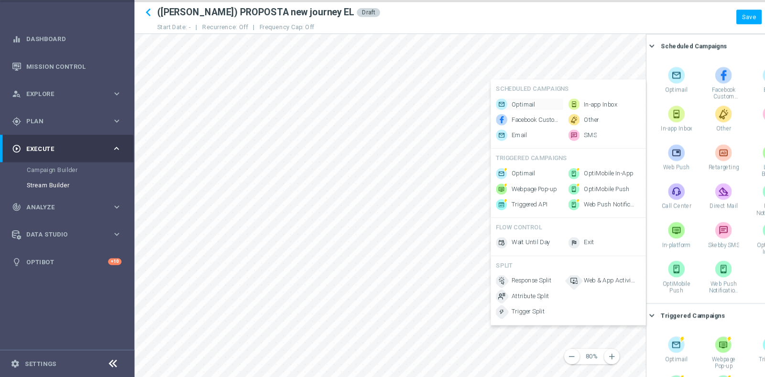
click at [480, 121] on span "Optimail" at bounding box center [484, 125] width 22 height 8
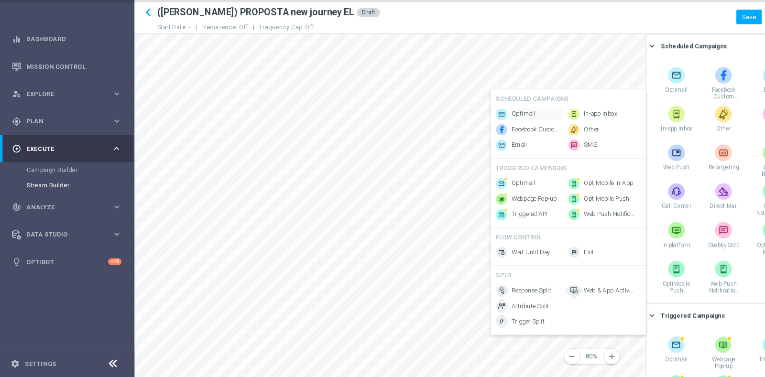
click at [486, 130] on span "Optimail" at bounding box center [484, 134] width 22 height 8
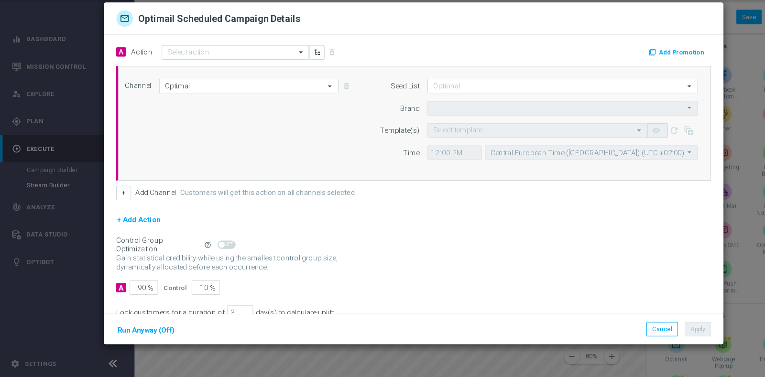
type input "Sisal Marketing"
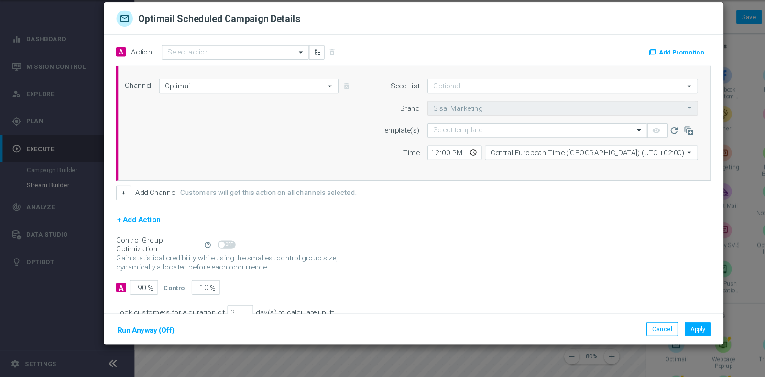
click at [217, 115] on div "Channel Optimail Optimail arrow_drop_down Drag here to set row groups Drag here…" at bounding box center [381, 142] width 544 height 82
click at [196, 103] on input "Optimail" at bounding box center [230, 107] width 166 height 13
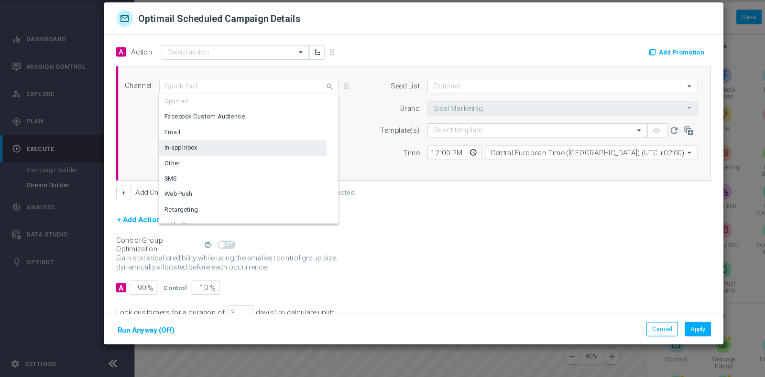
click at [186, 178] on div "Other" at bounding box center [224, 179] width 155 height 13
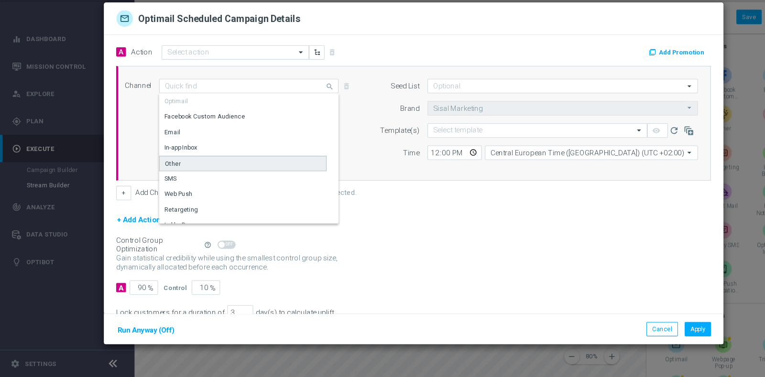
type input "Other"
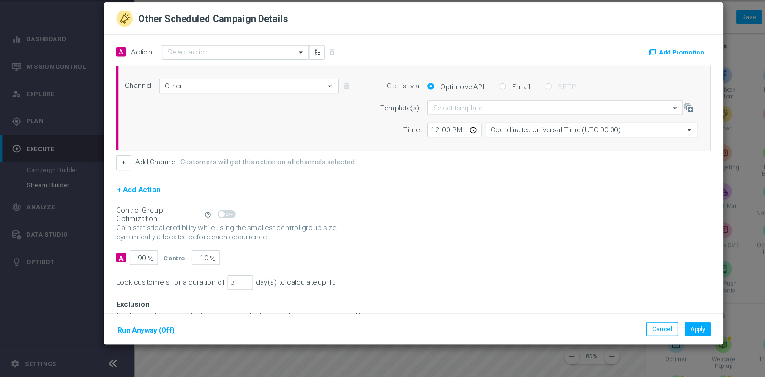
click at [471, 105] on label "Email" at bounding box center [480, 108] width 19 height 9
click at [462, 106] on input "Email" at bounding box center [465, 109] width 6 height 6
radio input "true"
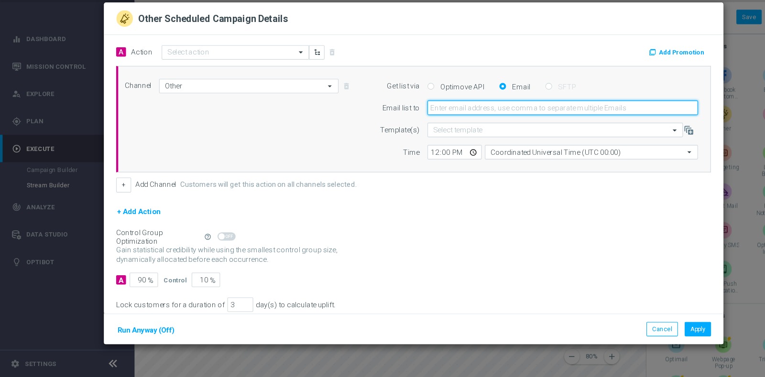
click at [456, 130] on input "email" at bounding box center [520, 127] width 250 height 13
type input "[PERSON_NAME][EMAIL_ADDRESS][PERSON_NAME][DOMAIN_NAME]"
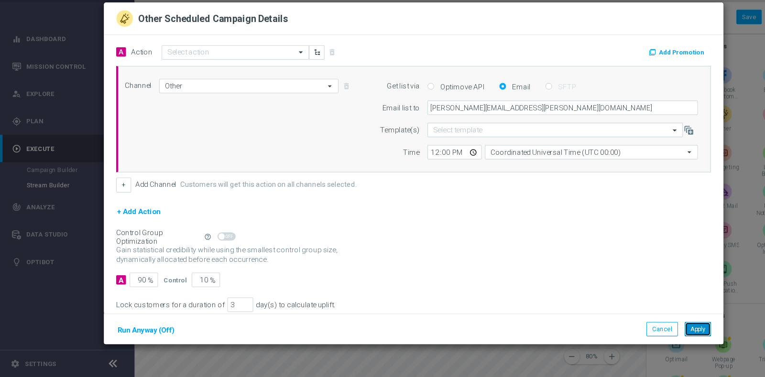
click at [644, 332] on button "Apply" at bounding box center [645, 332] width 24 height 13
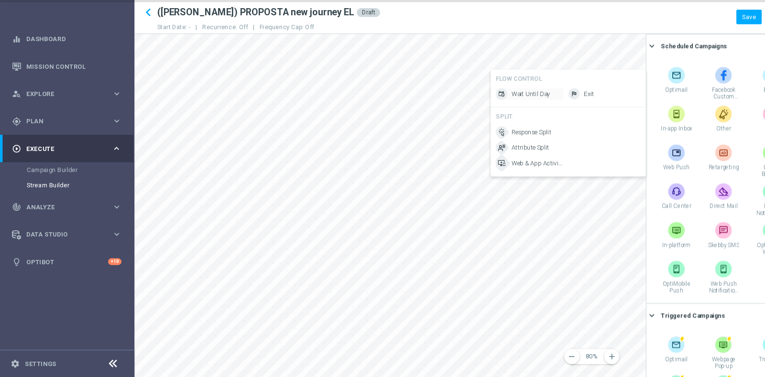
click at [488, 119] on span "Wait Until Day" at bounding box center [491, 115] width 36 height 8
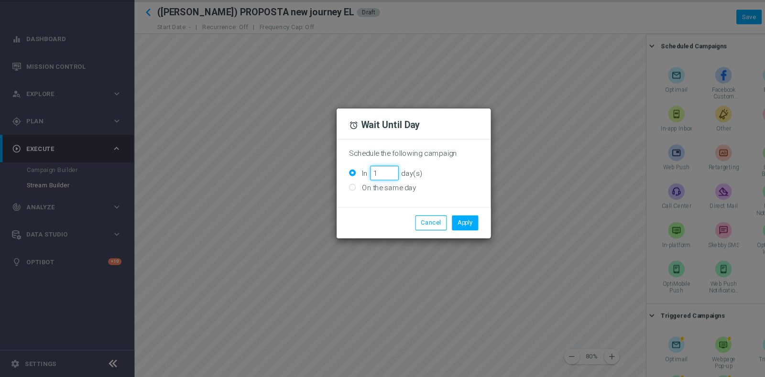
type input "1"
click at [361, 186] on input "1" at bounding box center [355, 188] width 26 height 13
click at [441, 230] on button "Apply" at bounding box center [430, 234] width 24 height 13
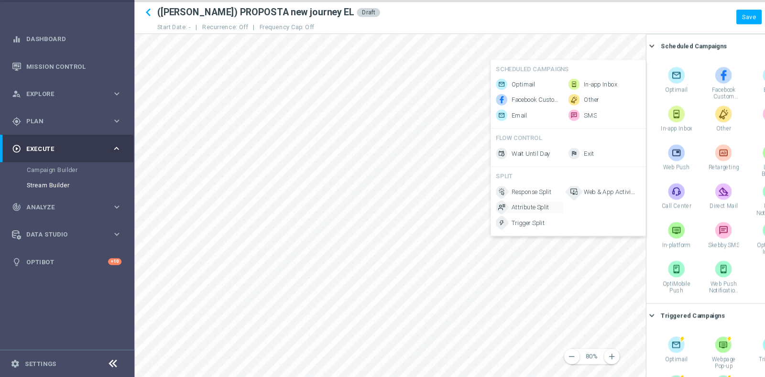
click at [495, 224] on span "Attribute Split" at bounding box center [490, 220] width 35 height 8
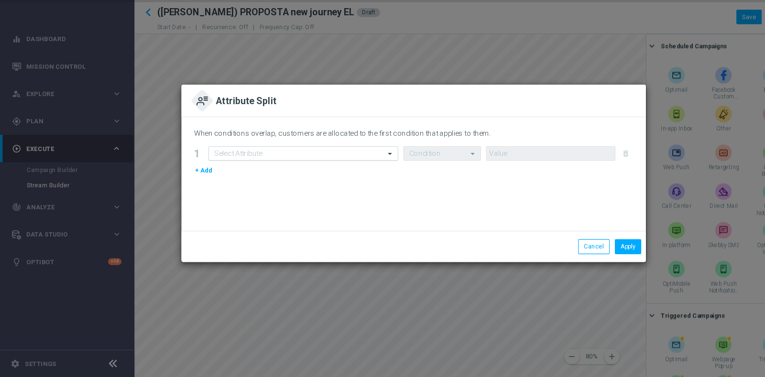
click at [285, 170] on input "text" at bounding box center [271, 170] width 146 height 8
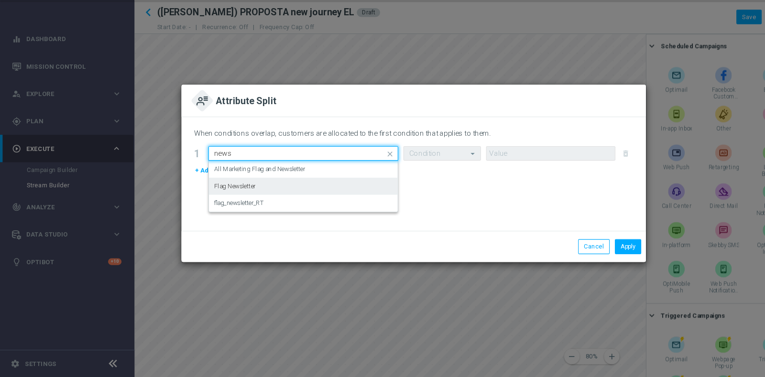
click at [280, 197] on div "Flag Newsletter" at bounding box center [280, 201] width 165 height 16
type input "news"
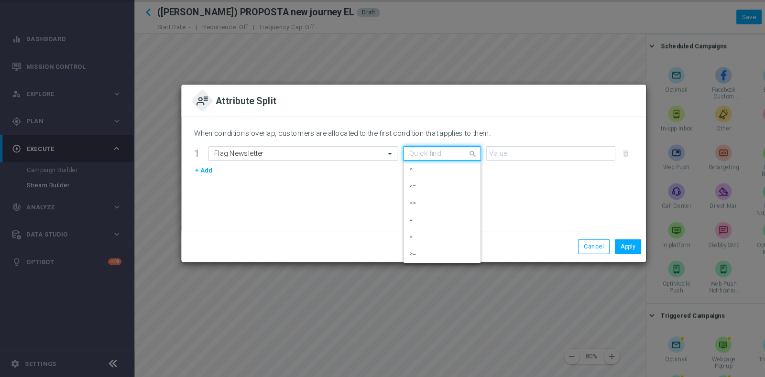
click at [395, 172] on input "text" at bounding box center [399, 170] width 42 height 8
click at [399, 233] on div "=" at bounding box center [408, 232] width 61 height 16
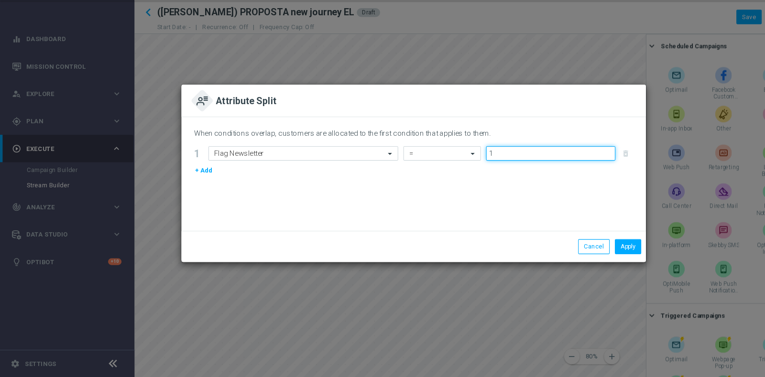
type input "1"
click at [565, 168] on input "1" at bounding box center [509, 170] width 120 height 13
click at [582, 254] on button "Apply" at bounding box center [581, 256] width 24 height 13
click at [577, 257] on button "Apply" at bounding box center [581, 256] width 24 height 13
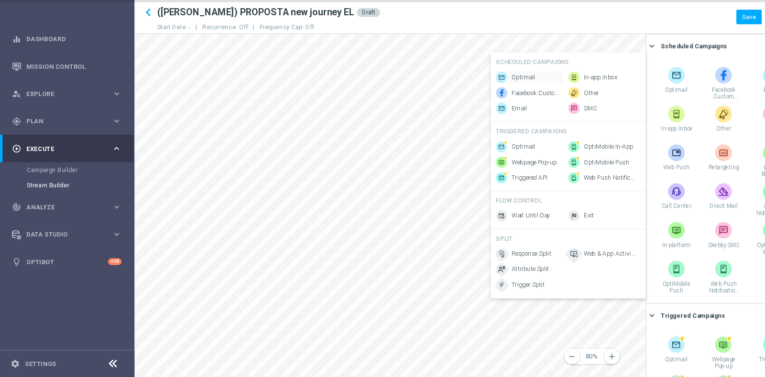
click at [482, 96] on span "Optimail" at bounding box center [484, 100] width 22 height 8
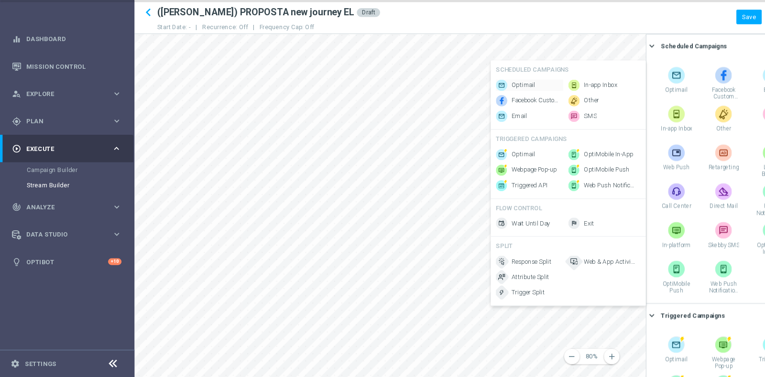
click at [481, 103] on span "Optimail" at bounding box center [484, 107] width 22 height 8
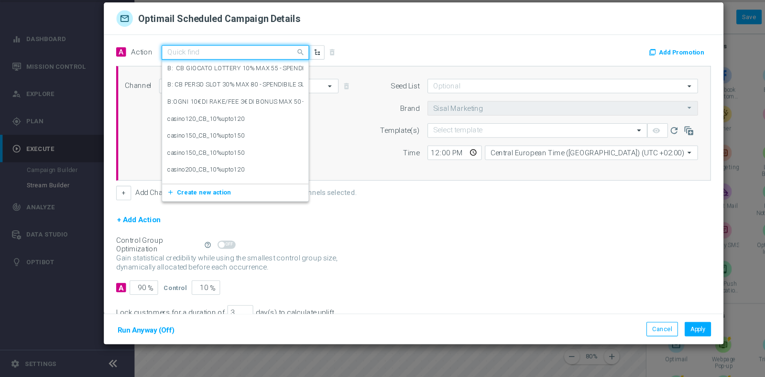
click at [200, 78] on input "text" at bounding box center [208, 77] width 107 height 8
click at [124, 142] on div "Channel Optimail Optimail arrow_drop_down Drag here to set row groups Drag here…" at bounding box center [381, 142] width 544 height 82
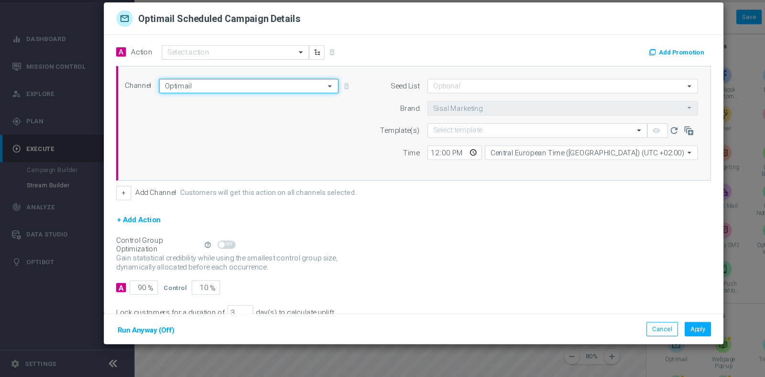
click at [180, 110] on input "Optimail" at bounding box center [230, 107] width 166 height 13
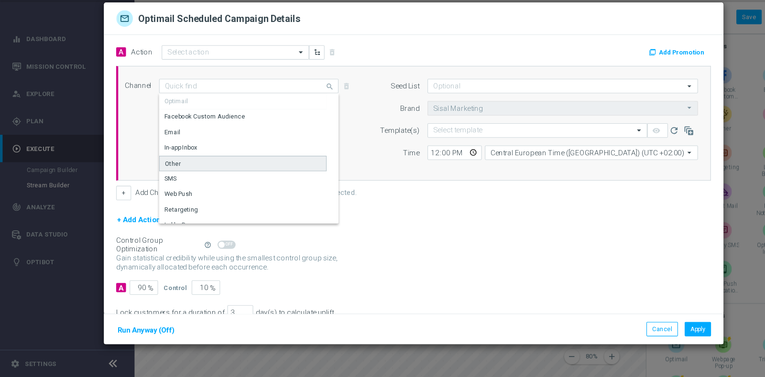
click at [176, 181] on div "Other" at bounding box center [224, 180] width 155 height 14
type input "Other"
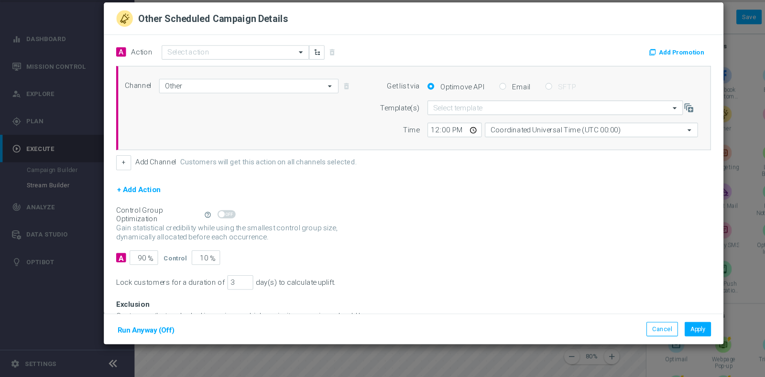
click at [479, 109] on label "Email" at bounding box center [480, 108] width 19 height 9
click at [468, 109] on input "Email" at bounding box center [465, 109] width 6 height 6
radio input "true"
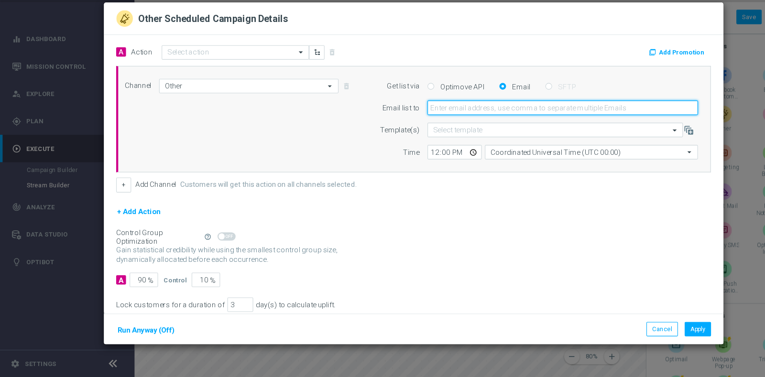
click at [478, 124] on input "email" at bounding box center [520, 127] width 250 height 13
type input "[PERSON_NAME][EMAIL_ADDRESS][PERSON_NAME][DOMAIN_NAME]"
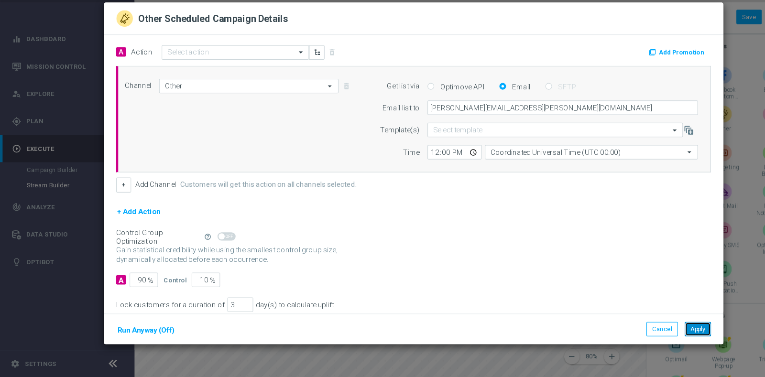
click at [640, 334] on button "Apply" at bounding box center [645, 332] width 24 height 13
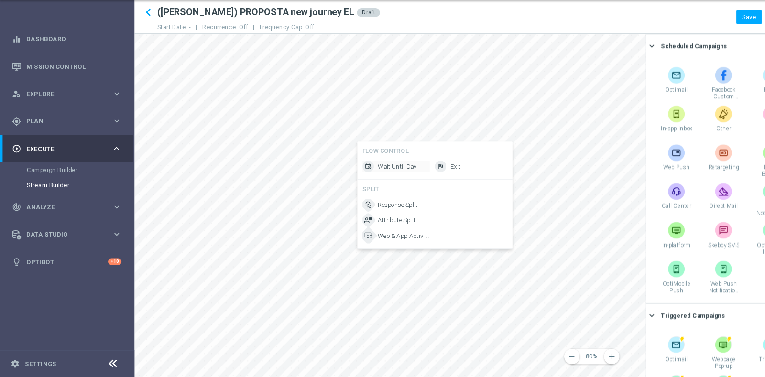
click at [359, 181] on span "Wait Until Day" at bounding box center [368, 182] width 36 height 8
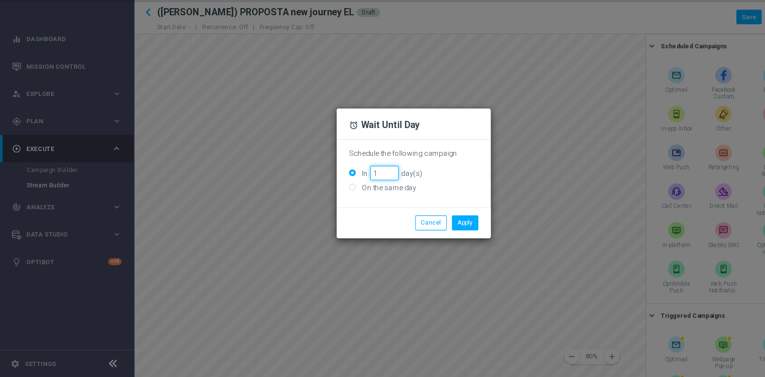
type input "1"
click at [365, 185] on input "1" at bounding box center [355, 188] width 26 height 13
click at [427, 233] on button "Apply" at bounding box center [430, 234] width 24 height 13
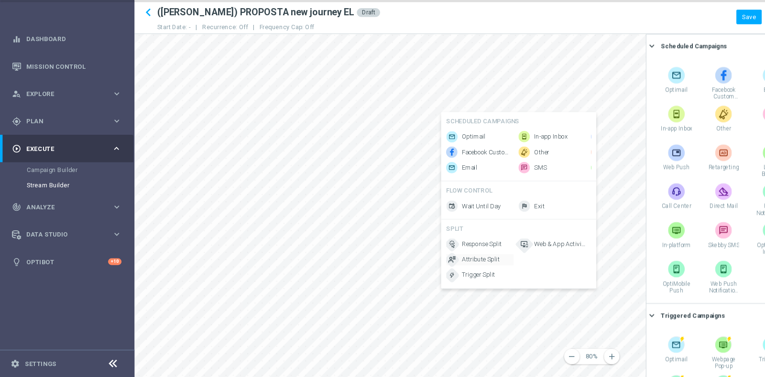
click at [449, 273] on span "Attribute Split" at bounding box center [444, 268] width 35 height 8
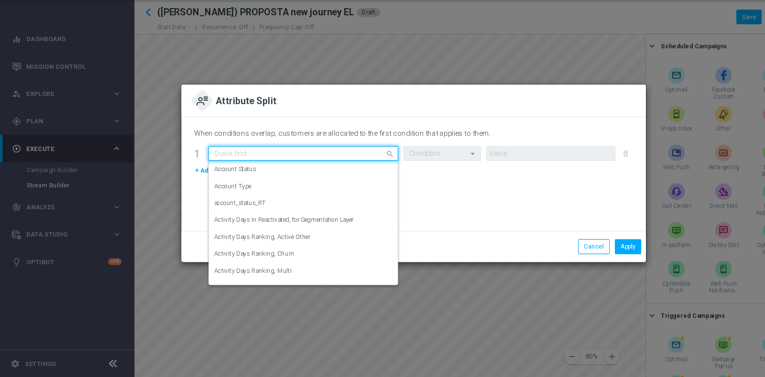
click at [335, 175] on div "Quick find" at bounding box center [280, 170] width 175 height 13
click at [329, 165] on div "Quick find" at bounding box center [280, 170] width 175 height 13
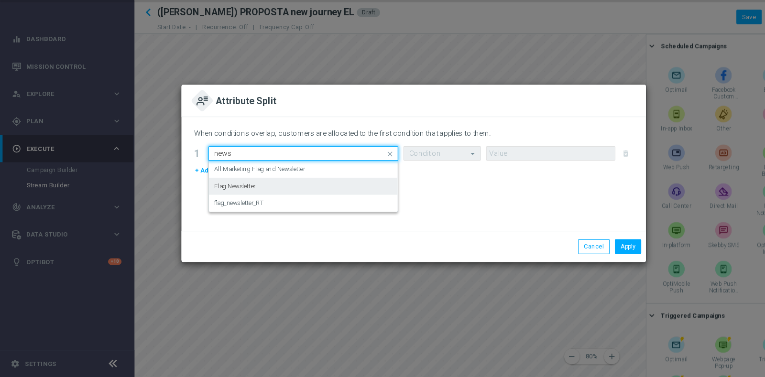
click at [327, 196] on div "Flag Newsletter" at bounding box center [280, 201] width 165 height 16
type input "news"
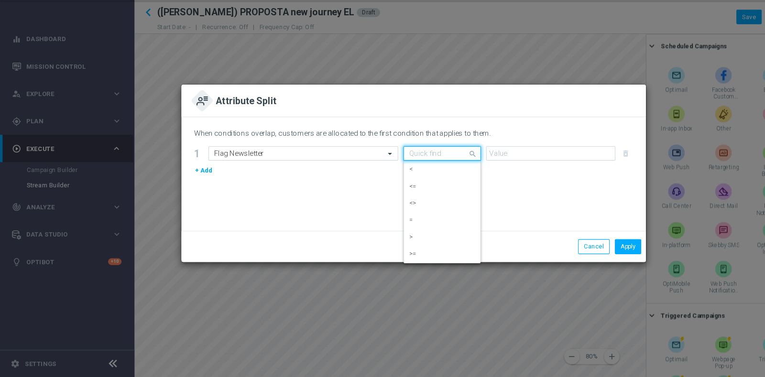
click at [433, 173] on span at bounding box center [438, 170] width 12 height 12
click at [412, 228] on div "=" at bounding box center [408, 232] width 61 height 16
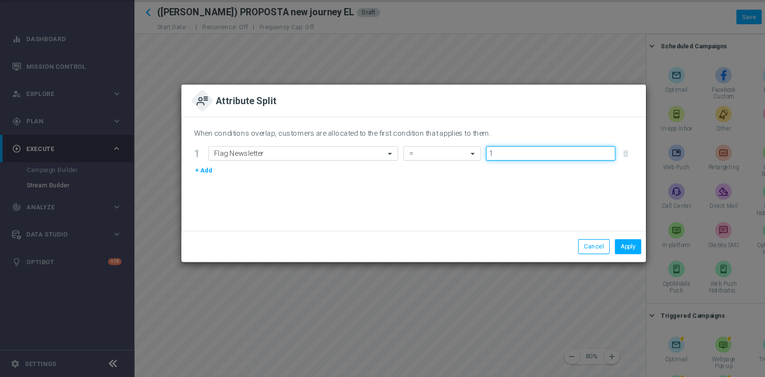
type input "1"
click at [563, 169] on input "1" at bounding box center [509, 170] width 120 height 13
click at [581, 257] on button "Apply" at bounding box center [581, 256] width 24 height 13
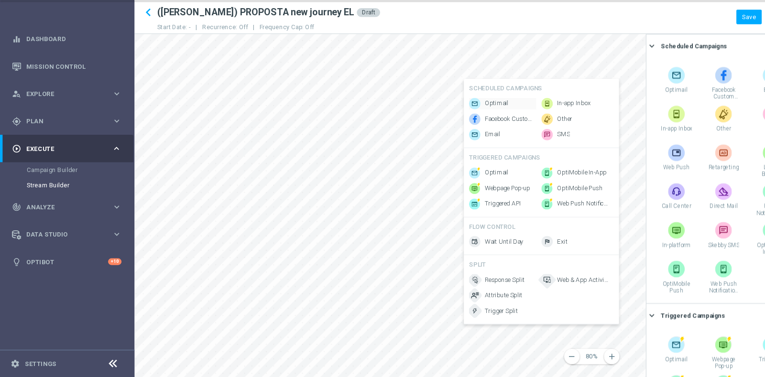
click at [459, 119] on div "Optimail" at bounding box center [465, 124] width 62 height 11
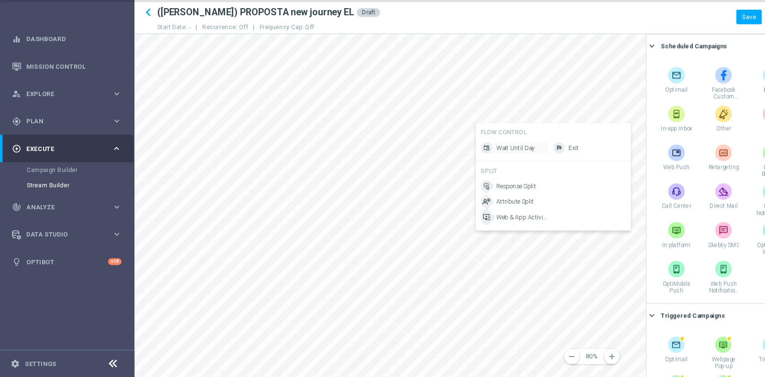
click at [471, 164] on span "Wait Until Day" at bounding box center [477, 165] width 36 height 8
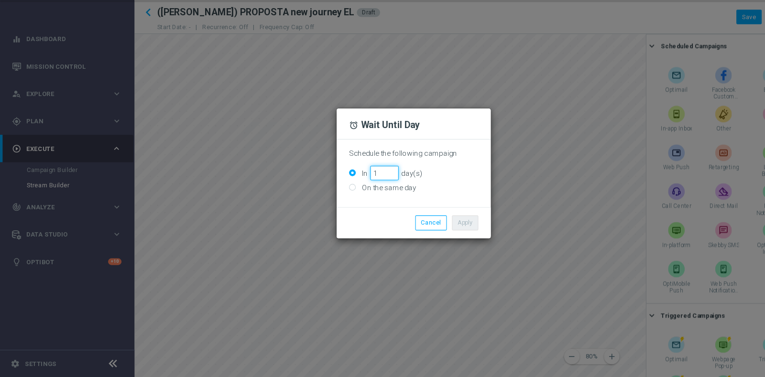
click at [363, 186] on input "1" at bounding box center [355, 188] width 26 height 13
type input "2"
click at [363, 186] on input "2" at bounding box center [355, 188] width 26 height 13
click at [426, 234] on button "Apply" at bounding box center [430, 234] width 24 height 13
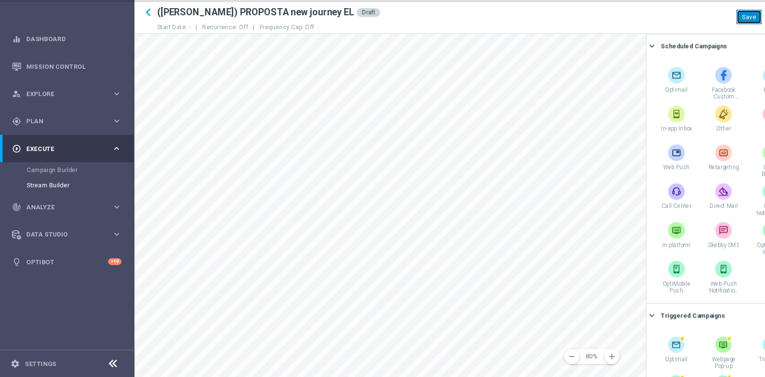
click at [680, 44] on button "Save" at bounding box center [692, 43] width 23 height 13
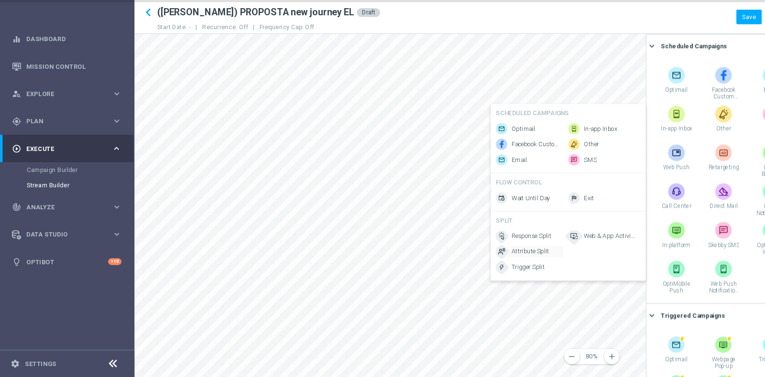
click at [488, 266] on div "Attribute Split" at bounding box center [490, 261] width 62 height 11
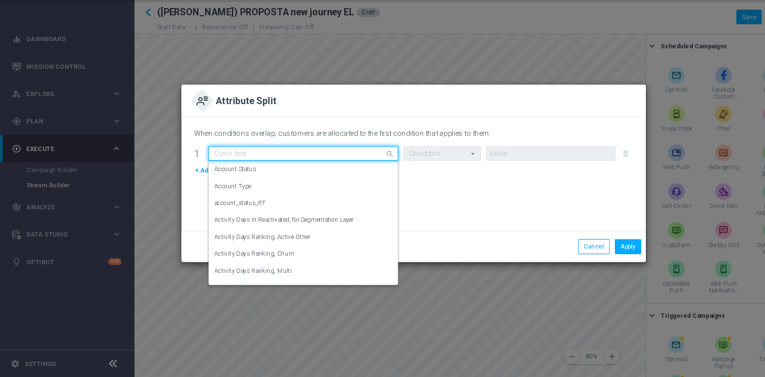
click at [311, 164] on div "Quick find" at bounding box center [280, 170] width 175 height 13
click at [315, 173] on input "w" at bounding box center [271, 170] width 146 height 8
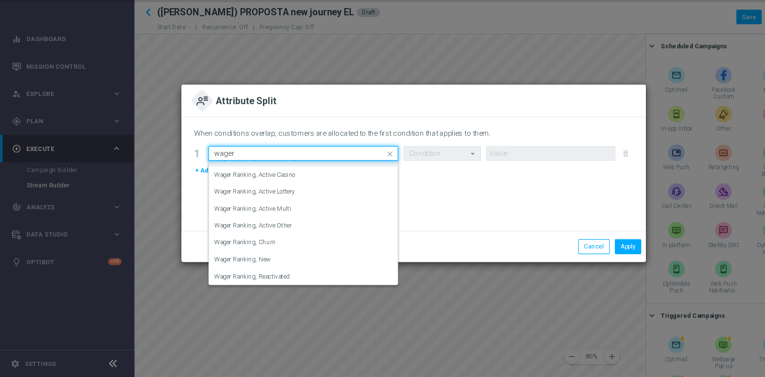
scroll to position [106, 0]
drag, startPoint x: 348, startPoint y: 260, endPoint x: 344, endPoint y: 179, distance: 80.9
click at [344, 179] on div "Remaining Sport Wager Factor, Last Three Months Sensibility [PERSON_NAME] Total…" at bounding box center [280, 160] width 175 height 115
type input "w"
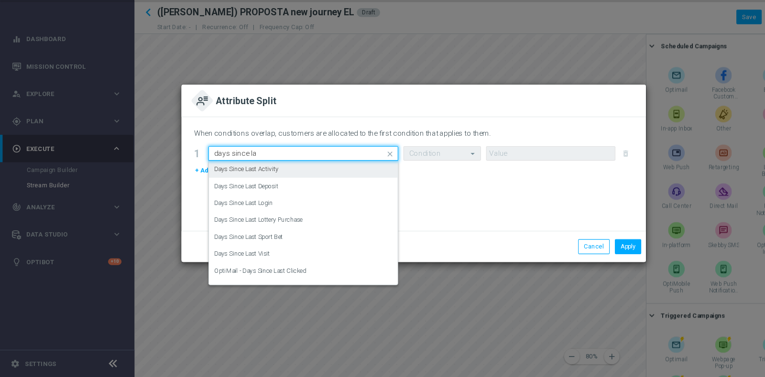
click at [308, 181] on div "Days Since Last Activity" at bounding box center [280, 185] width 165 height 16
type input "days since la"
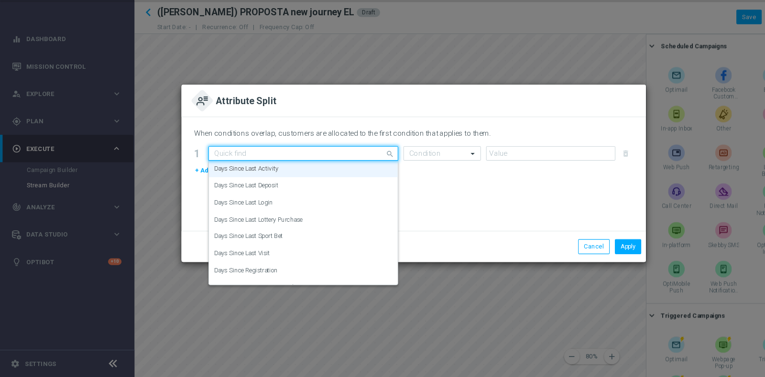
click at [282, 170] on input "text" at bounding box center [271, 170] width 146 height 8
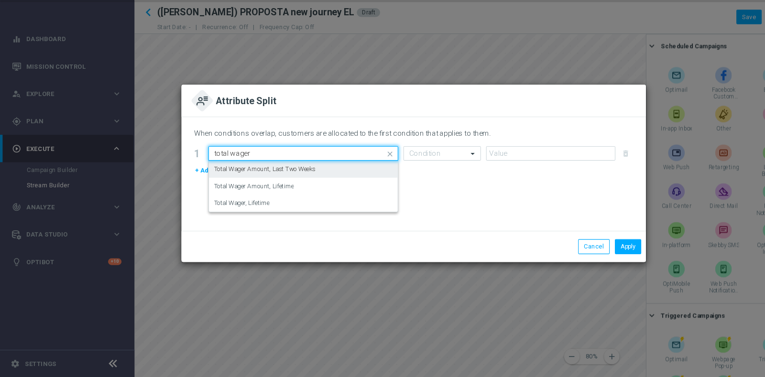
click at [281, 186] on label "Total Wager Amount, Last Two Weeks" at bounding box center [245, 185] width 94 height 8
type input "total wager"
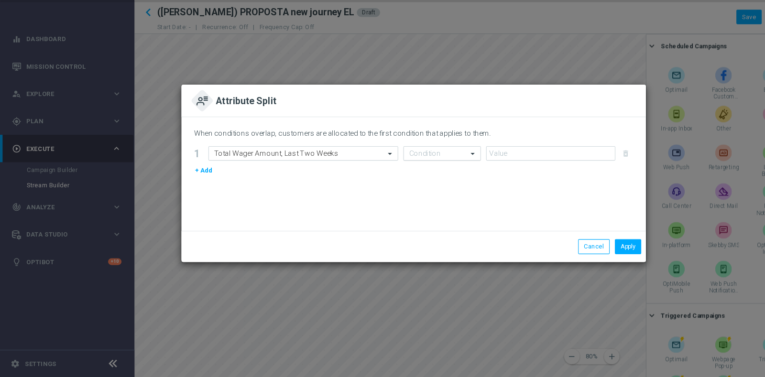
drag, startPoint x: 420, startPoint y: 181, endPoint x: 417, endPoint y: 172, distance: 9.7
click at [417, 172] on form "1 Select Attribute Total Wager Amount, Last Two Weeks Condition delete_forever …" at bounding box center [382, 178] width 406 height 28
click at [417, 172] on input "text" at bounding box center [399, 170] width 42 height 8
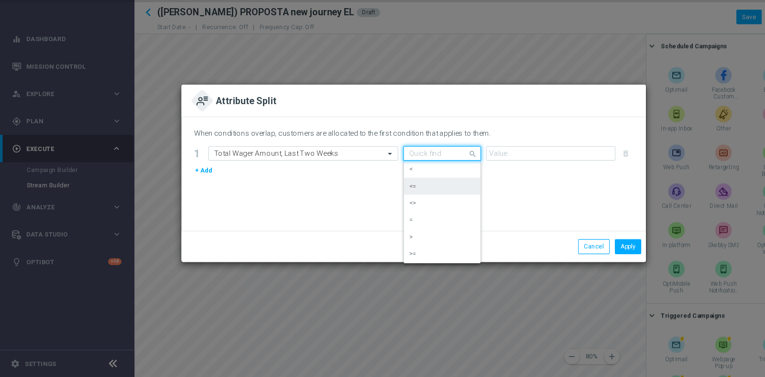
click at [399, 197] on div "<=" at bounding box center [408, 201] width 61 height 16
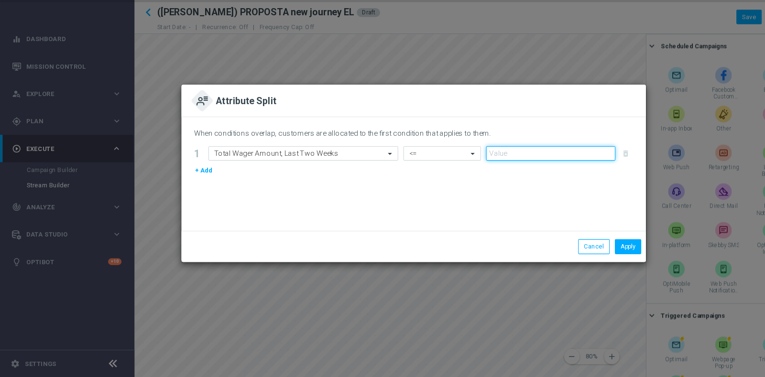
click at [497, 175] on input "number" at bounding box center [509, 170] width 120 height 13
type input "0"
click at [587, 257] on button "Apply" at bounding box center [581, 256] width 24 height 13
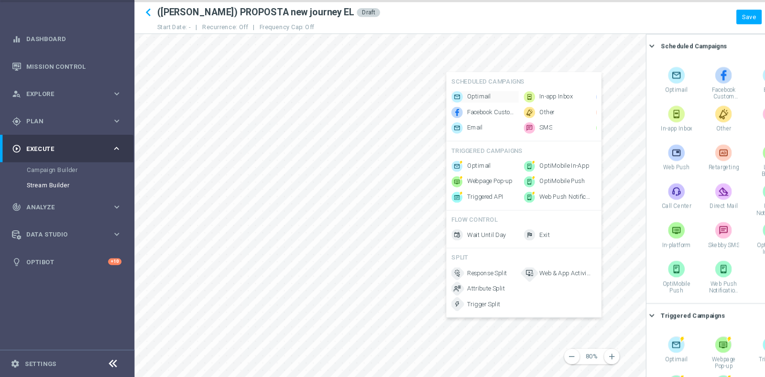
click at [443, 114] on span "Optimail" at bounding box center [443, 118] width 22 height 8
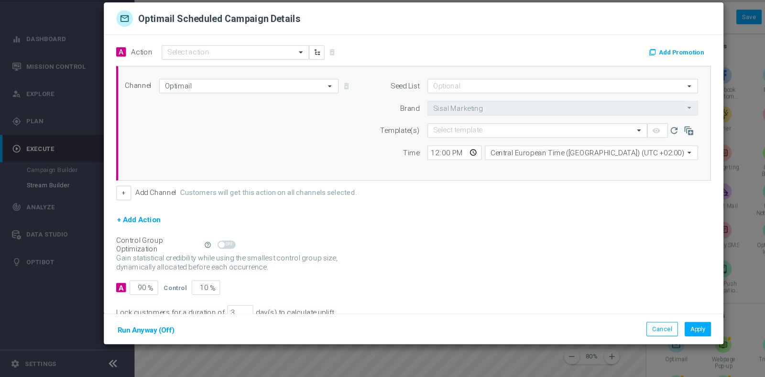
click at [563, 231] on div "+ Add Action" at bounding box center [383, 238] width 550 height 24
click at [640, 329] on button "Apply" at bounding box center [645, 332] width 24 height 13
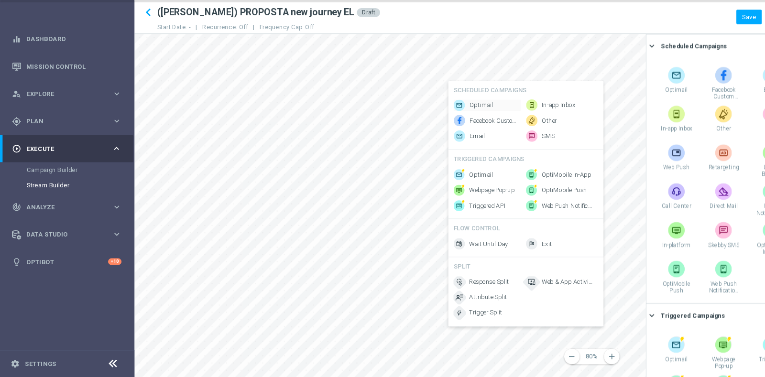
click at [451, 122] on span "Optimail" at bounding box center [445, 126] width 22 height 8
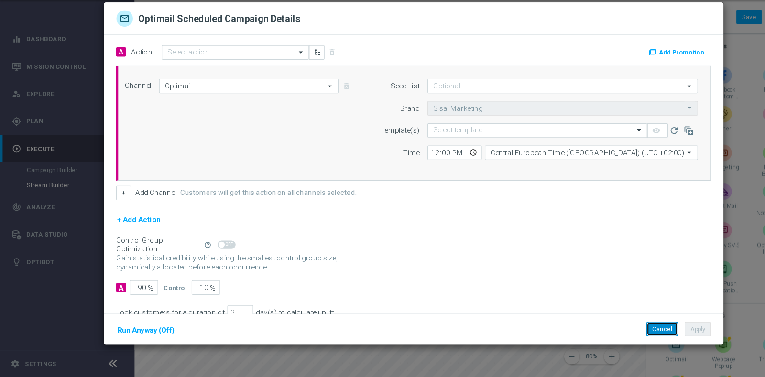
click at [607, 333] on button "Cancel" at bounding box center [612, 332] width 29 height 13
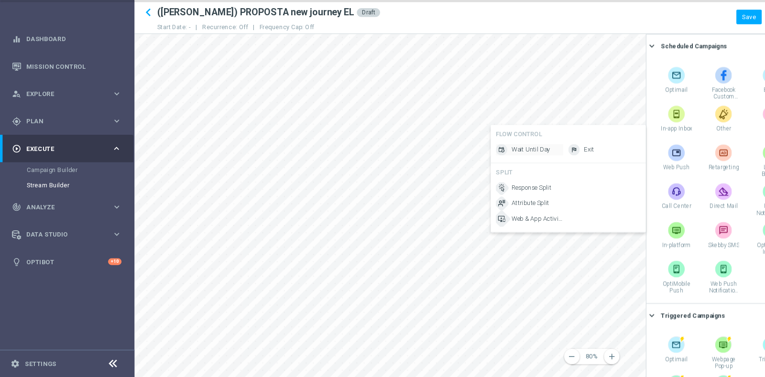
click at [488, 165] on span "Wait Until Day" at bounding box center [491, 167] width 36 height 8
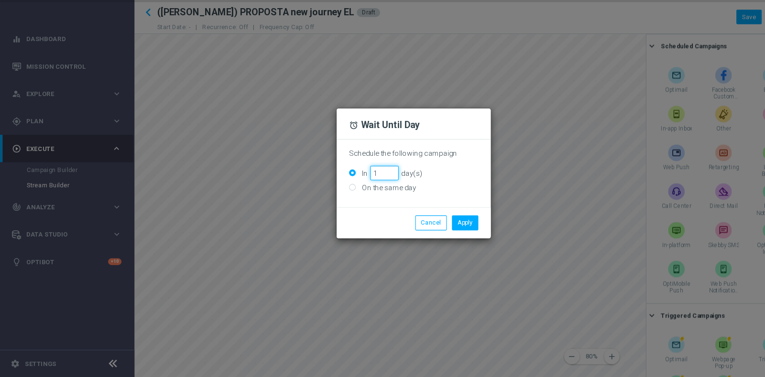
click at [361, 186] on input "1" at bounding box center [355, 188] width 26 height 13
click at [361, 186] on input "2" at bounding box center [355, 188] width 26 height 13
click at [361, 186] on input "3" at bounding box center [355, 188] width 26 height 13
type input "4"
click at [361, 186] on input "4" at bounding box center [355, 188] width 26 height 13
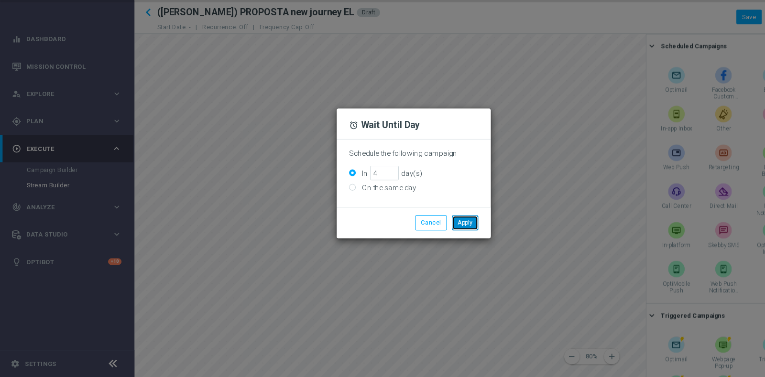
click at [436, 235] on button "Apply" at bounding box center [430, 234] width 24 height 13
click at [397, 232] on button "Cancel" at bounding box center [398, 234] width 29 height 13
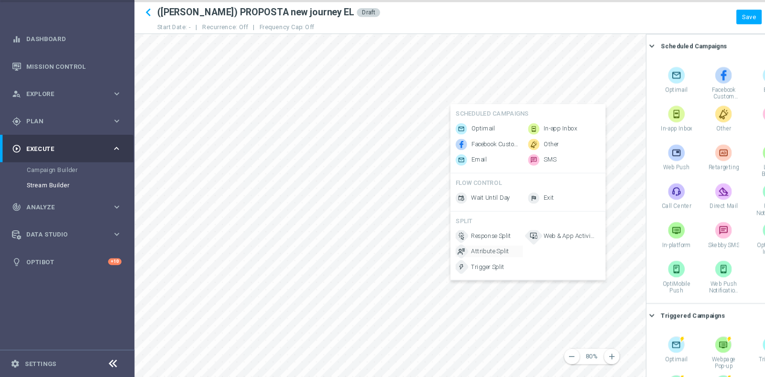
click at [458, 266] on div "Attribute Split" at bounding box center [452, 261] width 62 height 11
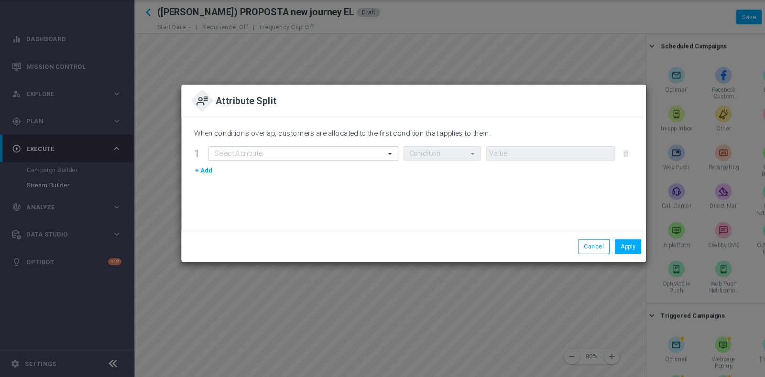
click at [343, 172] on input "text" at bounding box center [271, 170] width 146 height 8
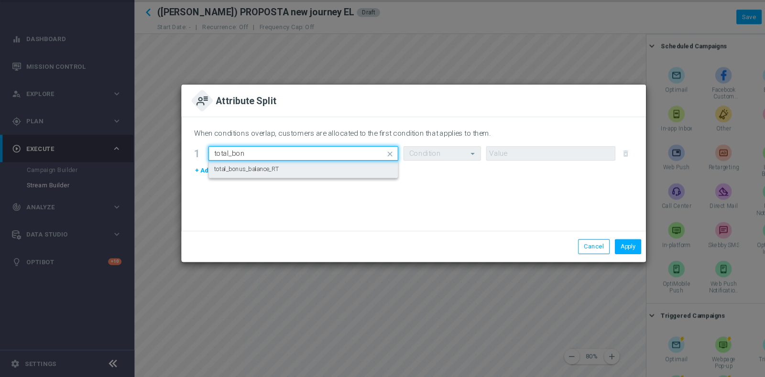
click at [336, 183] on div "total_bonus_balance_RT" at bounding box center [280, 185] width 165 height 16
type input "total_bon"
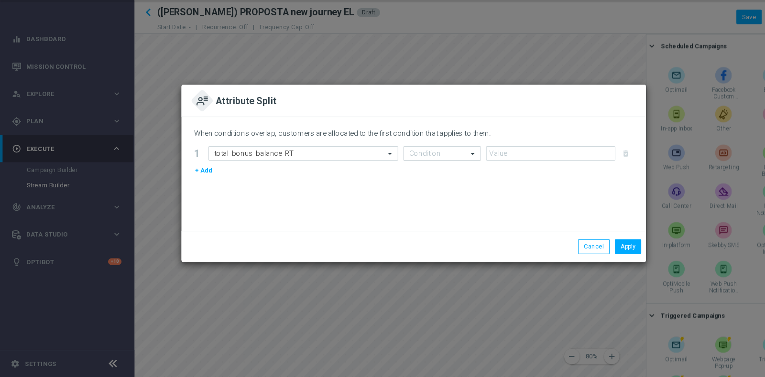
click at [400, 165] on div "Condition" at bounding box center [409, 170] width 72 height 13
click at [411, 264] on div ">=" at bounding box center [408, 263] width 61 height 16
click at [469, 166] on input "number" at bounding box center [509, 170] width 120 height 13
type input "1"
click at [580, 259] on button "Apply" at bounding box center [581, 256] width 24 height 13
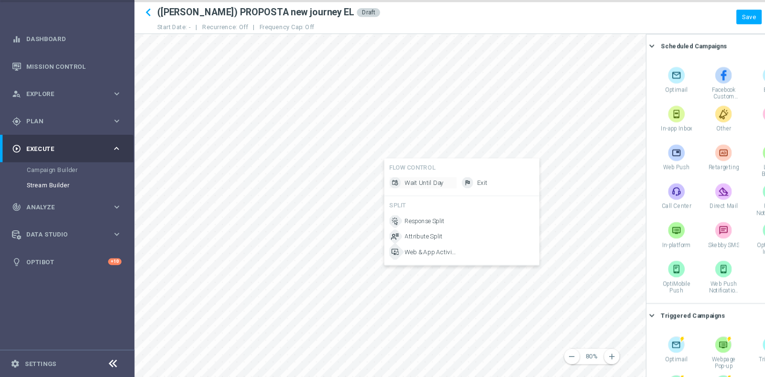
click at [383, 196] on span "Wait Until Day" at bounding box center [392, 198] width 36 height 8
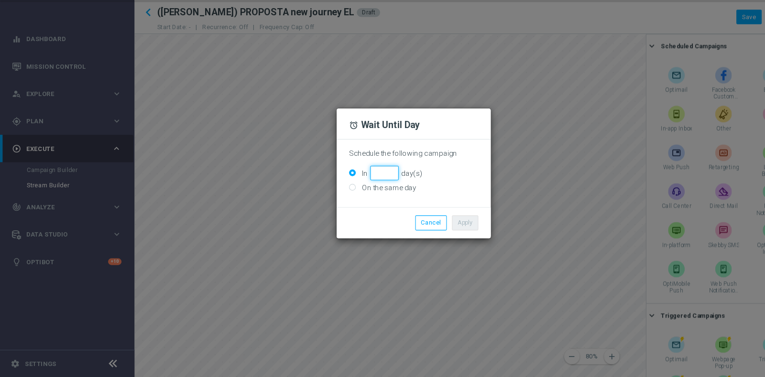
click at [366, 183] on input "In day(s)" at bounding box center [355, 188] width 26 height 13
click at [362, 185] on input "1" at bounding box center [355, 188] width 26 height 13
click at [362, 185] on input "2" at bounding box center [355, 188] width 26 height 13
click at [362, 185] on input "8" at bounding box center [355, 188] width 26 height 13
click at [362, 190] on input "7" at bounding box center [355, 188] width 26 height 13
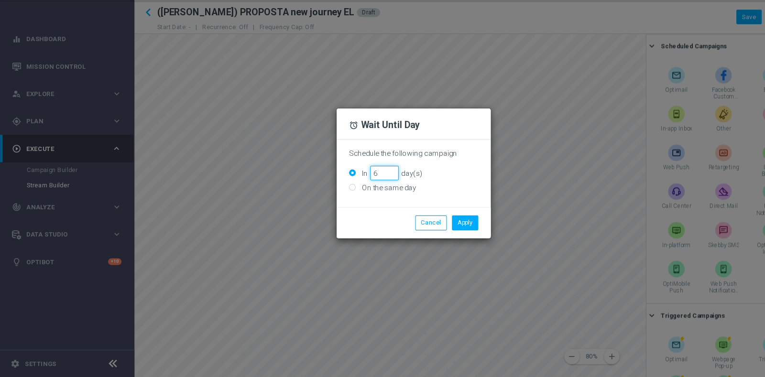
click at [362, 190] on input "6" at bounding box center [355, 188] width 26 height 13
click at [362, 190] on input "5" at bounding box center [355, 188] width 26 height 13
type input "4"
click at [362, 190] on input "4" at bounding box center [355, 188] width 26 height 13
click at [430, 236] on button "Apply" at bounding box center [430, 234] width 24 height 13
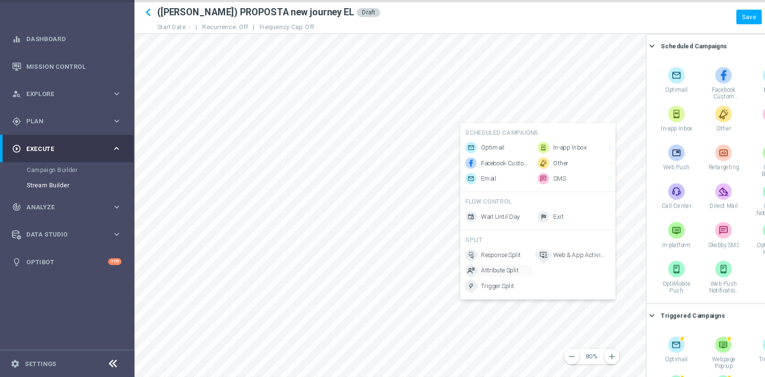
click at [462, 281] on span "Attribute Split" at bounding box center [462, 278] width 35 height 8
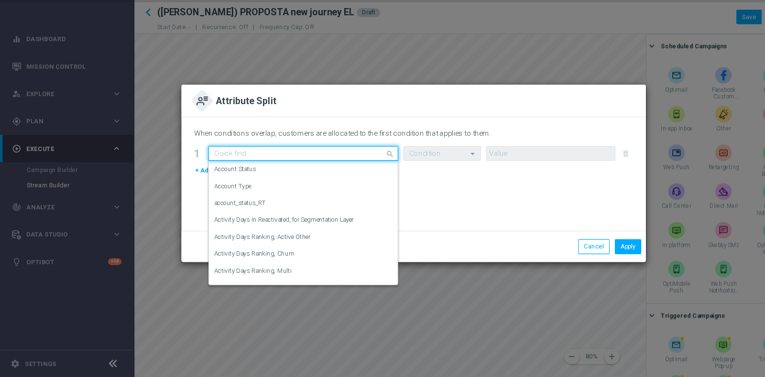
click at [343, 168] on input "text" at bounding box center [271, 170] width 146 height 8
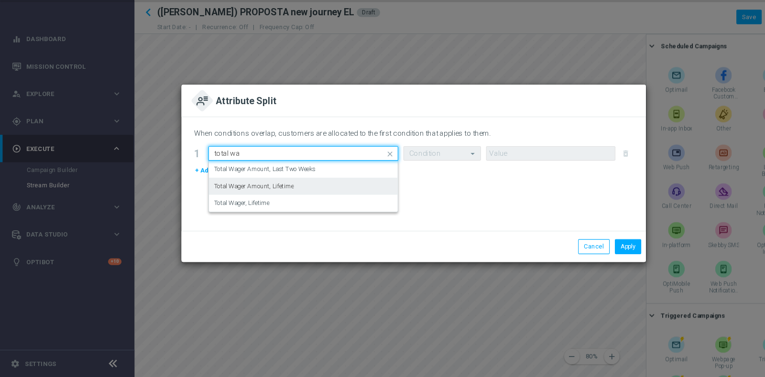
click at [319, 201] on div "Total Wager Amount, Lifetime" at bounding box center [280, 201] width 165 height 16
type input "total wa"
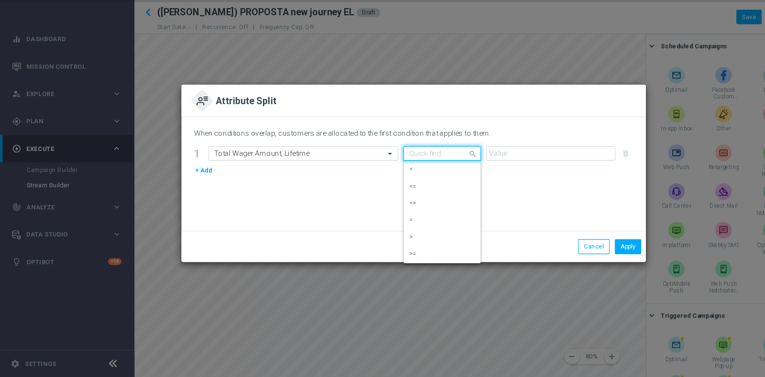
click at [412, 167] on input "text" at bounding box center [399, 170] width 42 height 8
click at [416, 228] on div "=" at bounding box center [408, 232] width 61 height 16
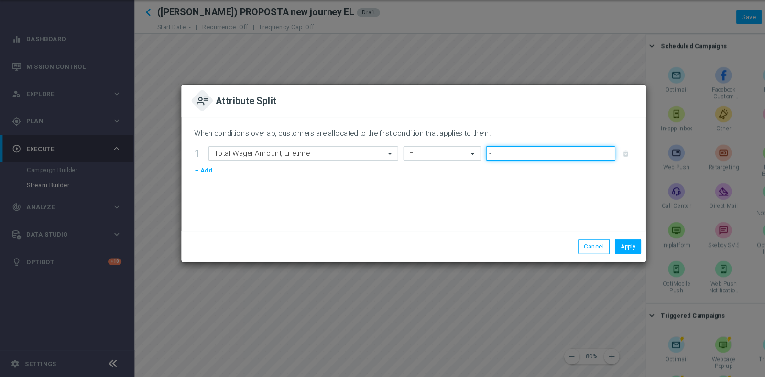
click at [566, 172] on input "-1" at bounding box center [509, 170] width 120 height 13
click at [566, 172] on input "-2" at bounding box center [509, 170] width 120 height 13
click at [562, 169] on input "-2" at bounding box center [509, 170] width 120 height 13
click at [562, 169] on input "-1" at bounding box center [509, 170] width 120 height 13
type input "0"
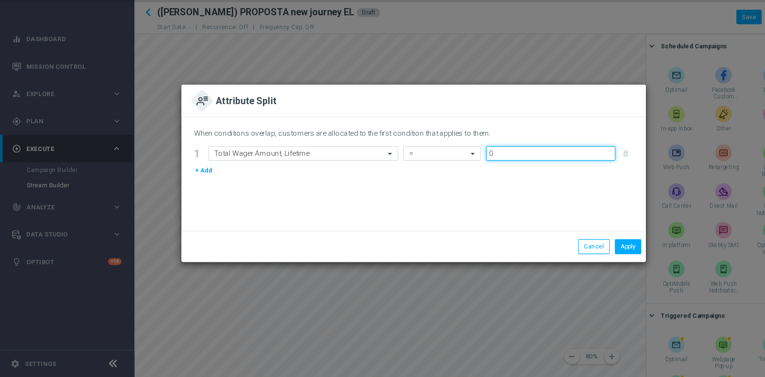
click at [562, 169] on input "0" at bounding box center [509, 170] width 120 height 13
click at [581, 255] on button "Apply" at bounding box center [581, 256] width 24 height 13
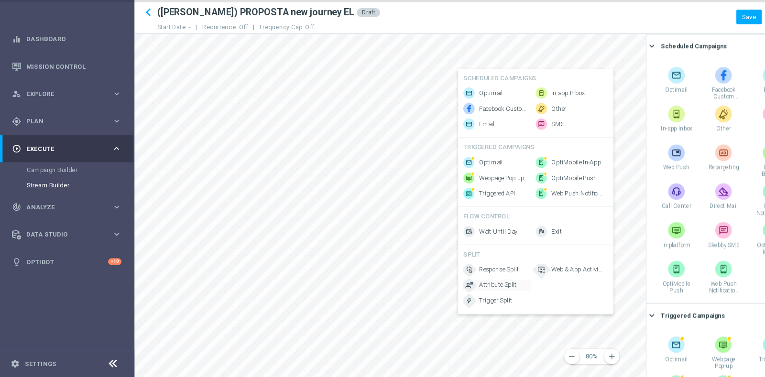
click at [470, 296] on span "Attribute Split" at bounding box center [460, 292] width 35 height 8
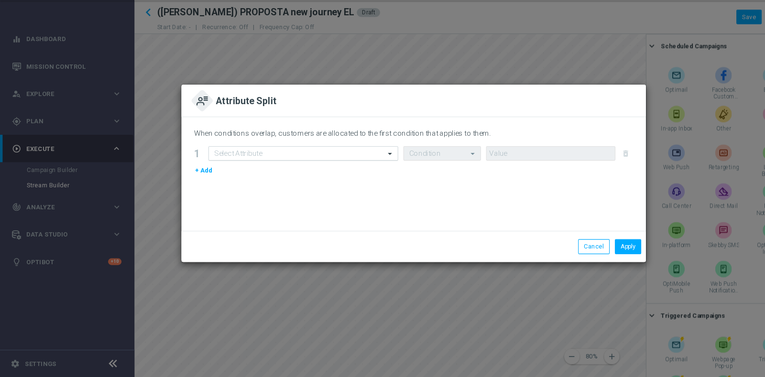
click at [278, 175] on div "Select Attribute" at bounding box center [280, 170] width 175 height 13
click at [274, 163] on div "When conditions overlap, customers are allocated to the first condition that ap…" at bounding box center [382, 189] width 429 height 105
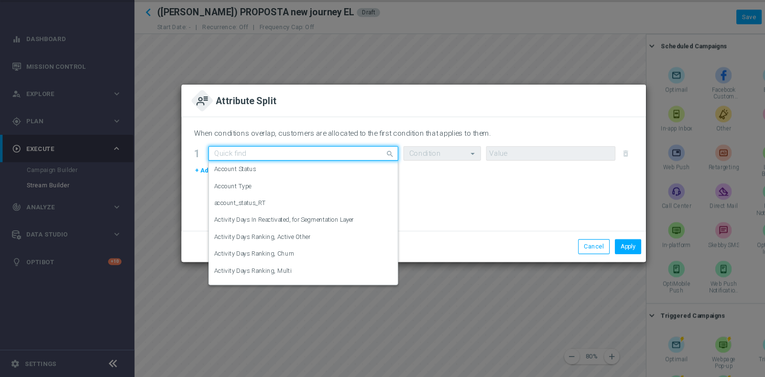
click at [280, 170] on input "text" at bounding box center [271, 170] width 146 height 8
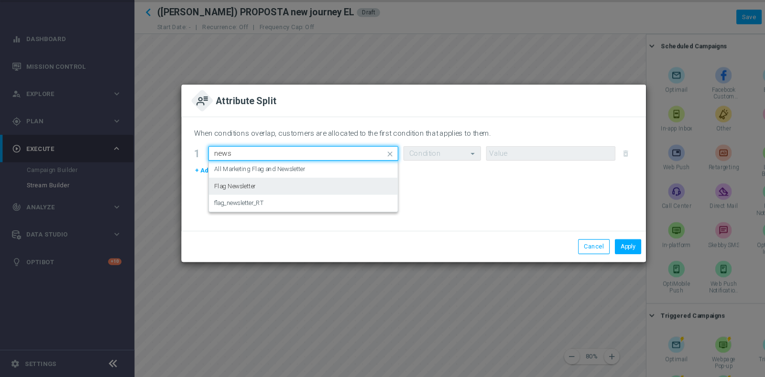
click at [276, 201] on div "Flag Newsletter" at bounding box center [280, 201] width 165 height 16
type input "news"
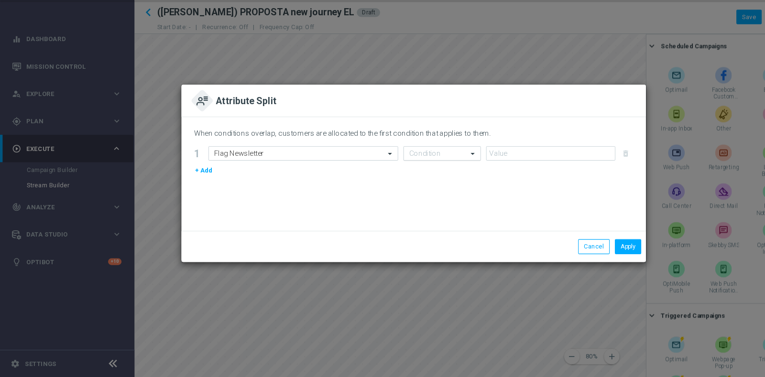
click at [419, 169] on input "text" at bounding box center [399, 170] width 42 height 8
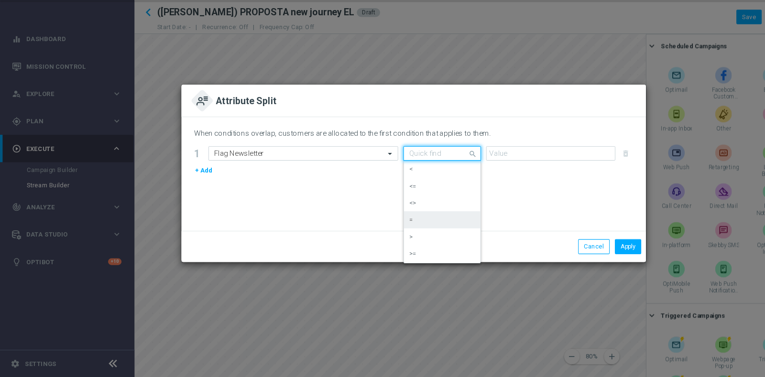
click at [405, 231] on div "=" at bounding box center [408, 232] width 61 height 16
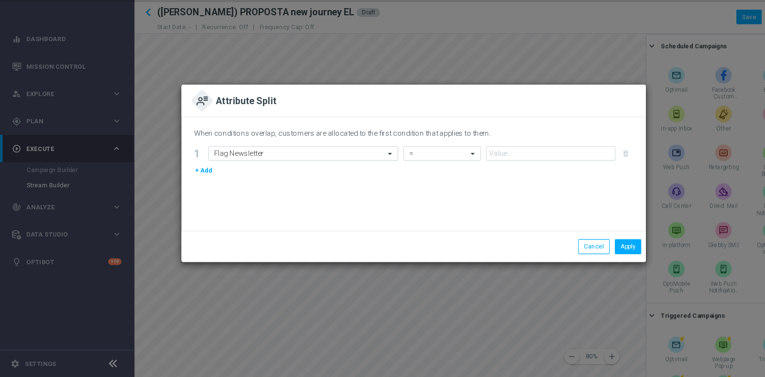
click at [450, 180] on form "1 Select Attribute Flag Newsletter Condition = delete_forever + Add" at bounding box center [382, 178] width 406 height 28
click at [466, 165] on input "number" at bounding box center [509, 170] width 120 height 13
type input "1"
click at [563, 166] on input "1" at bounding box center [509, 170] width 120 height 13
click at [587, 262] on button "Apply" at bounding box center [581, 256] width 24 height 13
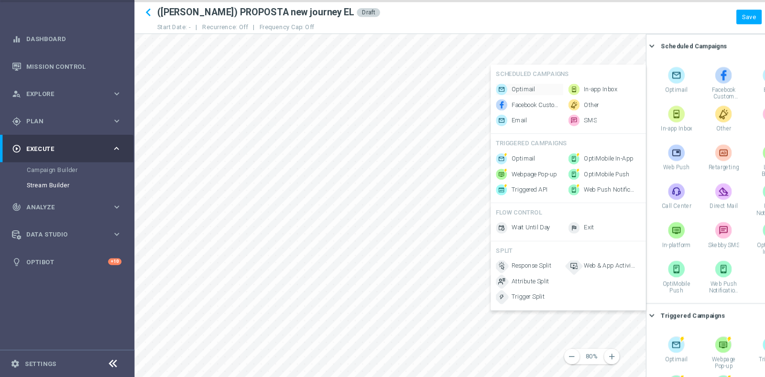
click at [483, 110] on span "Optimail" at bounding box center [484, 111] width 22 height 8
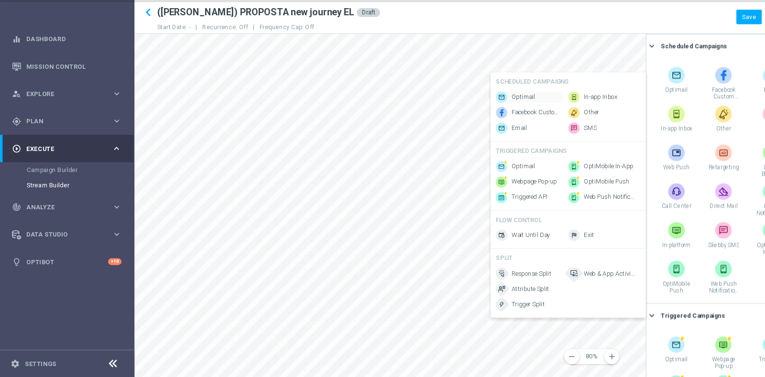
click at [486, 116] on span "Optimail" at bounding box center [484, 118] width 22 height 8
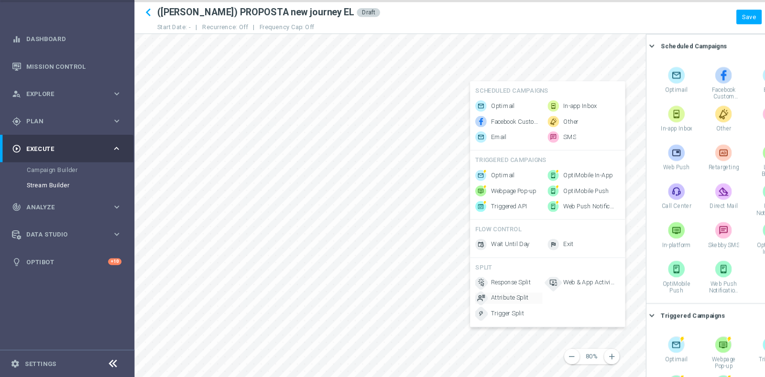
click at [478, 308] on span "Attribute Split" at bounding box center [471, 304] width 35 height 8
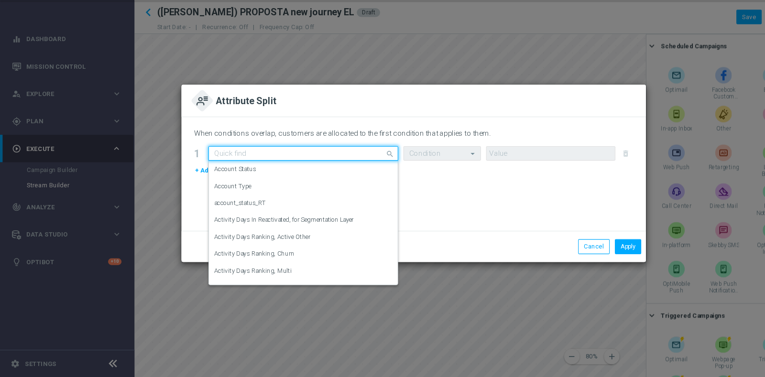
click at [326, 164] on div "Quick find" at bounding box center [280, 170] width 175 height 13
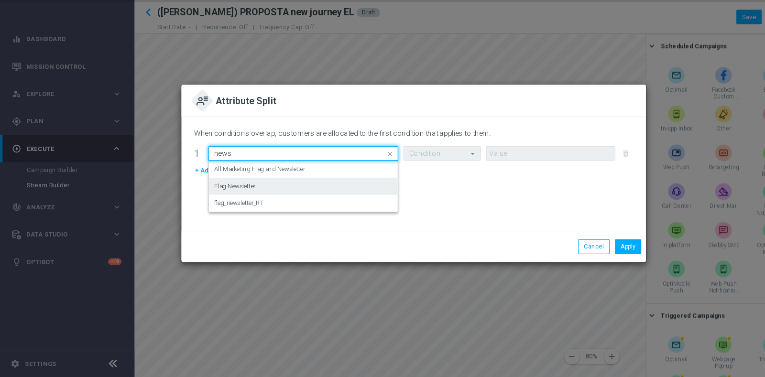
click at [280, 204] on div "Flag Newsletter" at bounding box center [280, 201] width 165 height 16
type input "news"
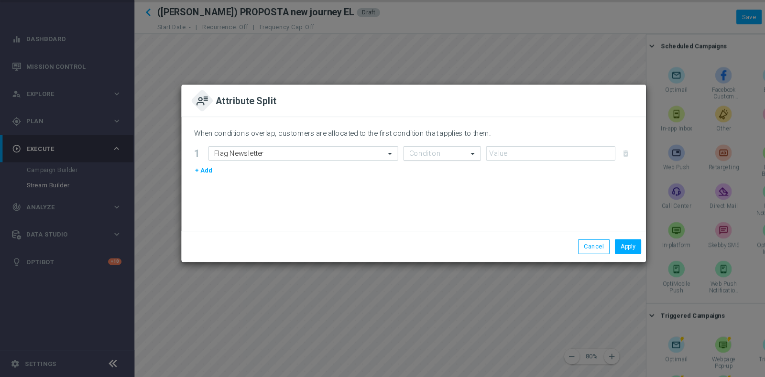
click at [397, 170] on input "text" at bounding box center [399, 170] width 42 height 8
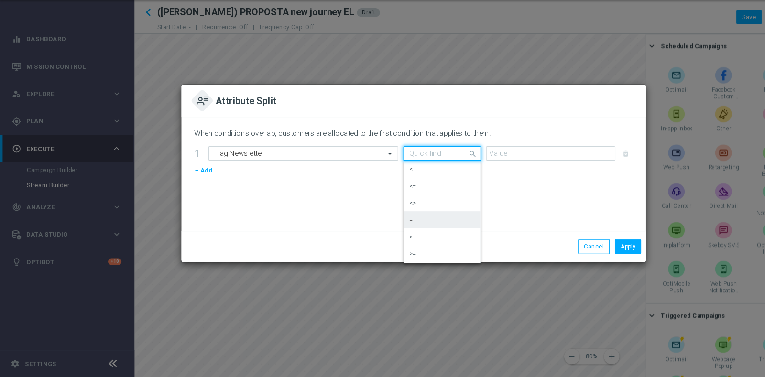
click at [399, 229] on div "=" at bounding box center [408, 232] width 61 height 16
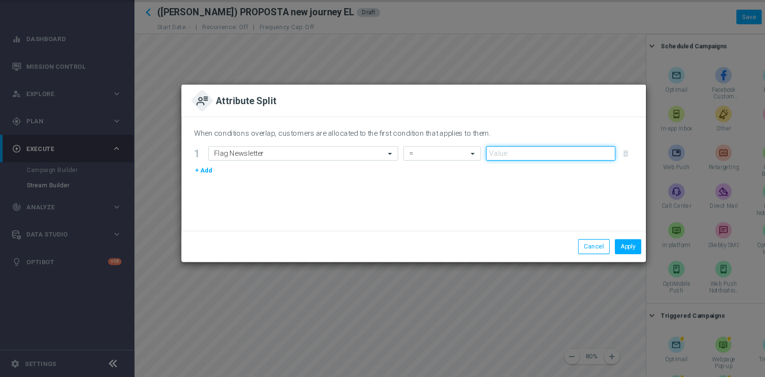
click at [487, 167] on input "number" at bounding box center [509, 170] width 120 height 13
type input "1"
click at [563, 167] on input "1" at bounding box center [509, 170] width 120 height 13
click at [580, 259] on button "Apply" at bounding box center [581, 256] width 24 height 13
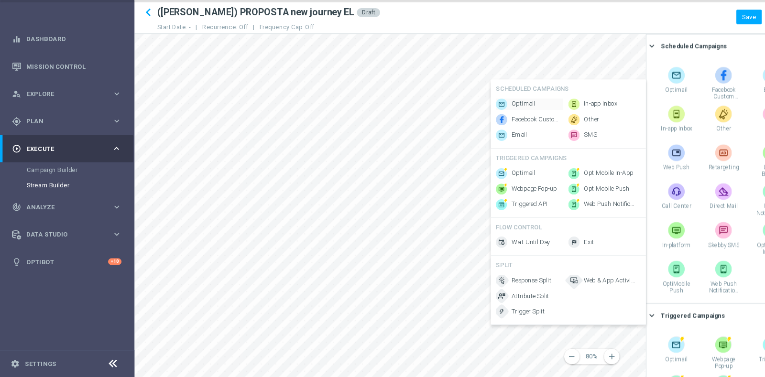
click at [483, 121] on span "Optimail" at bounding box center [484, 125] width 22 height 8
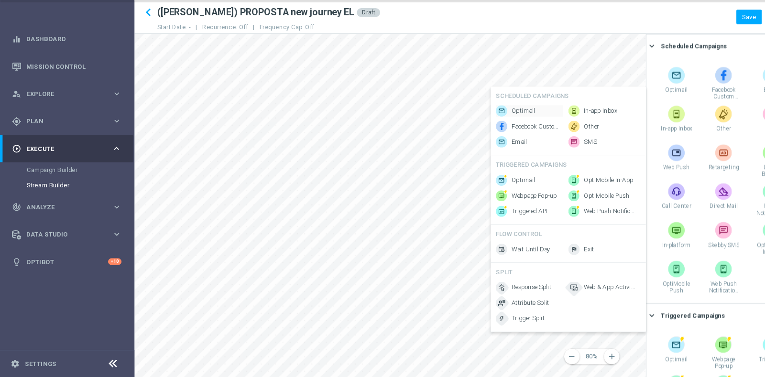
click at [477, 127] on span "Optimail" at bounding box center [484, 131] width 22 height 8
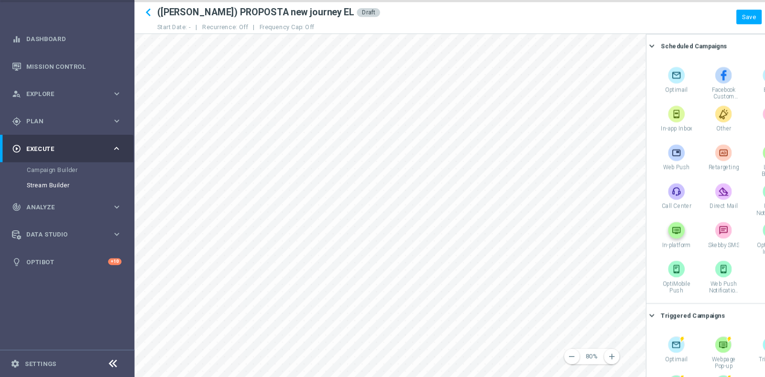
click at [605, 248] on div "remove 80% add settings sticky_note_2 assignment Scheduled Campaigns keyboard_a…" at bounding box center [444, 219] width 641 height 318
click at [463, 127] on span "Wait Until Day" at bounding box center [481, 128] width 36 height 8
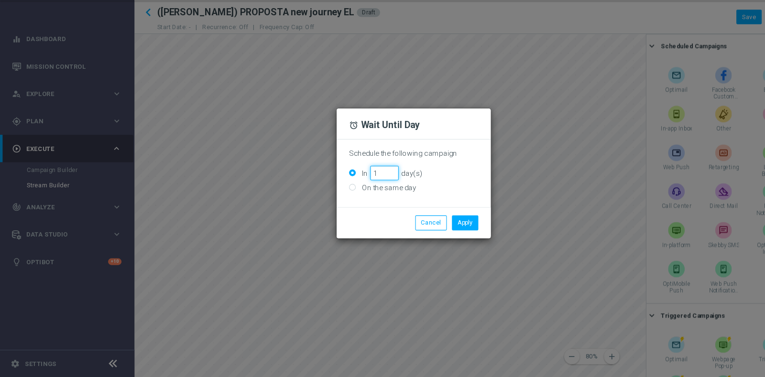
click at [362, 186] on input "1" at bounding box center [355, 188] width 26 height 13
click at [362, 186] on input "2" at bounding box center [355, 188] width 26 height 13
type input "3"
click at [362, 186] on input "3" at bounding box center [355, 188] width 26 height 13
click at [438, 235] on button "Apply" at bounding box center [430, 234] width 24 height 13
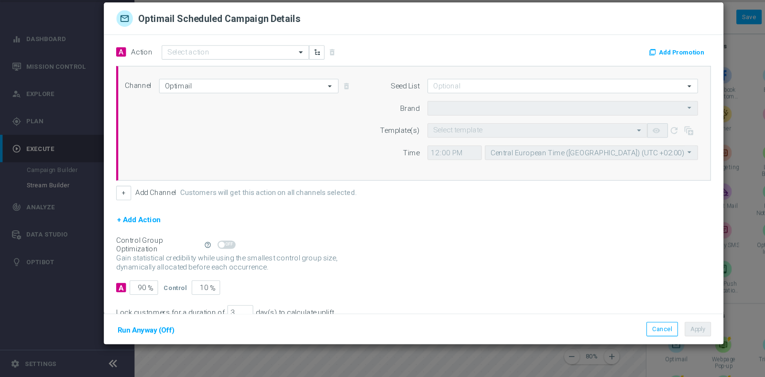
type input "Sisal Marketing"
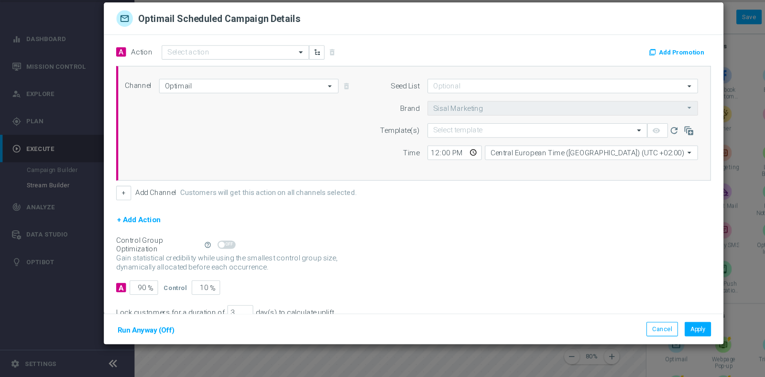
click at [242, 115] on div "Channel Optimail Optimail arrow_drop_down Drag here to set row groups Drag here…" at bounding box center [381, 142] width 544 height 82
click at [231, 106] on input "Optimail" at bounding box center [230, 107] width 166 height 13
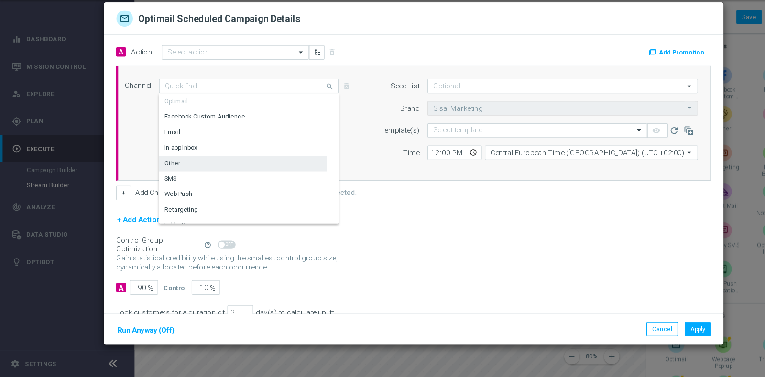
click at [173, 182] on div "Other" at bounding box center [224, 179] width 155 height 13
type input "Other"
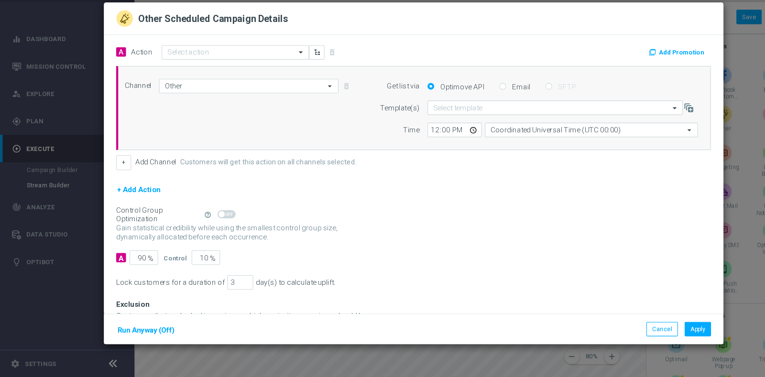
click at [481, 110] on label "Email" at bounding box center [480, 108] width 19 height 9
click at [468, 110] on input "Email" at bounding box center [465, 109] width 6 height 6
radio input "true"
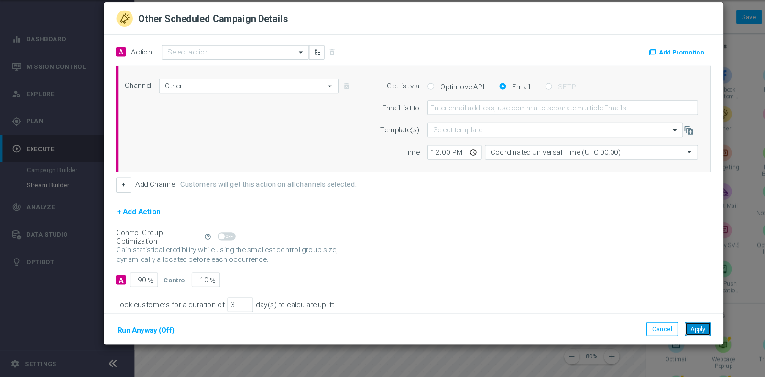
click at [638, 329] on button "Apply" at bounding box center [645, 332] width 24 height 13
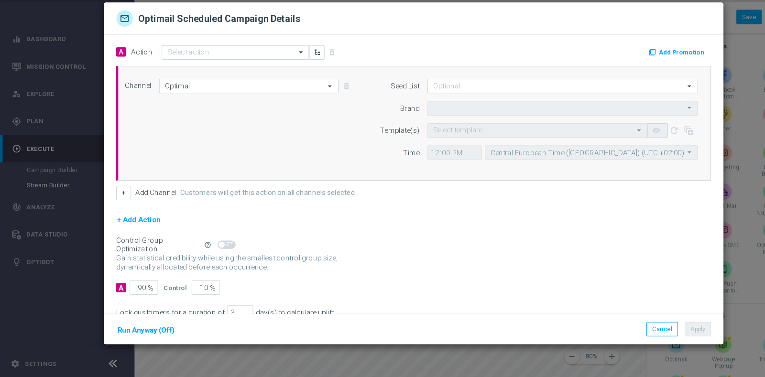
type input "Sisal Marketing"
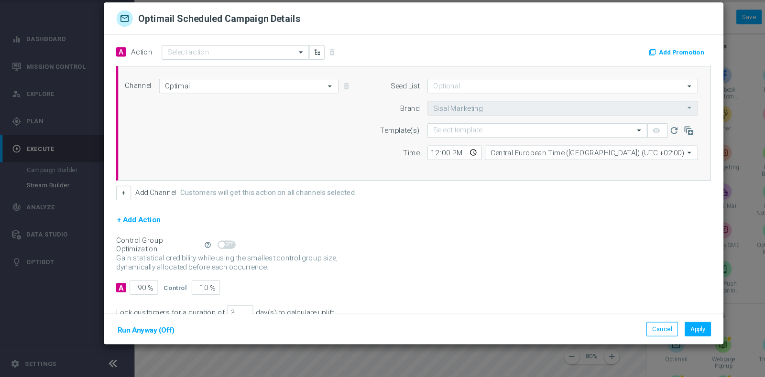
click at [246, 119] on div "Channel Optimail Optimail arrow_drop_down Drag here to set row groups Drag here…" at bounding box center [381, 142] width 544 height 82
click at [239, 108] on input "Optimail" at bounding box center [230, 107] width 166 height 13
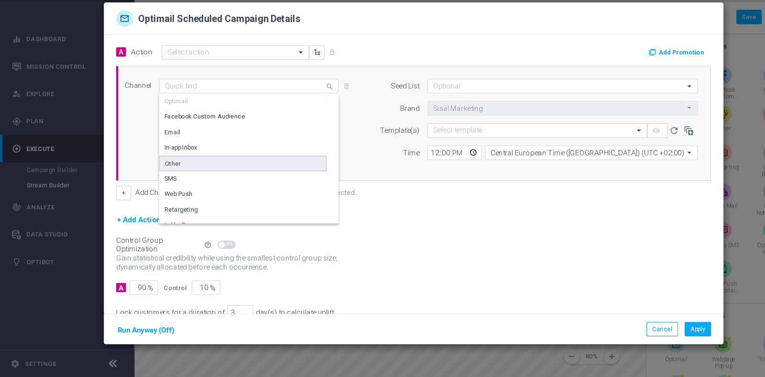
click at [178, 181] on div "Other" at bounding box center [224, 180] width 155 height 14
type input "Other"
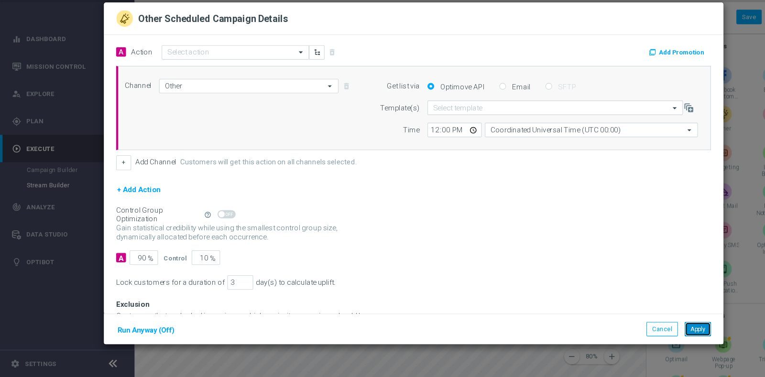
click at [648, 329] on button "Apply" at bounding box center [645, 332] width 24 height 13
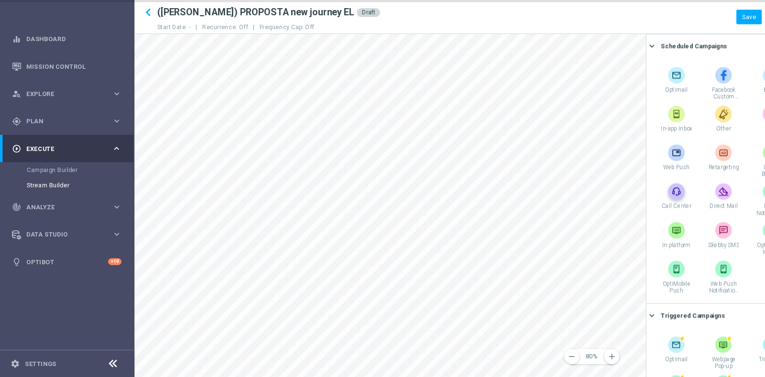
click at [625, 197] on div "remove 80% add settings sticky_note_2 assignment Scheduled Campaigns keyboard_a…" at bounding box center [444, 219] width 641 height 318
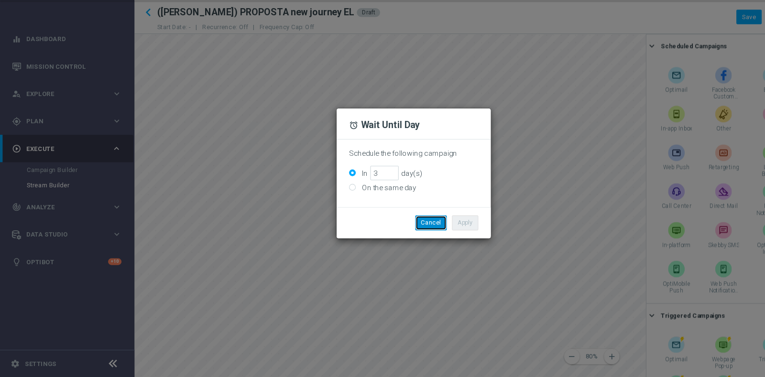
click at [395, 234] on button "Cancel" at bounding box center [398, 234] width 29 height 13
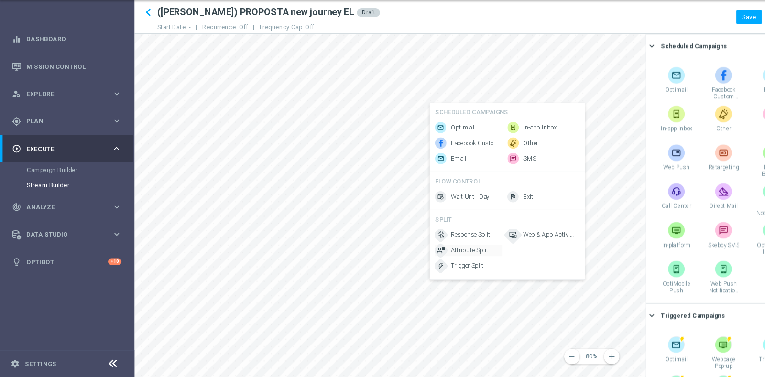
click at [438, 264] on span "Attribute Split" at bounding box center [434, 260] width 35 height 8
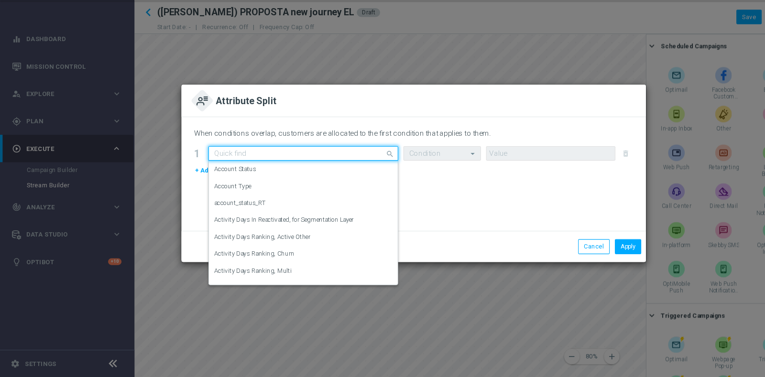
click at [274, 171] on input "text" at bounding box center [271, 170] width 146 height 8
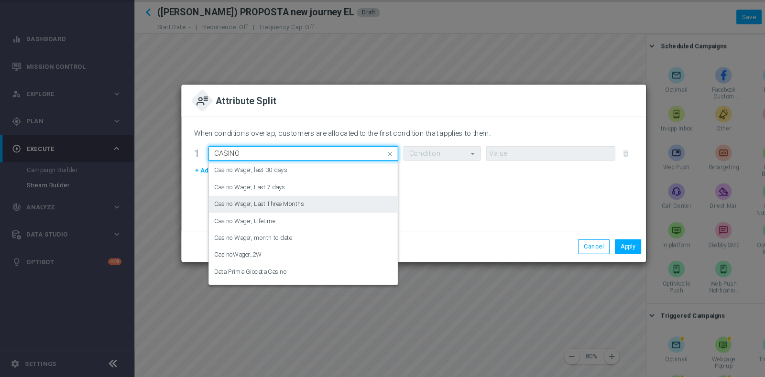
scroll to position [221, 0]
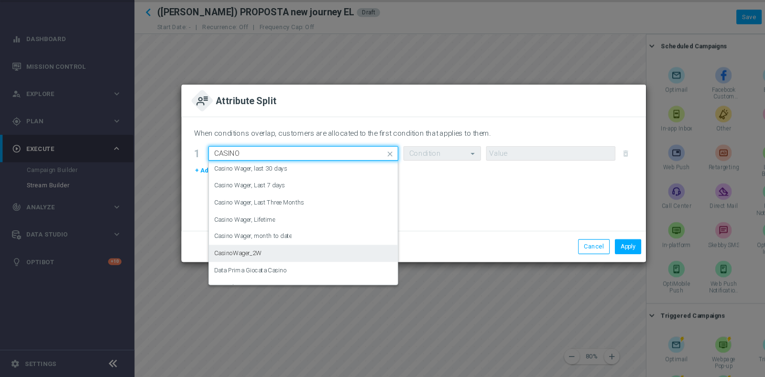
click at [277, 264] on div "CasinoWager_2W" at bounding box center [280, 263] width 165 height 16
type input "CASINO"
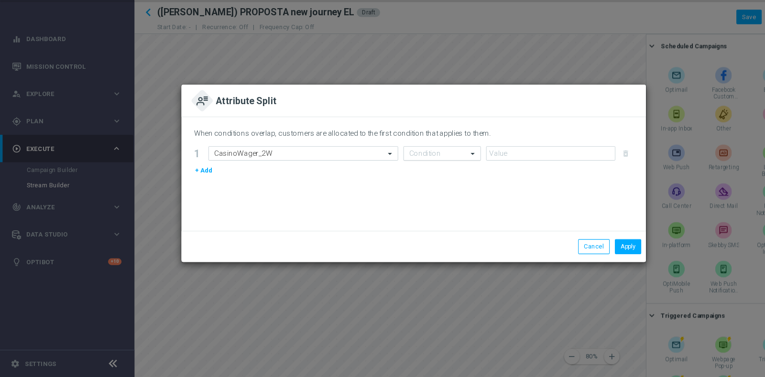
click at [405, 173] on input "text" at bounding box center [399, 170] width 42 height 8
click at [398, 185] on div "<" at bounding box center [408, 185] width 61 height 16
click at [561, 169] on input "1" at bounding box center [509, 170] width 120 height 13
type input "0"
click at [563, 174] on input "0" at bounding box center [509, 170] width 120 height 13
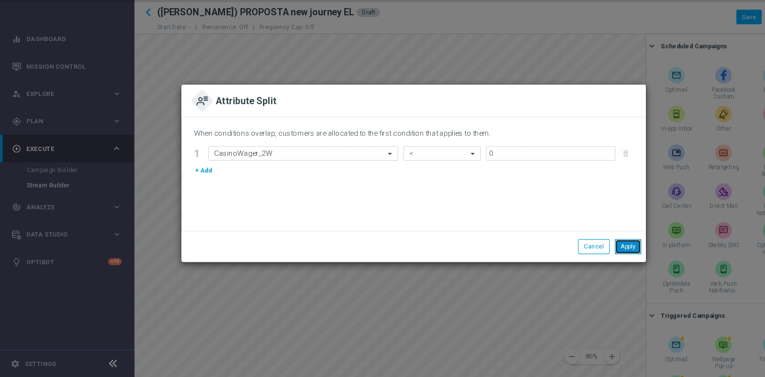
click at [580, 254] on button "Apply" at bounding box center [581, 256] width 24 height 13
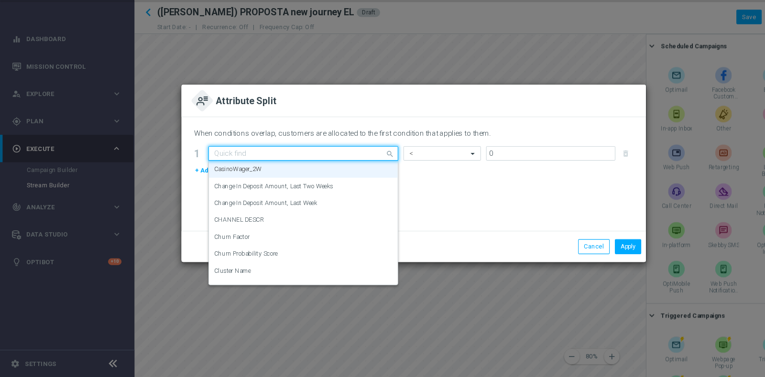
click at [304, 169] on input "text" at bounding box center [271, 170] width 146 height 8
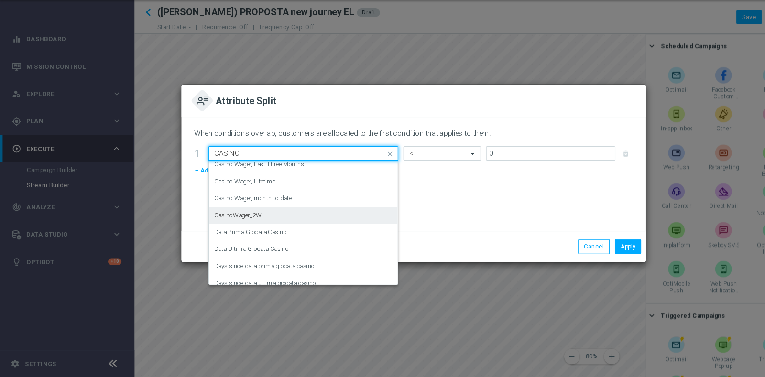
scroll to position [252, 0]
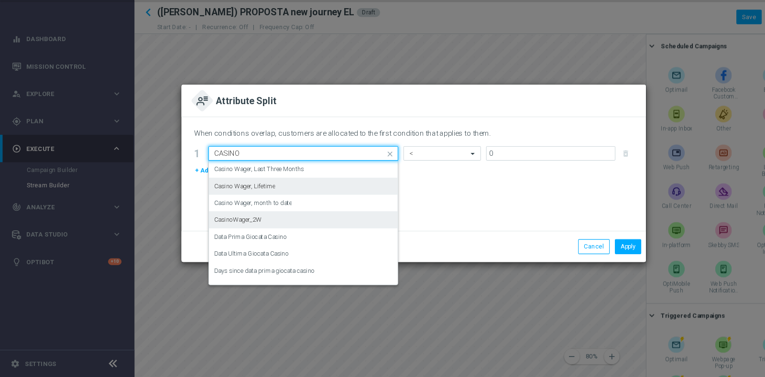
click at [260, 204] on div "Casino Wager, Lifetime" at bounding box center [280, 201] width 165 height 16
type input "CASINO"
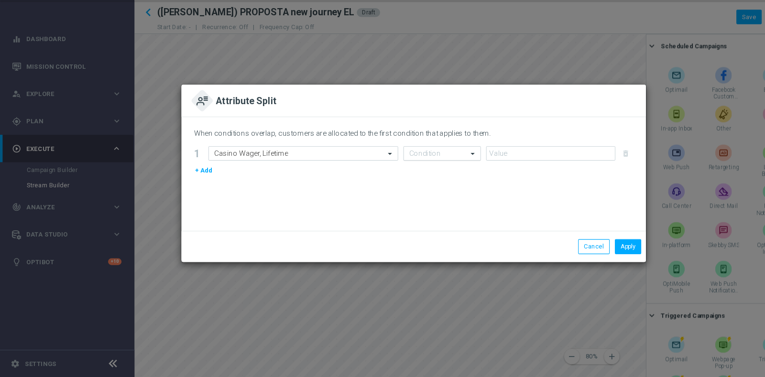
click at [422, 167] on div at bounding box center [408, 170] width 71 height 8
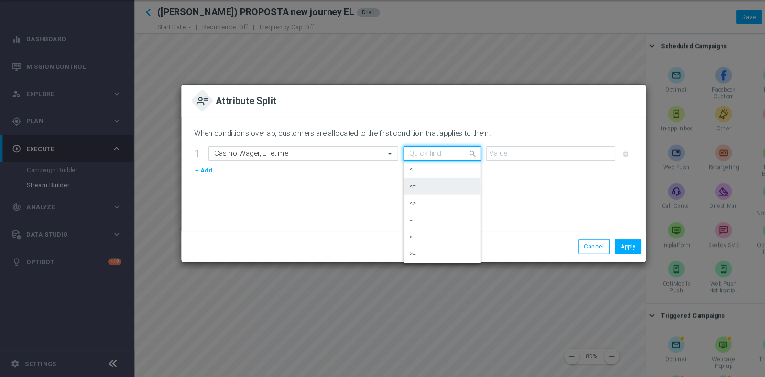
click at [401, 197] on div "<=" at bounding box center [408, 201] width 61 height 16
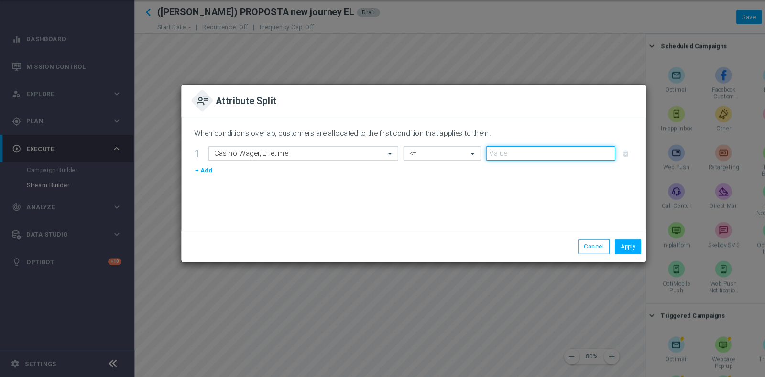
click at [475, 164] on input "number" at bounding box center [509, 170] width 120 height 13
click at [570, 167] on form "Select Attribute Casino Wager, Lifetime Condition <= delete_forever" at bounding box center [389, 170] width 393 height 13
click at [563, 167] on input "1" at bounding box center [509, 170] width 120 height 13
type input "0"
click at [562, 172] on input "0" at bounding box center [509, 170] width 120 height 13
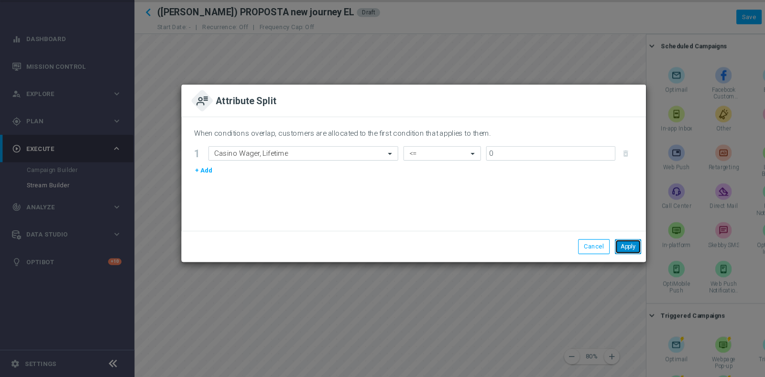
click at [585, 263] on button "Apply" at bounding box center [581, 256] width 24 height 13
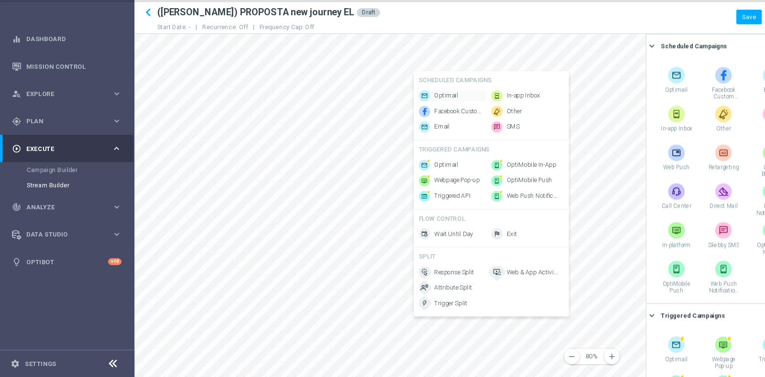
click at [419, 114] on span "Optimail" at bounding box center [413, 117] width 22 height 8
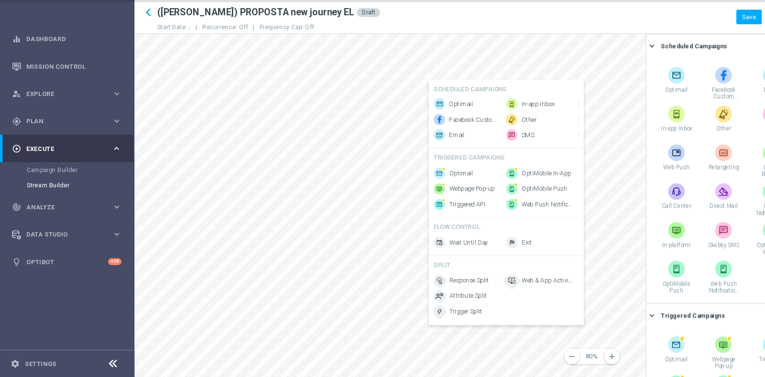
click at [425, 113] on div "SCHEDULED CAMPAIGNS" at bounding box center [468, 113] width 134 height 13
click at [427, 121] on span "Optimail" at bounding box center [427, 125] width 22 height 8
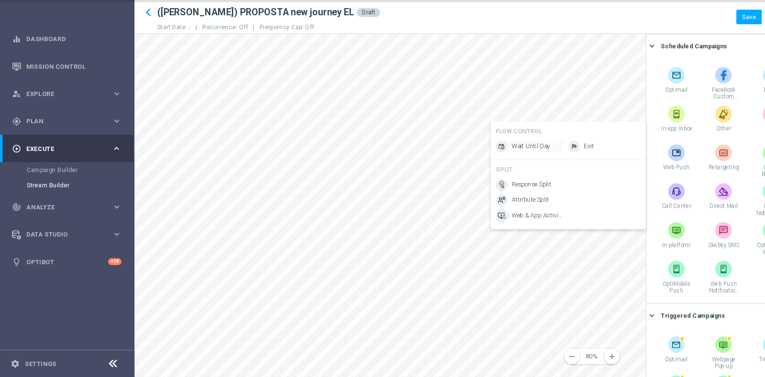
click at [489, 162] on span "Wait Until Day" at bounding box center [491, 164] width 36 height 8
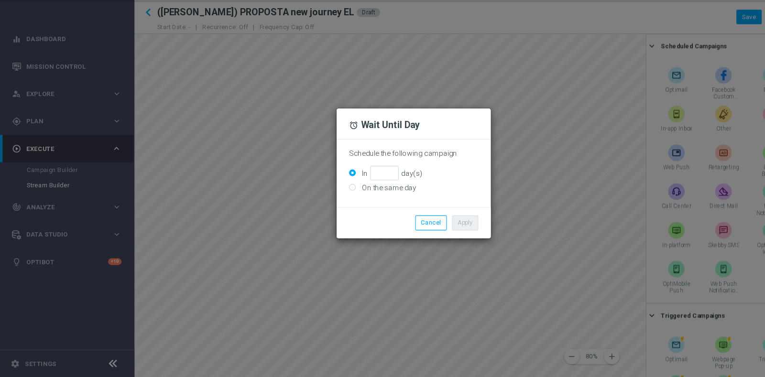
click at [377, 202] on label "On the same day" at bounding box center [358, 201] width 53 height 9
click at [329, 202] on input "On the same day" at bounding box center [326, 202] width 6 height 6
radio input "true"
click at [400, 236] on button "Cancel" at bounding box center [398, 234] width 29 height 13
click at [384, 199] on div "On the same day" at bounding box center [383, 201] width 120 height 9
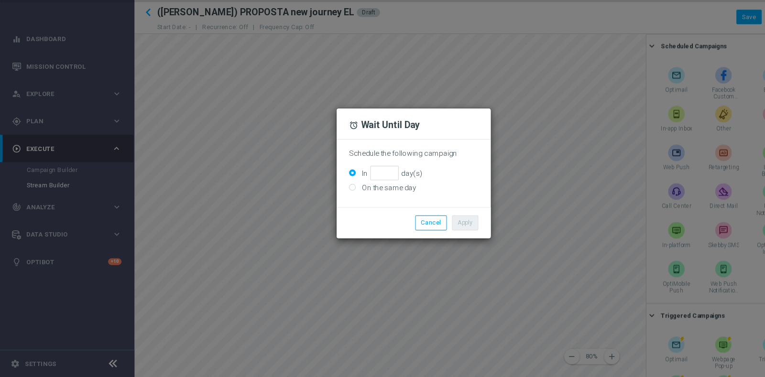
click at [378, 199] on label "On the same day" at bounding box center [358, 201] width 53 height 9
click at [329, 199] on input "On the same day" at bounding box center [326, 202] width 6 height 6
radio input "true"
click at [433, 228] on button "Apply" at bounding box center [430, 234] width 24 height 13
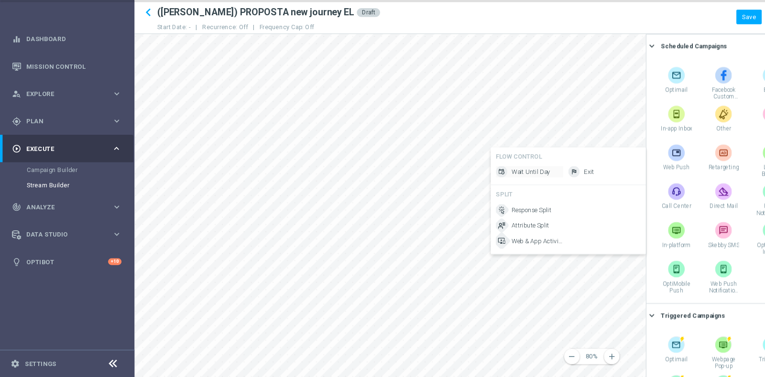
click at [482, 189] on span "Wait Until Day" at bounding box center [491, 187] width 36 height 8
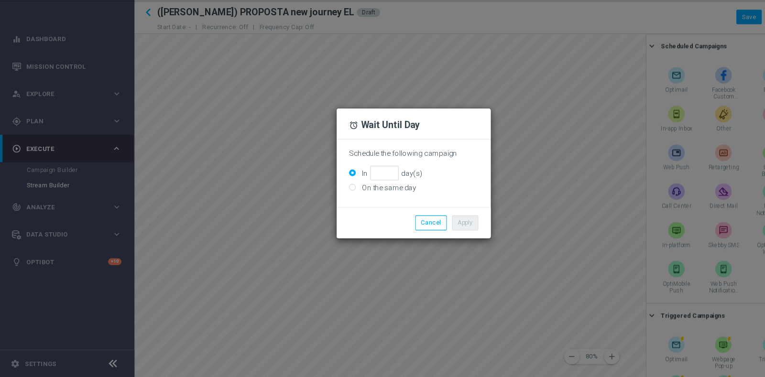
click at [361, 203] on label "On the same day" at bounding box center [358, 201] width 53 height 9
click at [329, 203] on input "On the same day" at bounding box center [326, 202] width 6 height 6
radio input "true"
click at [422, 230] on button "Apply" at bounding box center [430, 234] width 24 height 13
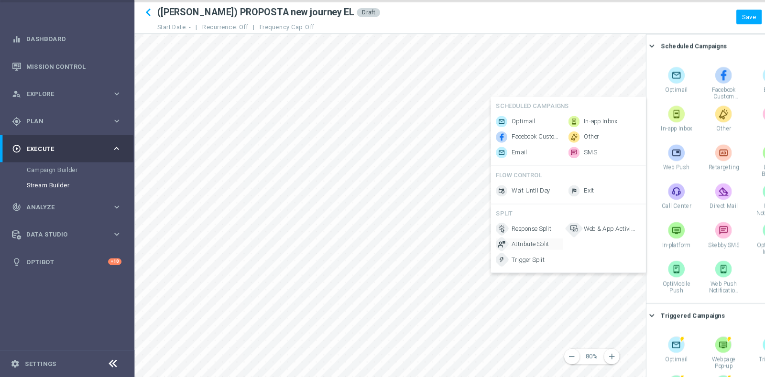
click at [495, 258] on span "Attribute Split" at bounding box center [490, 254] width 35 height 8
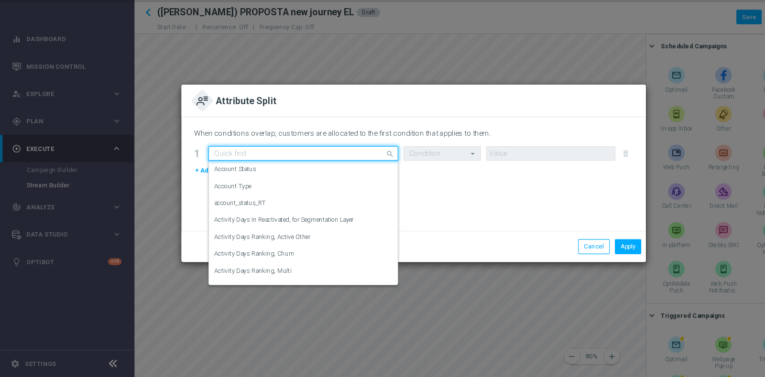
click at [301, 172] on input "text" at bounding box center [271, 170] width 146 height 8
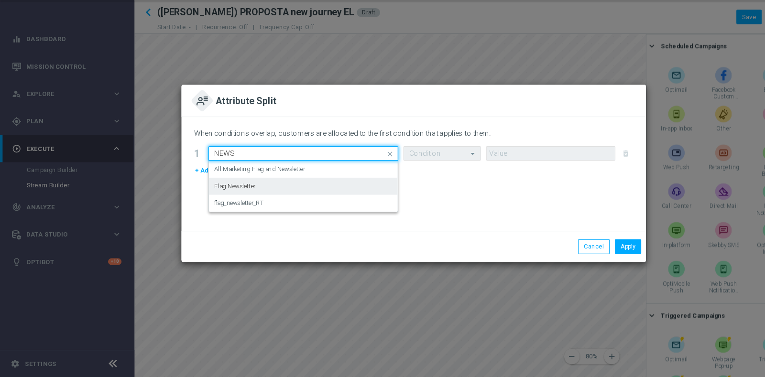
click at [295, 201] on div "Flag Newsletter" at bounding box center [280, 201] width 165 height 16
type input "NEWS"
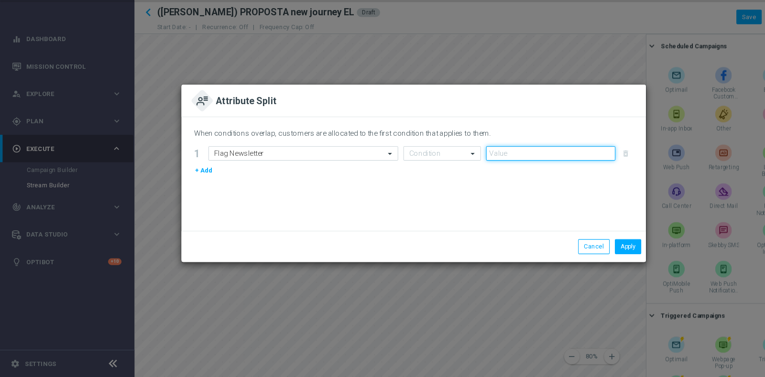
click at [460, 167] on input "text" at bounding box center [509, 170] width 120 height 13
click at [433, 171] on span at bounding box center [438, 170] width 12 height 8
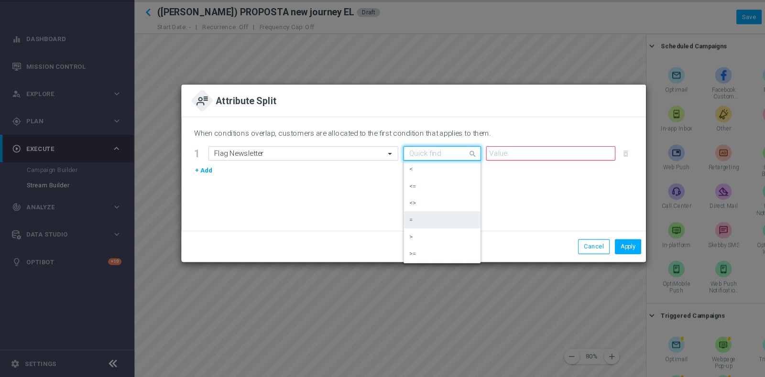
click at [402, 225] on div "=" at bounding box center [408, 232] width 61 height 16
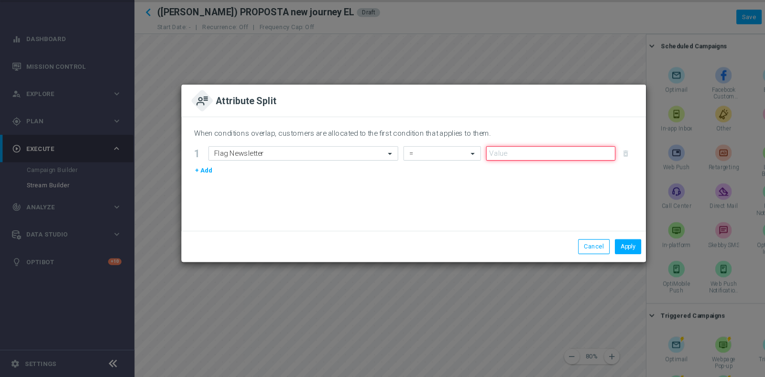
click at [569, 173] on input "number" at bounding box center [509, 170] width 120 height 13
type input "1"
click at [562, 166] on input "1" at bounding box center [509, 170] width 120 height 13
click at [581, 261] on button "Apply" at bounding box center [581, 256] width 24 height 13
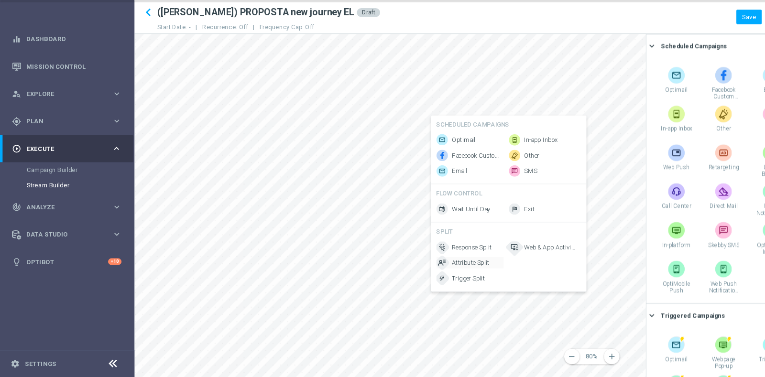
click at [442, 274] on span "Attribute Split" at bounding box center [435, 271] width 35 height 8
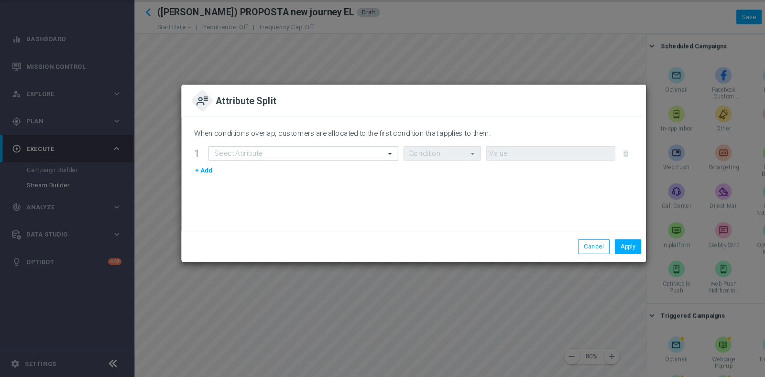
click at [285, 158] on div "When conditions overlap, customers are allocated to the first condition that ap…" at bounding box center [382, 153] width 406 height 14
click at [293, 173] on input "text" at bounding box center [271, 170] width 146 height 8
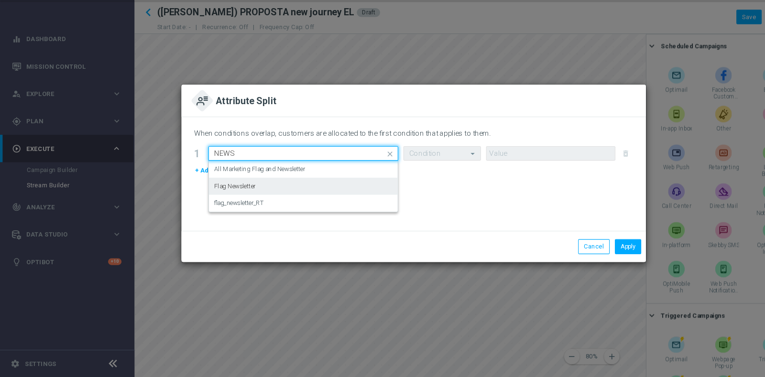
click at [286, 202] on div "Flag Newsletter" at bounding box center [280, 201] width 165 height 16
type input "NEWS"
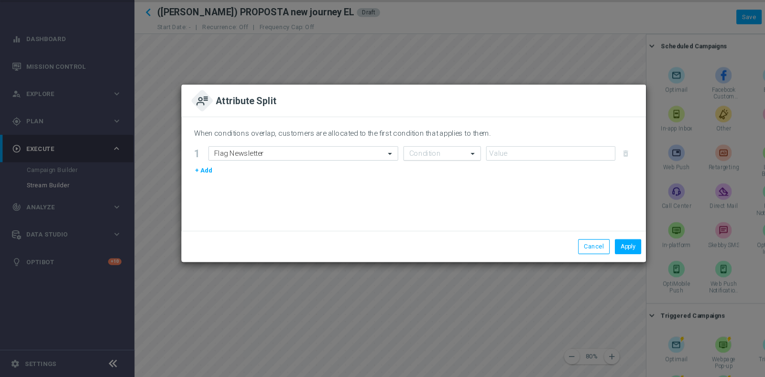
click at [402, 172] on input "text" at bounding box center [399, 170] width 42 height 8
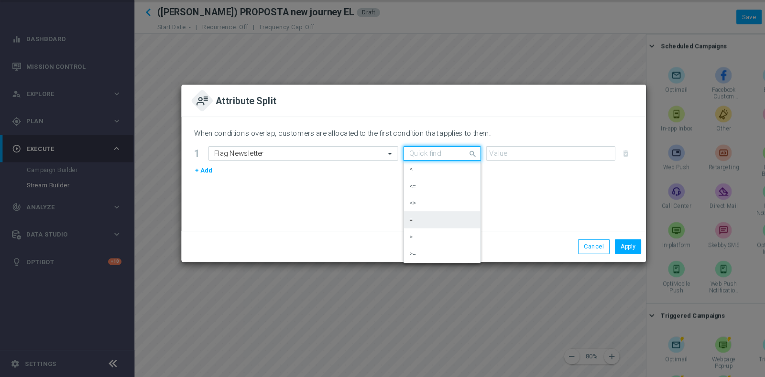
click at [390, 233] on div "=" at bounding box center [408, 232] width 61 height 16
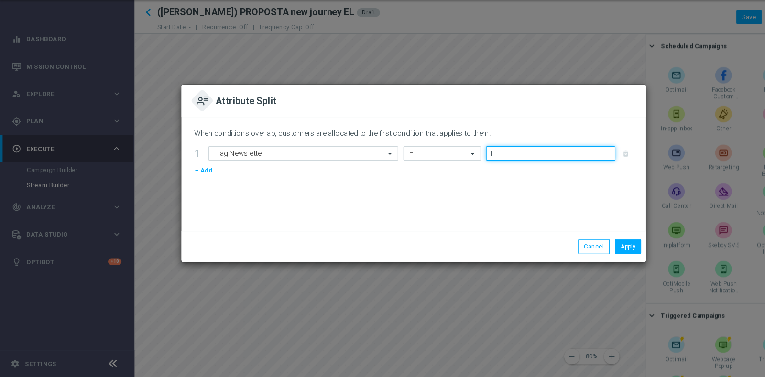
type input "1"
click at [562, 169] on input "1" at bounding box center [509, 170] width 120 height 13
click at [581, 256] on button "Apply" at bounding box center [581, 256] width 24 height 13
click at [572, 256] on button "Apply" at bounding box center [581, 256] width 24 height 13
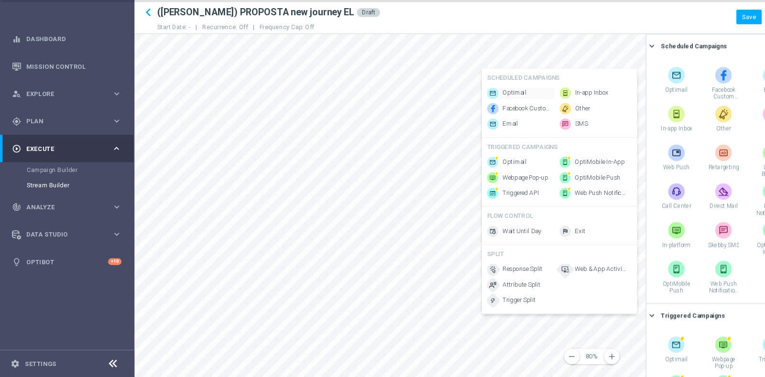
click at [468, 110] on span "Optimail" at bounding box center [476, 114] width 22 height 8
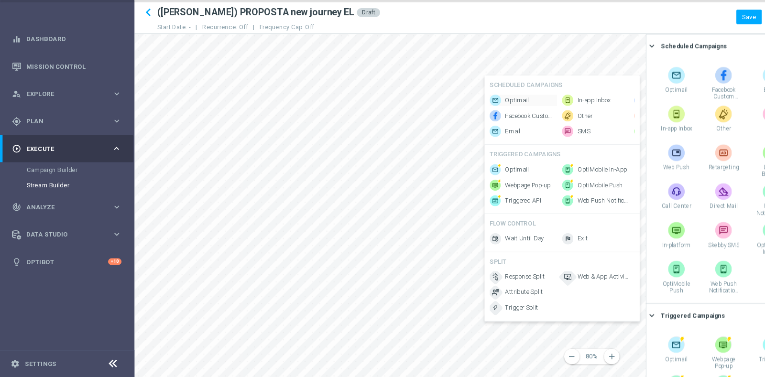
click at [463, 111] on div "SCHEDULED CAMPAIGNS" at bounding box center [520, 109] width 134 height 13
click at [478, 117] on span "Optimail" at bounding box center [478, 121] width 22 height 8
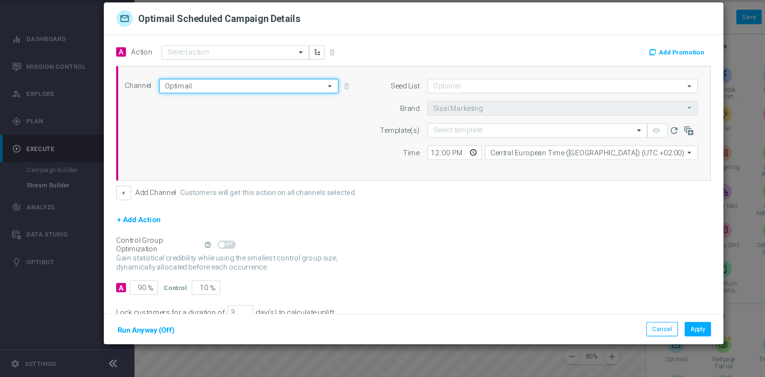
click at [232, 111] on input "Optimail" at bounding box center [230, 107] width 166 height 13
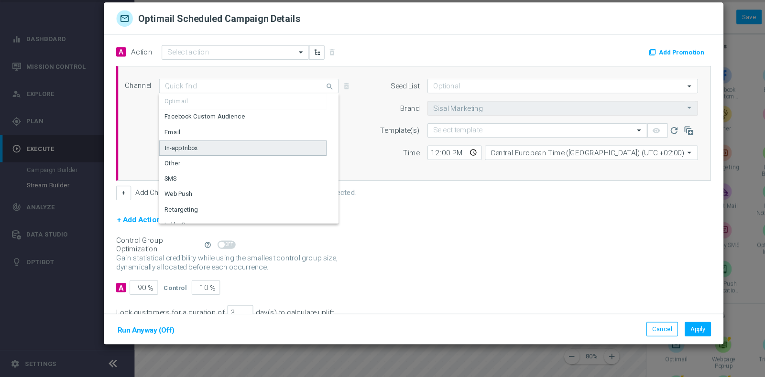
click at [192, 162] on div "In-app Inbox" at bounding box center [224, 165] width 155 height 14
type input "In-app Inbox"
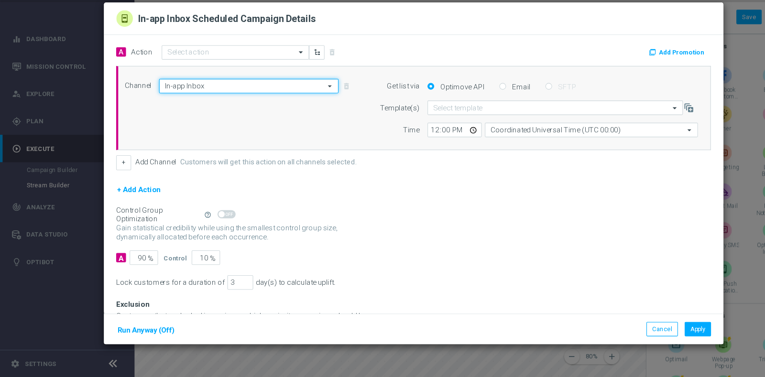
click at [181, 108] on input "In-app Inbox" at bounding box center [230, 107] width 166 height 13
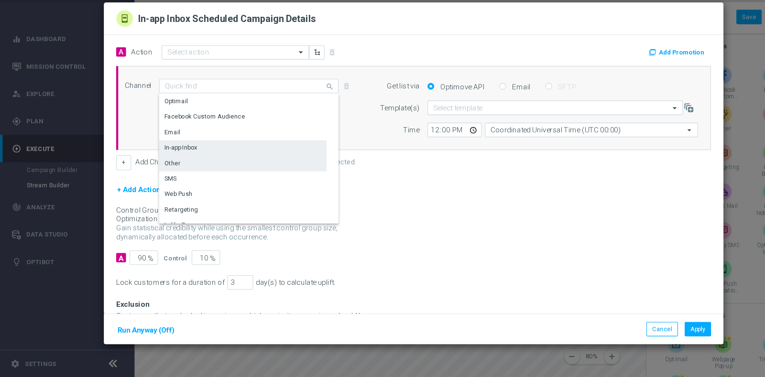
click at [184, 179] on div "Other" at bounding box center [224, 179] width 155 height 13
type input "Other"
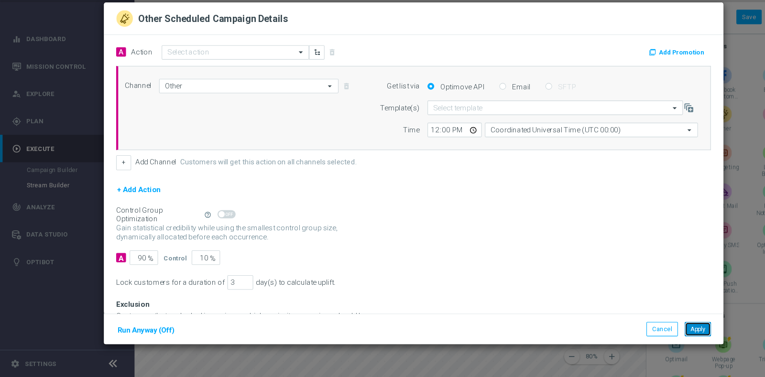
click at [644, 331] on button "Apply" at bounding box center [645, 332] width 24 height 13
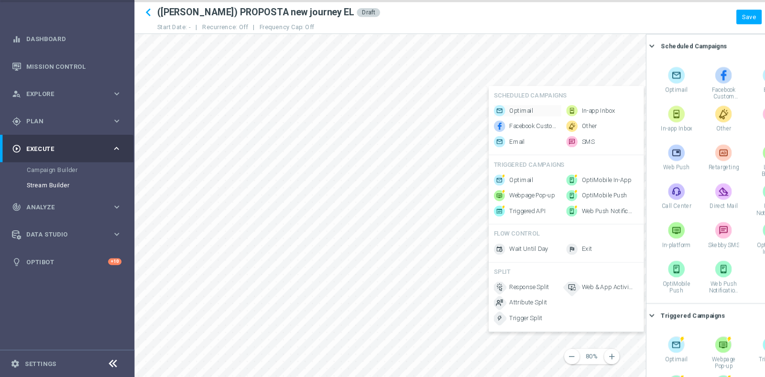
click at [494, 126] on div "Optimail" at bounding box center [488, 131] width 62 height 11
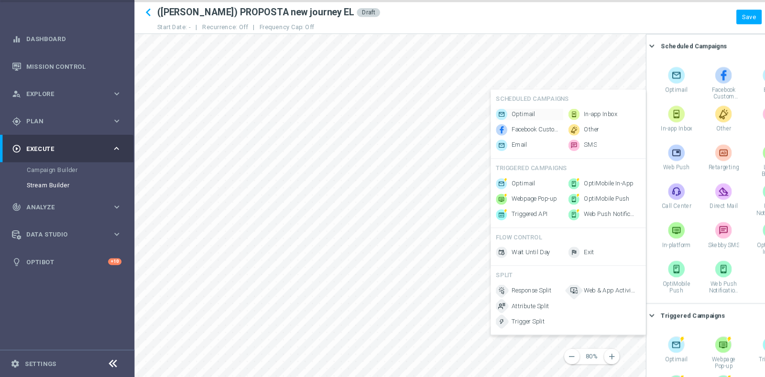
click at [481, 130] on span "Optimail" at bounding box center [484, 134] width 22 height 8
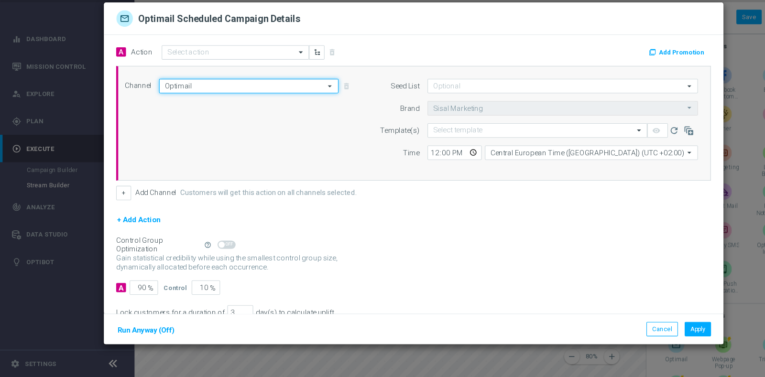
click at [238, 110] on input "Optimail" at bounding box center [230, 107] width 166 height 13
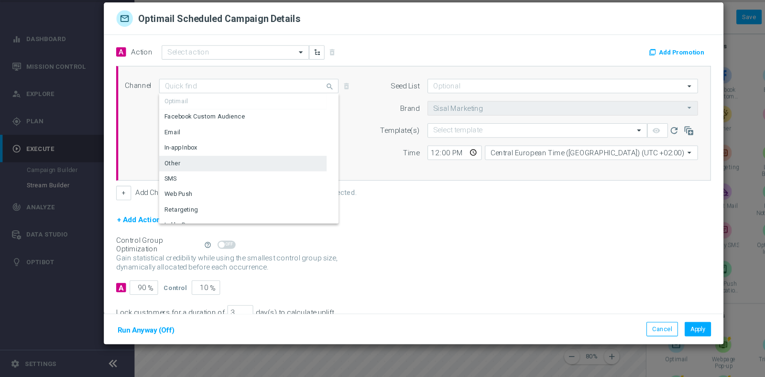
click at [181, 181] on div "Other" at bounding box center [224, 179] width 155 height 13
type input "Other"
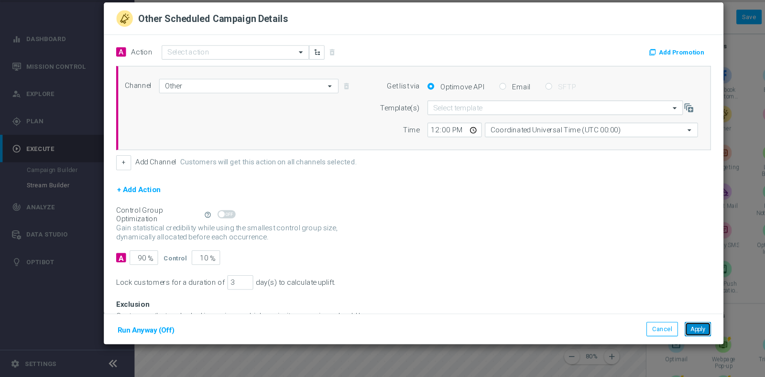
click at [651, 334] on button "Apply" at bounding box center [645, 332] width 24 height 13
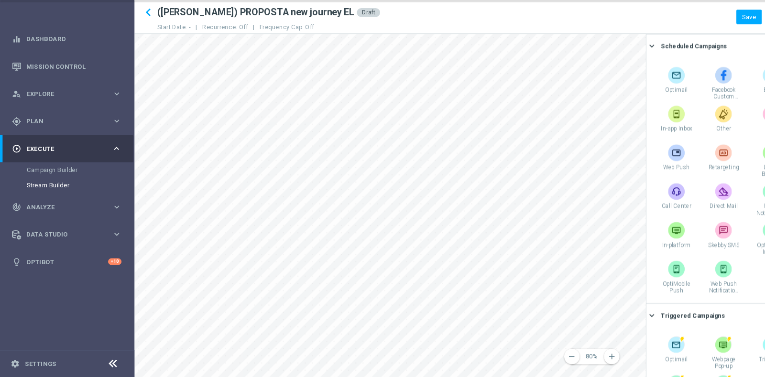
click at [82, 307] on main "equalizer Dashboard Mission Control" at bounding box center [382, 188] width 765 height 377
click at [476, 148] on span "Wait Until Day" at bounding box center [484, 146] width 36 height 8
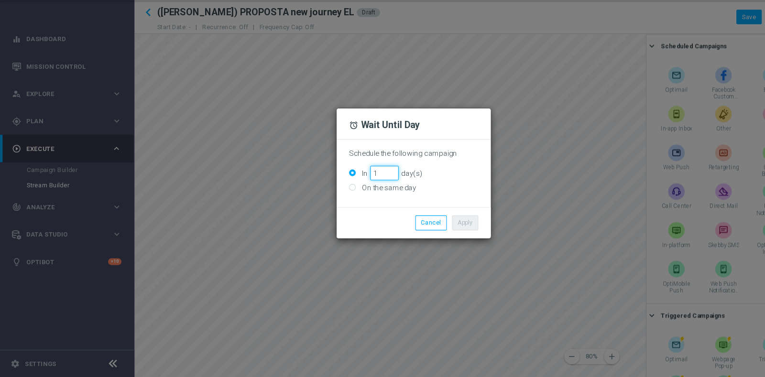
click at [363, 186] on input "1" at bounding box center [355, 188] width 26 height 13
click at [363, 186] on input "2" at bounding box center [355, 188] width 26 height 13
click at [363, 186] on input "3" at bounding box center [355, 188] width 26 height 13
type input "4"
click at [363, 186] on input "4" at bounding box center [355, 188] width 26 height 13
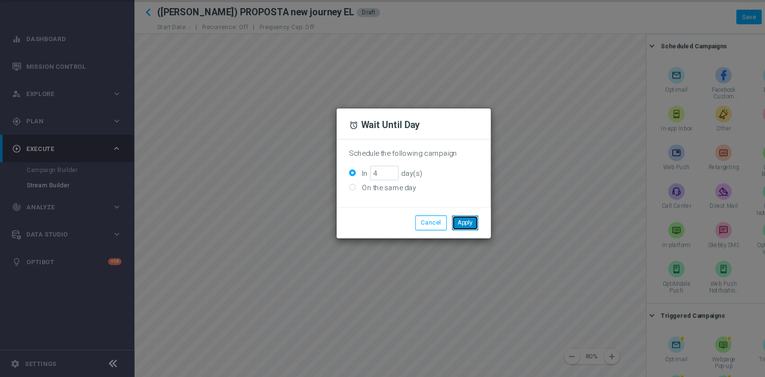
click at [431, 237] on button "Apply" at bounding box center [430, 234] width 24 height 13
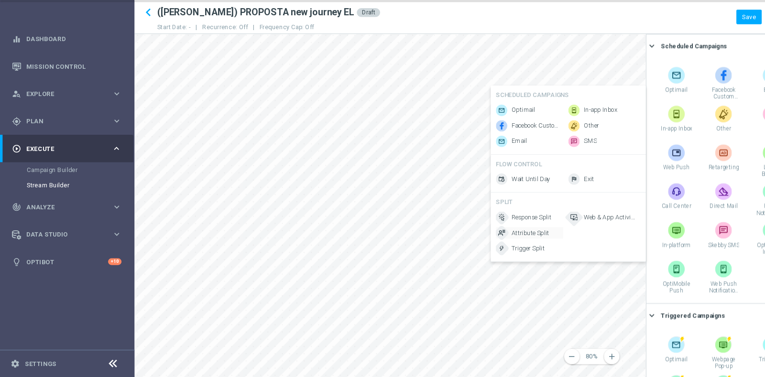
click at [502, 246] on span "Attribute Split" at bounding box center [490, 244] width 35 height 8
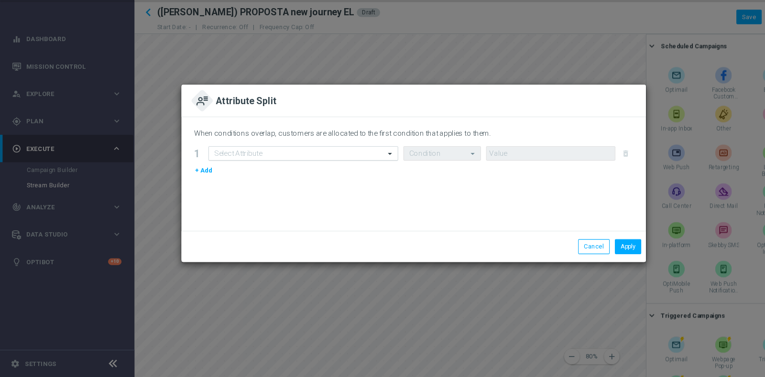
click at [343, 170] on input "text" at bounding box center [271, 170] width 146 height 8
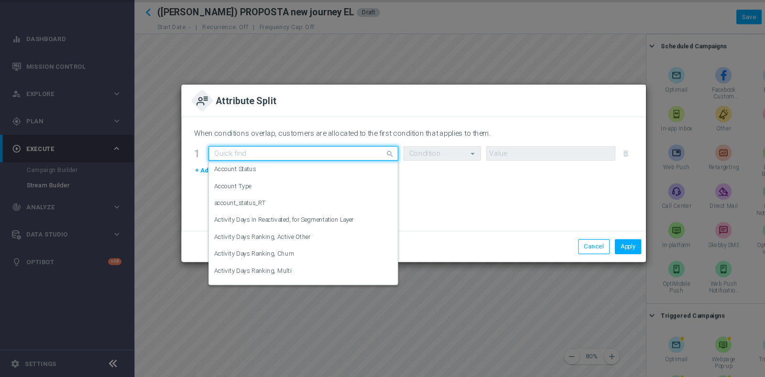
click at [343, 170] on input "text" at bounding box center [271, 170] width 146 height 8
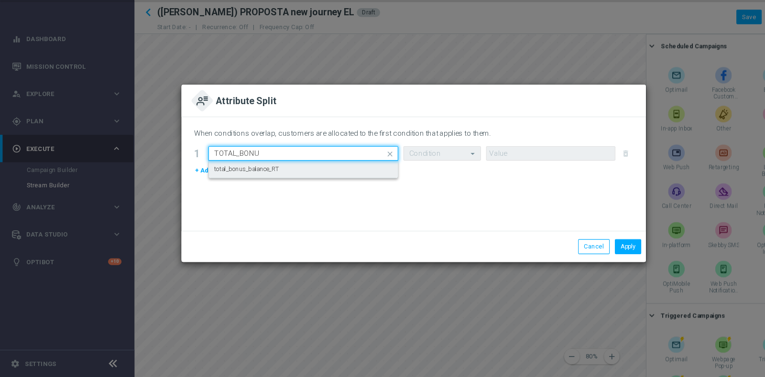
click at [283, 184] on div "total_bonus_balance_RT" at bounding box center [280, 185] width 165 height 16
type input "TOTAL_BONU"
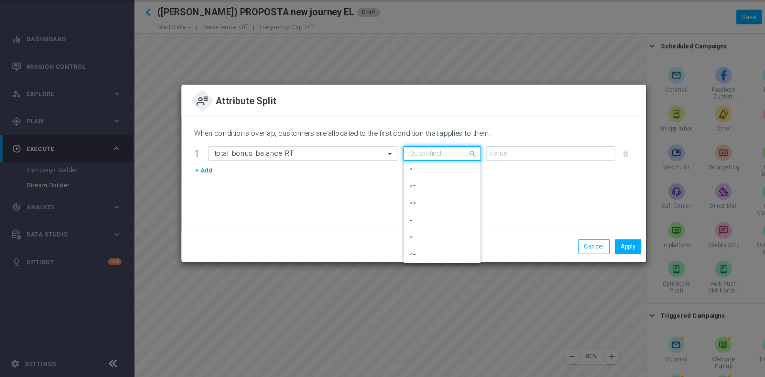
click at [404, 167] on input "text" at bounding box center [399, 170] width 42 height 8
click at [400, 259] on div ">=" at bounding box center [408, 263] width 61 height 16
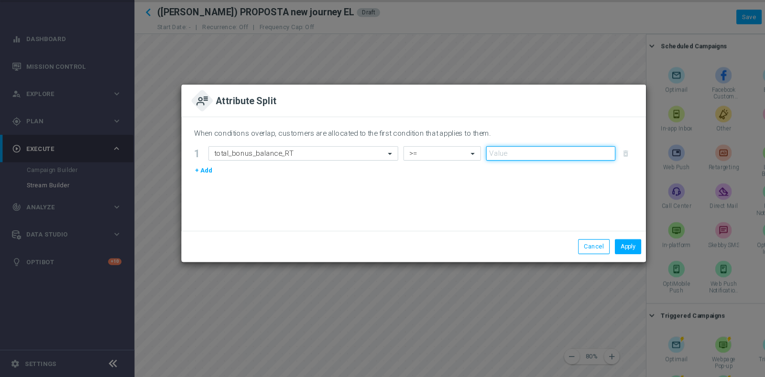
click at [489, 171] on input "number" at bounding box center [509, 170] width 120 height 13
type input "1"
click at [560, 167] on input "1" at bounding box center [509, 170] width 120 height 13
click at [576, 261] on button "Apply" at bounding box center [581, 256] width 24 height 13
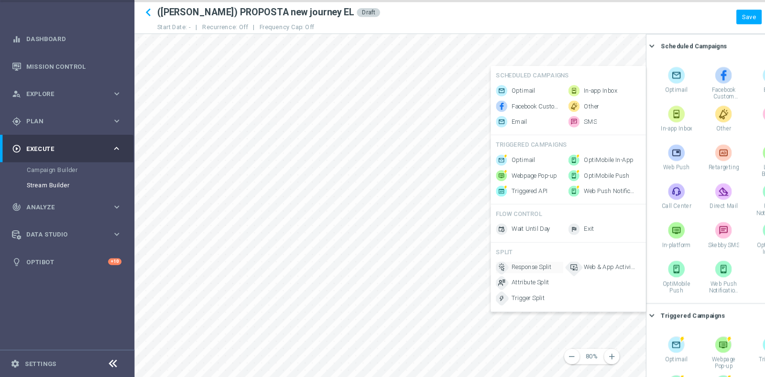
click at [493, 277] on span "Response Split" at bounding box center [491, 276] width 37 height 8
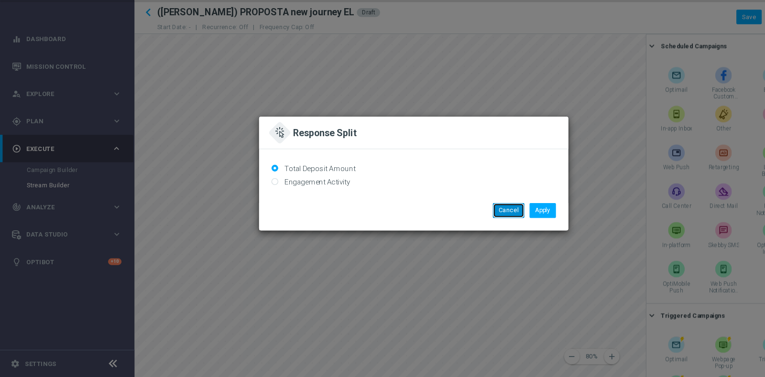
click at [471, 223] on button "Cancel" at bounding box center [470, 222] width 29 height 13
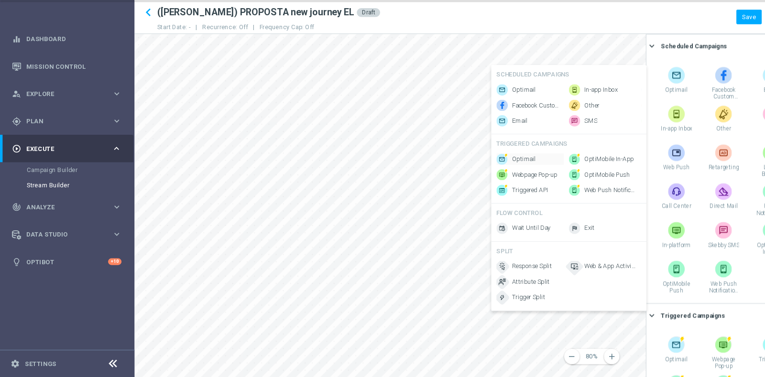
click at [492, 180] on span "Optimail" at bounding box center [484, 176] width 22 height 8
click at [497, 293] on span "Attribute Split" at bounding box center [490, 289] width 35 height 8
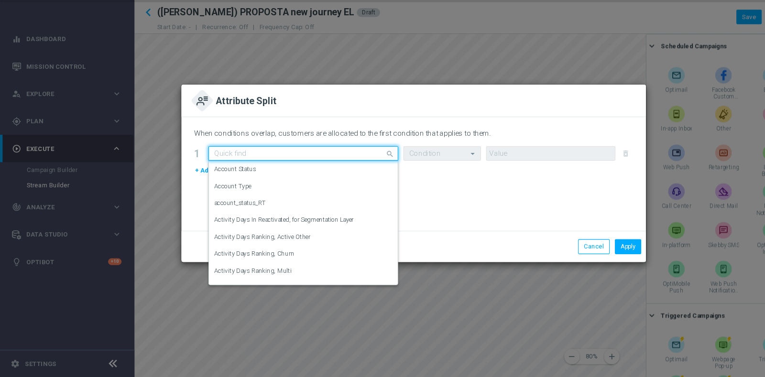
click at [356, 170] on span at bounding box center [362, 170] width 12 height 12
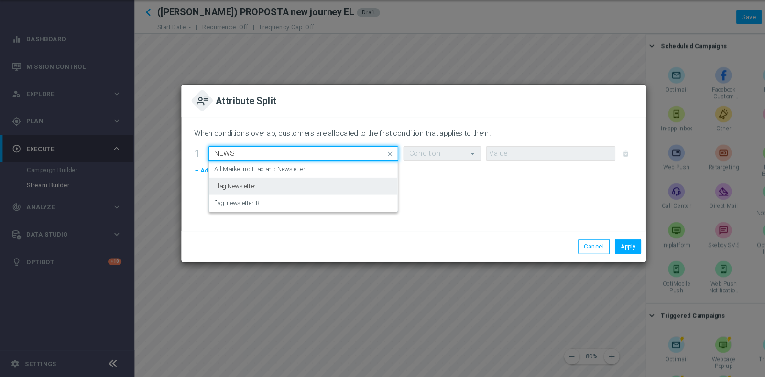
click at [312, 199] on div "Flag Newsletter" at bounding box center [280, 201] width 165 height 16
type input "NEWS"
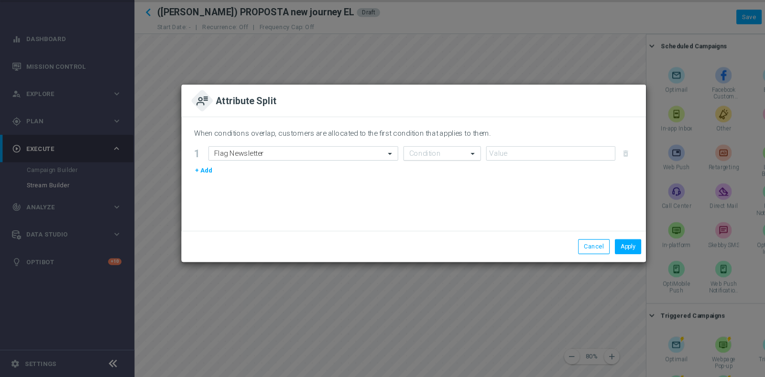
click at [435, 169] on span at bounding box center [438, 170] width 12 height 8
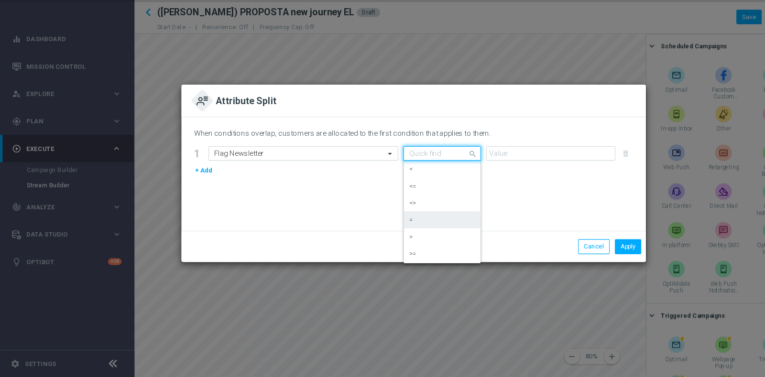
click at [392, 230] on div "=" at bounding box center [408, 232] width 61 height 16
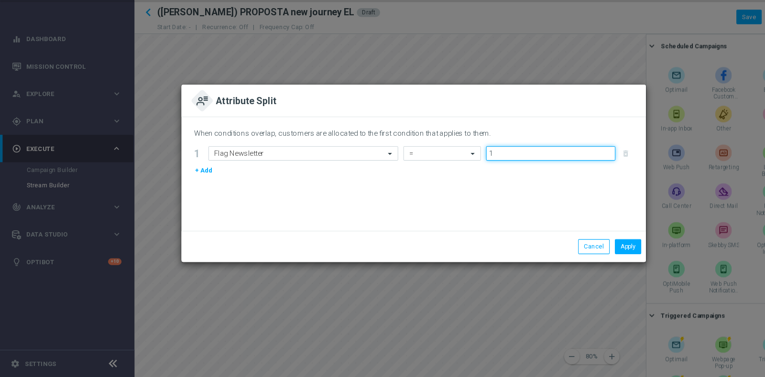
type input "1"
click at [564, 168] on input "1" at bounding box center [509, 170] width 120 height 13
click at [582, 255] on button "Apply" at bounding box center [581, 256] width 24 height 13
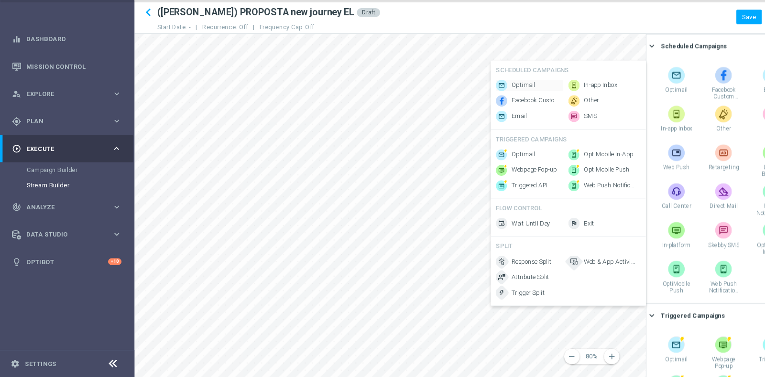
click at [485, 106] on span "Optimail" at bounding box center [484, 107] width 22 height 8
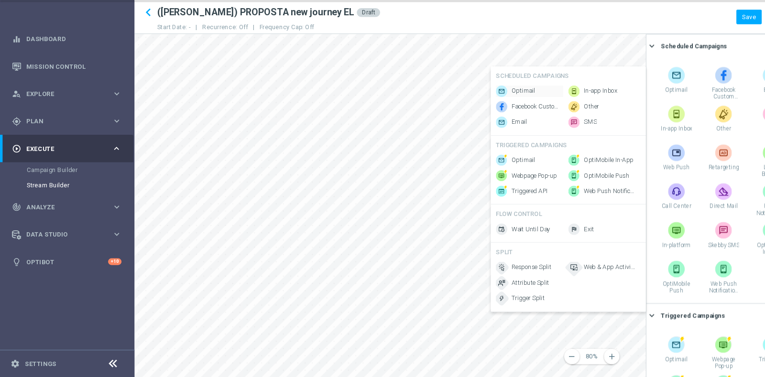
click at [486, 112] on span "Optimail" at bounding box center [484, 113] width 22 height 8
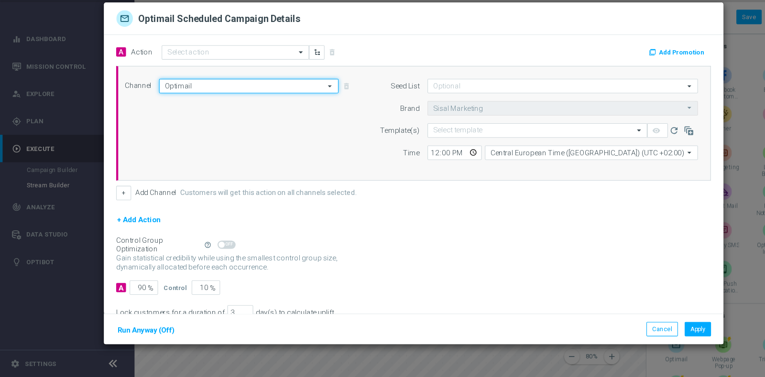
click at [197, 112] on input "Optimail" at bounding box center [230, 107] width 166 height 13
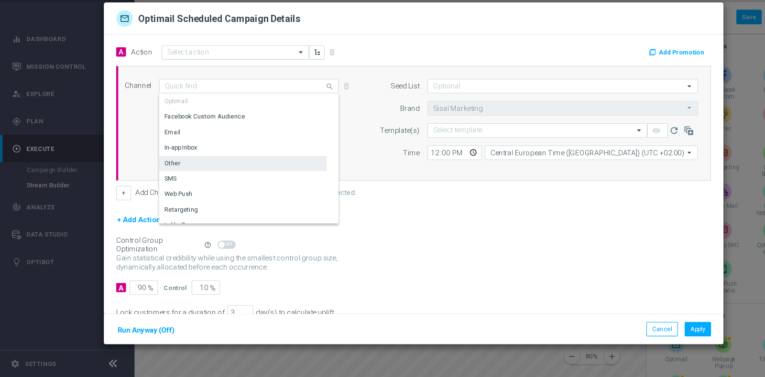
click at [183, 183] on div "Other" at bounding box center [224, 179] width 155 height 13
type input "Other"
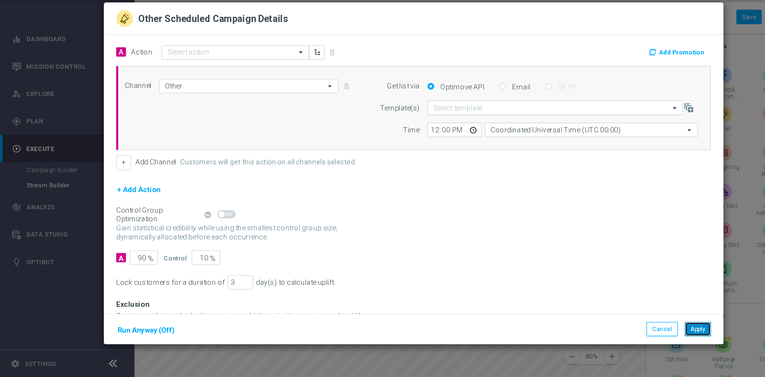
click at [651, 335] on button "Apply" at bounding box center [645, 332] width 24 height 13
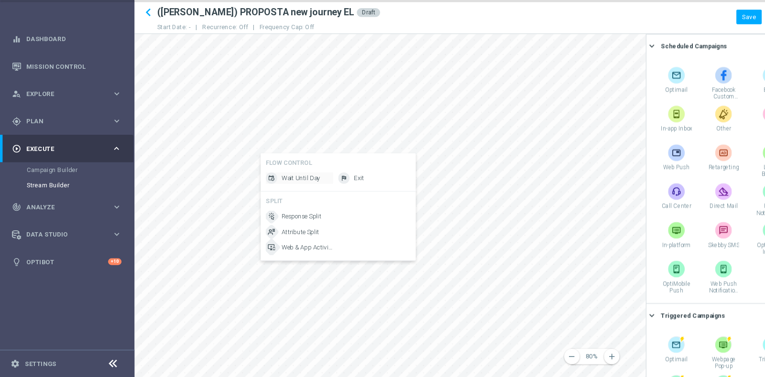
click at [261, 191] on span "Wait Until Day" at bounding box center [278, 193] width 36 height 8
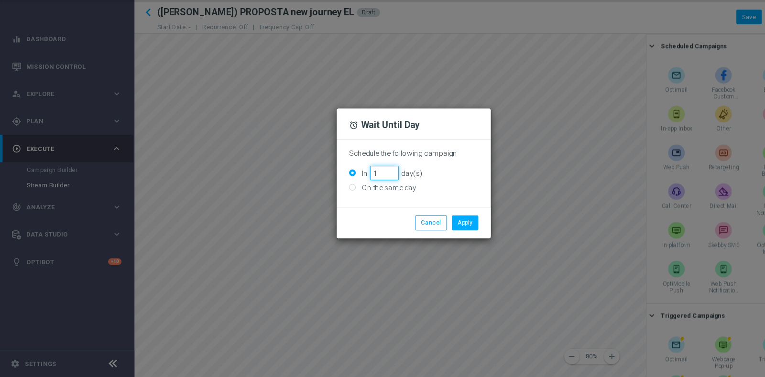
click at [365, 186] on input "1" at bounding box center [355, 188] width 26 height 13
click at [365, 186] on input "2" at bounding box center [355, 188] width 26 height 13
click at [365, 186] on input "3" at bounding box center [355, 188] width 26 height 13
type input "4"
click at [365, 186] on input "4" at bounding box center [355, 188] width 26 height 13
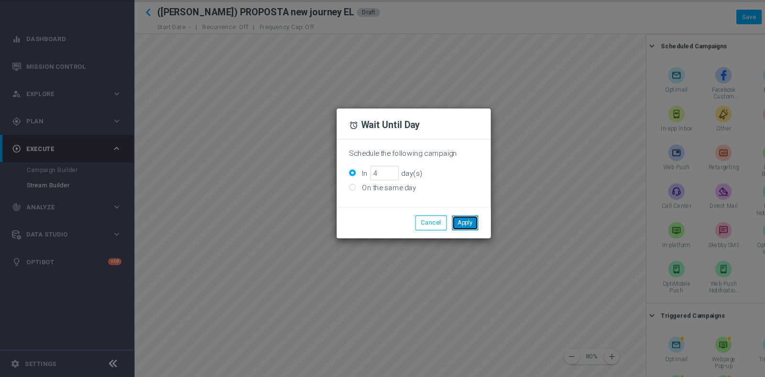
click at [423, 237] on button "Apply" at bounding box center [430, 234] width 24 height 13
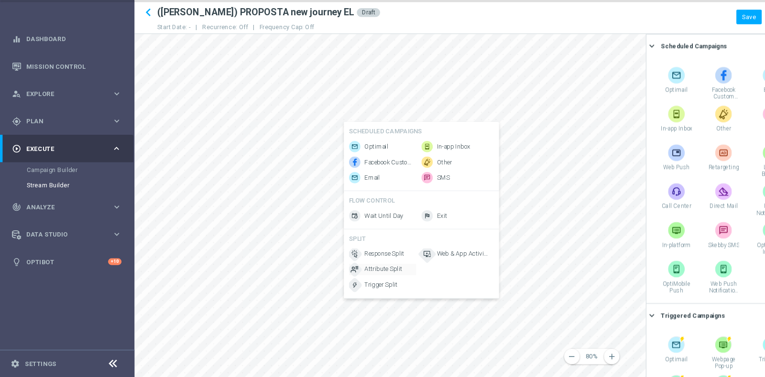
click at [362, 280] on span "Attribute Split" at bounding box center [354, 278] width 35 height 8
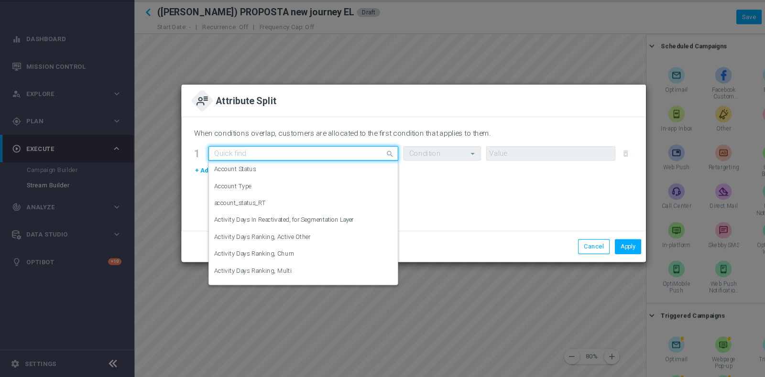
click at [325, 164] on div "Quick find" at bounding box center [280, 170] width 175 height 13
type input "v"
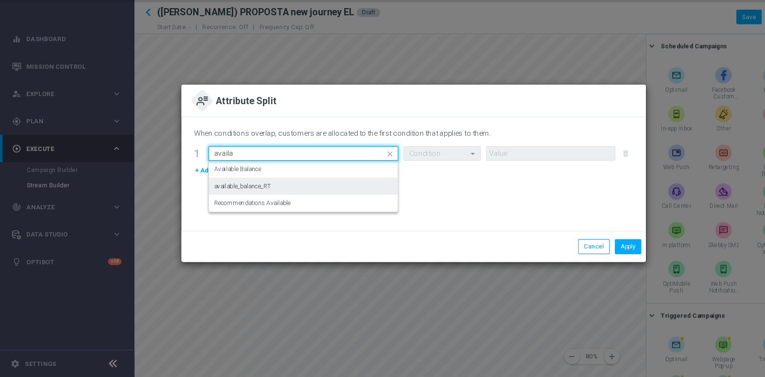
click at [295, 204] on div "available_balance_RT" at bounding box center [280, 201] width 165 height 16
type input "availa"
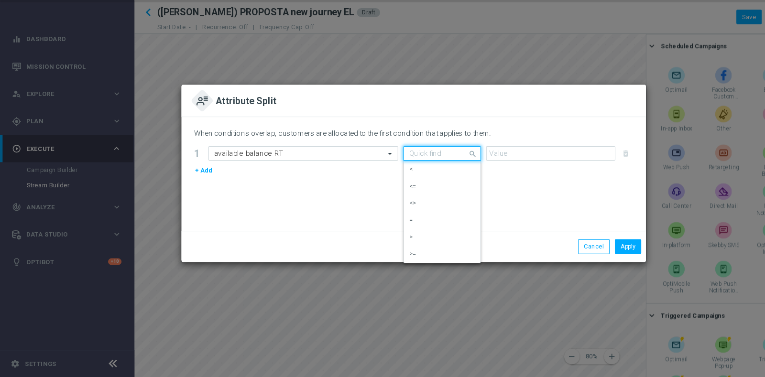
click at [392, 173] on input "text" at bounding box center [399, 170] width 42 height 8
click at [389, 187] on div "<" at bounding box center [408, 185] width 61 height 16
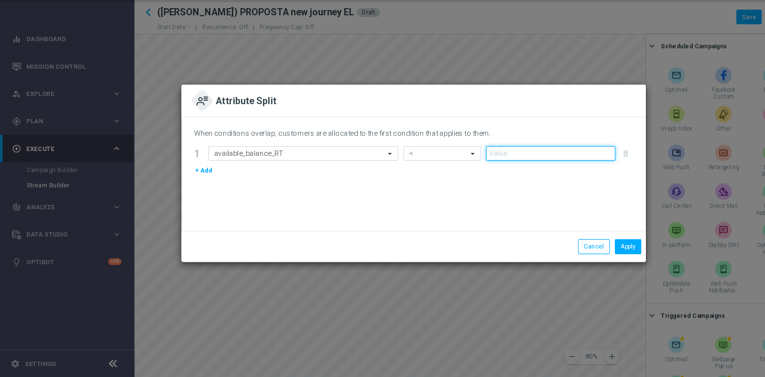
click at [473, 170] on input "number" at bounding box center [509, 170] width 120 height 13
type input "1"
click at [562, 168] on input "1" at bounding box center [509, 170] width 120 height 13
click at [578, 262] on button "Apply" at bounding box center [581, 256] width 24 height 13
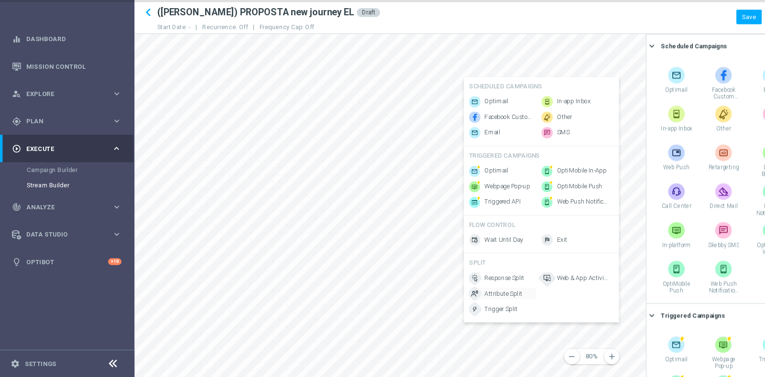
click at [466, 302] on span "Attribute Split" at bounding box center [465, 300] width 35 height 8
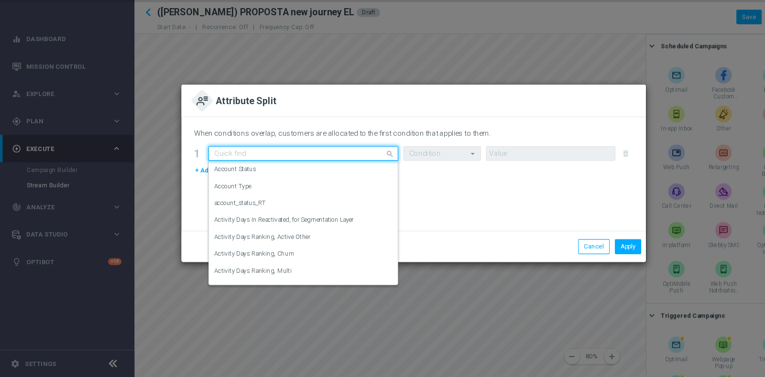
click at [263, 172] on input "text" at bounding box center [271, 170] width 146 height 8
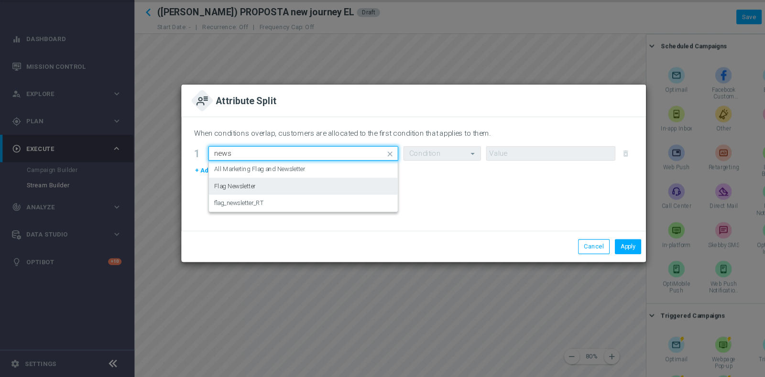
click at [263, 203] on div "Flag Newsletter" at bounding box center [280, 201] width 165 height 16
type input "news"
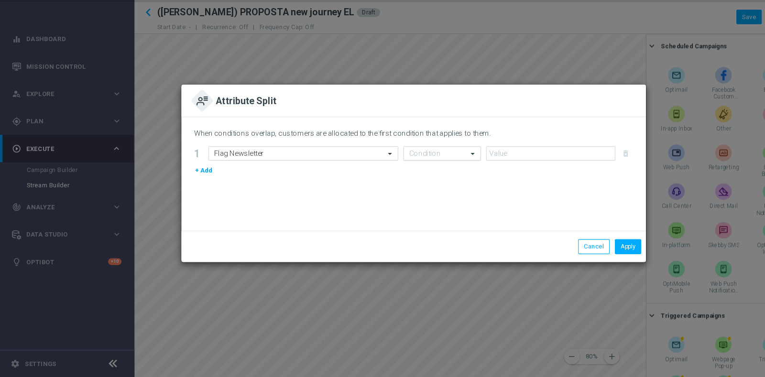
click at [426, 167] on div at bounding box center [408, 170] width 71 height 8
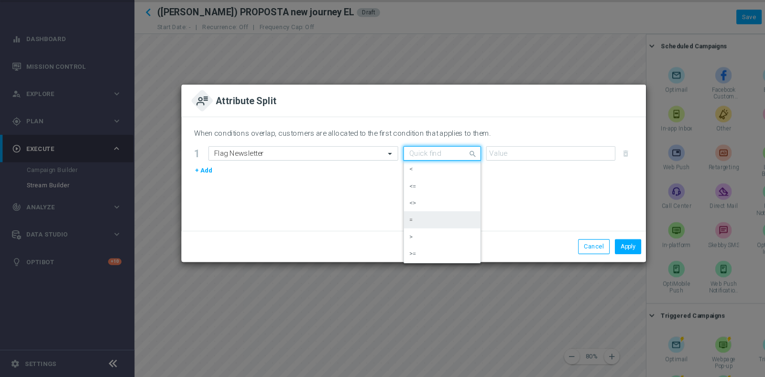
click at [416, 224] on div "=" at bounding box center [408, 232] width 61 height 16
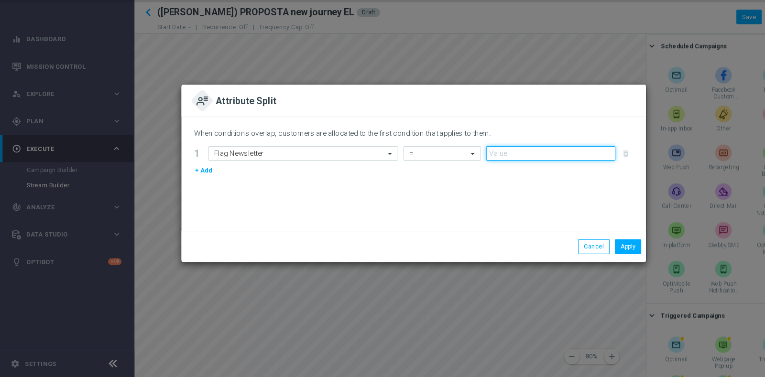
click at [485, 175] on input "number" at bounding box center [509, 170] width 120 height 13
type input "1"
click at [563, 168] on input "1" at bounding box center [509, 170] width 120 height 13
click at [583, 256] on button "Apply" at bounding box center [581, 256] width 24 height 13
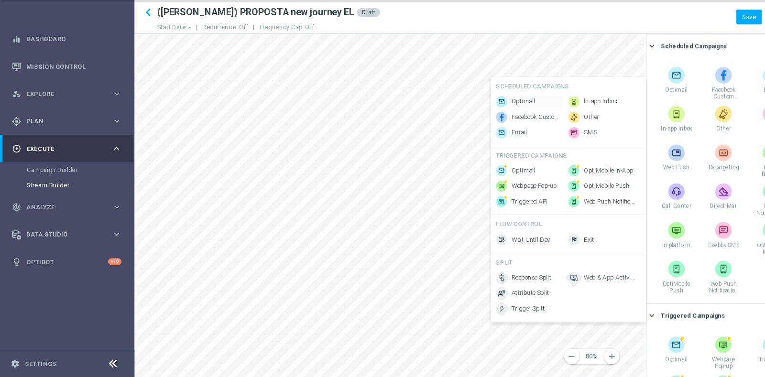
click at [479, 118] on span "Optimail" at bounding box center [484, 122] width 22 height 8
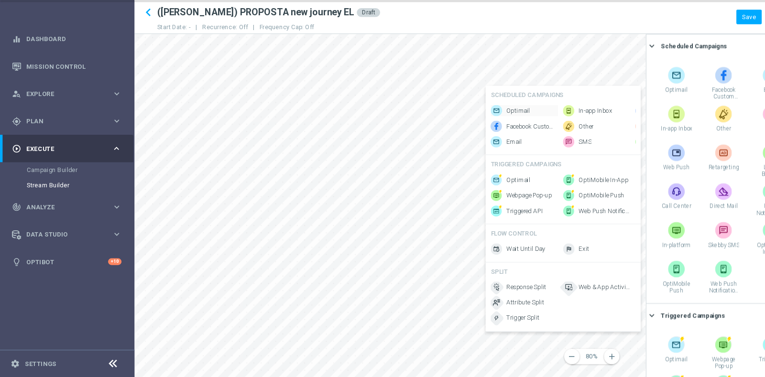
click at [478, 127] on span "Optimail" at bounding box center [479, 131] width 22 height 8
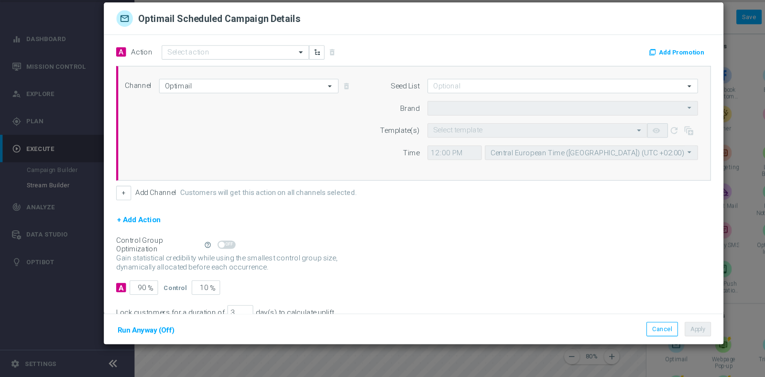
type input "Sisal Marketing"
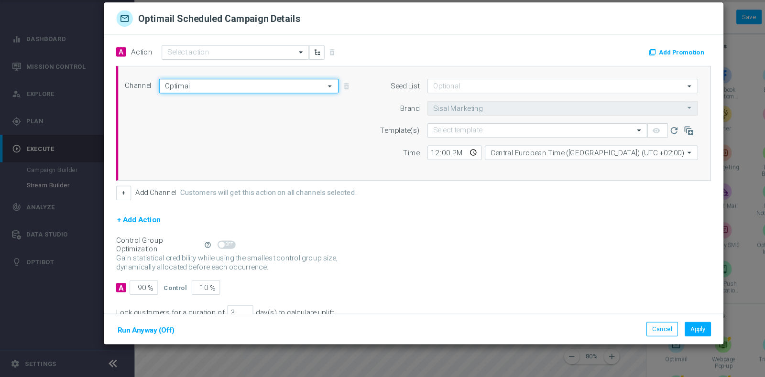
click at [272, 106] on input "Optimail" at bounding box center [230, 107] width 166 height 13
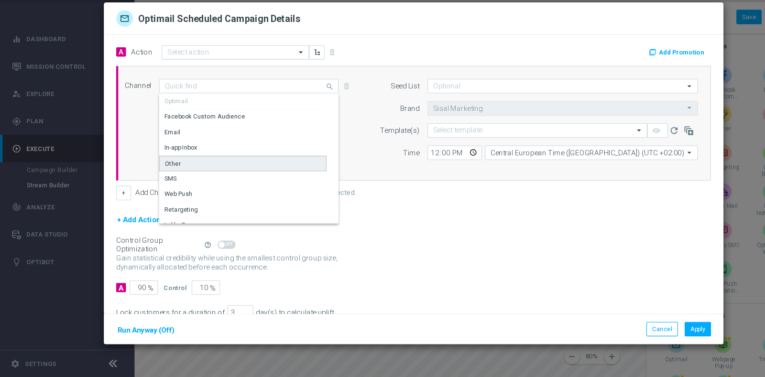
click at [205, 177] on div "Other" at bounding box center [224, 180] width 155 height 14
type input "Other"
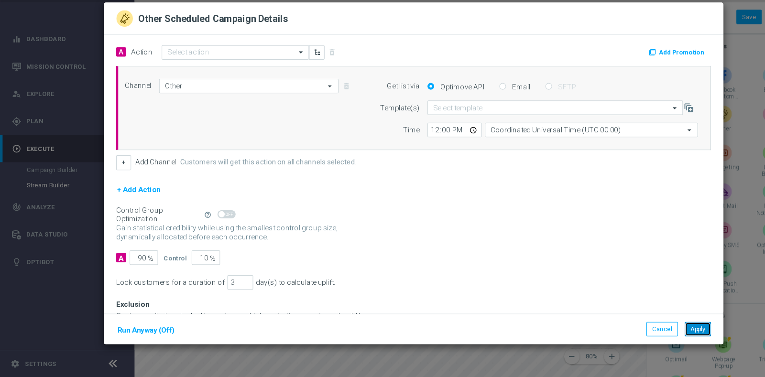
click at [643, 334] on button "Apply" at bounding box center [645, 332] width 24 height 13
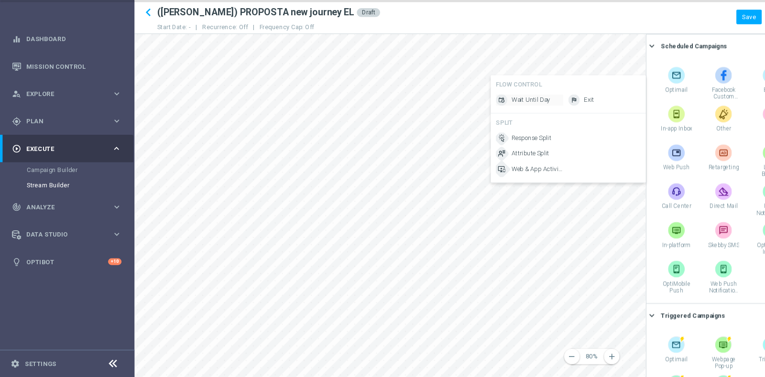
click at [493, 119] on span "Wait Until Day" at bounding box center [491, 121] width 36 height 8
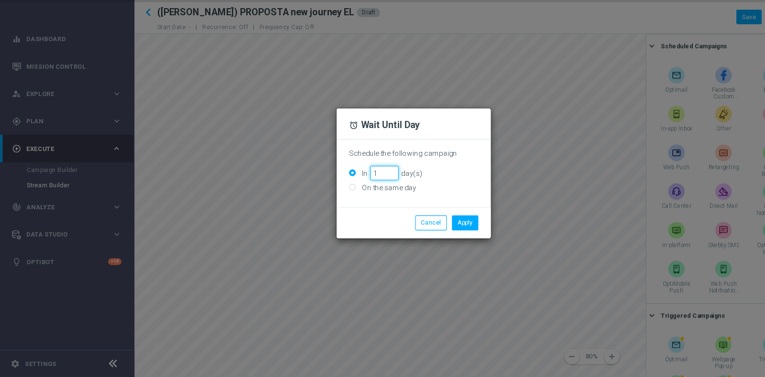
type input "1"
click at [362, 186] on input "1" at bounding box center [355, 188] width 26 height 13
click at [436, 233] on button "Apply" at bounding box center [430, 234] width 24 height 13
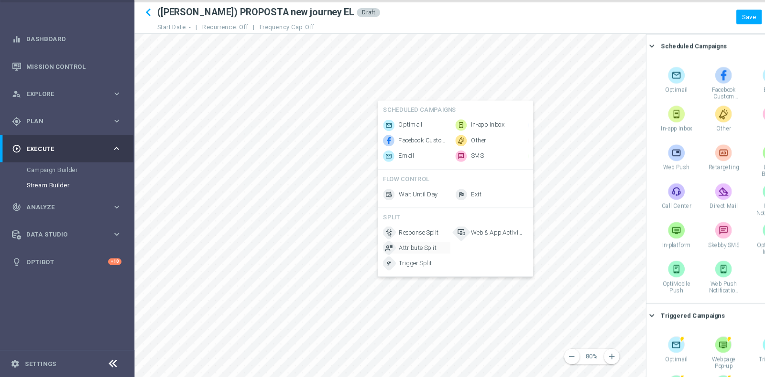
click at [392, 262] on span "Attribute Split" at bounding box center [386, 258] width 35 height 8
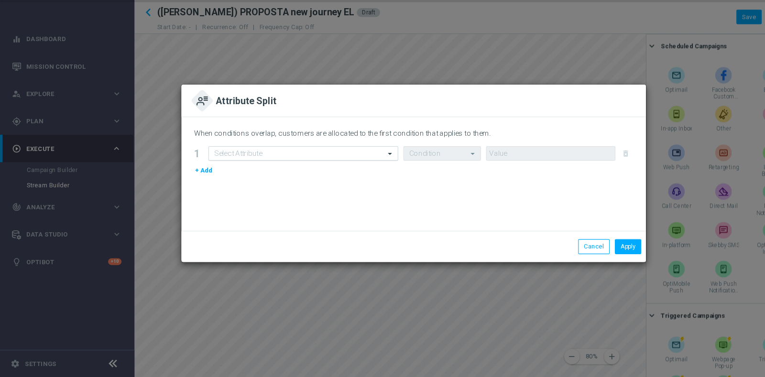
click at [275, 164] on div "Select Attribute" at bounding box center [280, 170] width 175 height 13
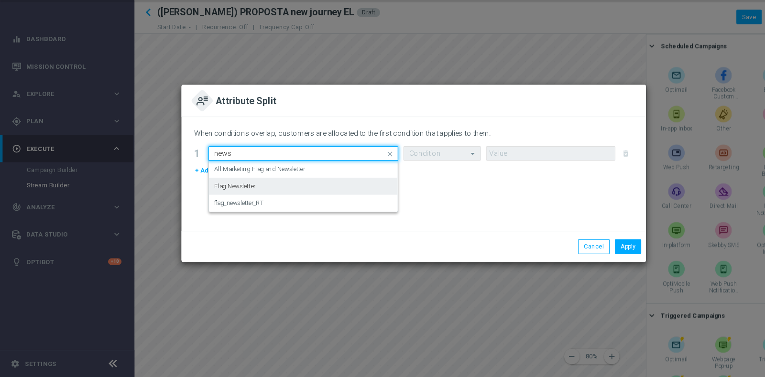
click at [271, 198] on div "Flag Newsletter" at bounding box center [280, 201] width 165 height 16
type input "news"
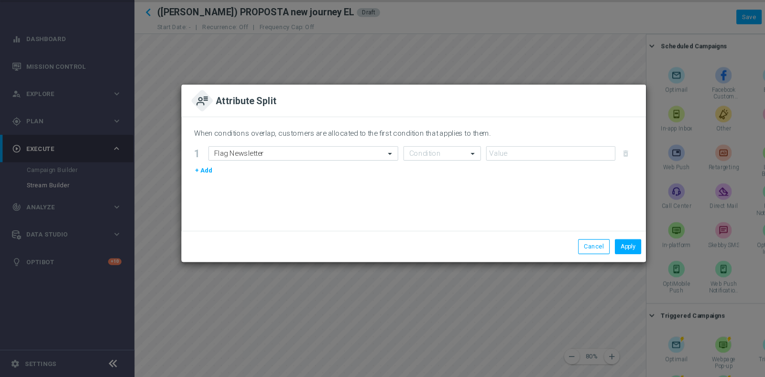
click at [430, 162] on div "When conditions overlap, customers are allocated to the first condition that ap…" at bounding box center [382, 189] width 429 height 105
click at [433, 167] on span at bounding box center [438, 170] width 12 height 8
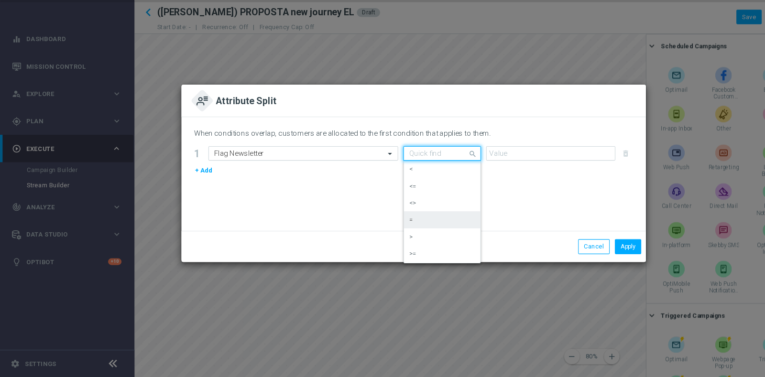
click at [391, 225] on div "=" at bounding box center [408, 232] width 61 height 16
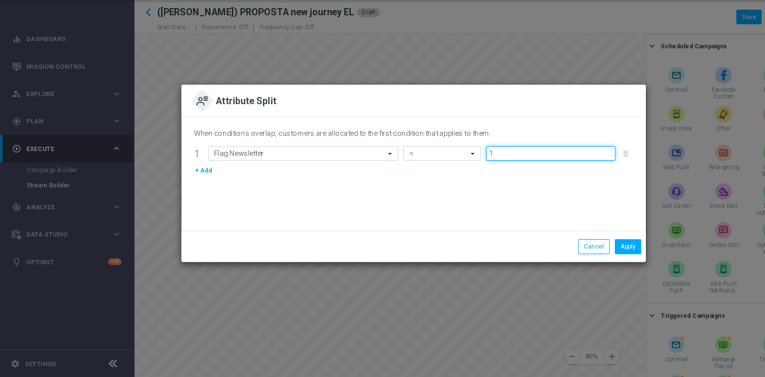
type input "1"
click at [563, 167] on input "1" at bounding box center [509, 170] width 120 height 13
click at [586, 258] on button "Apply" at bounding box center [581, 256] width 24 height 13
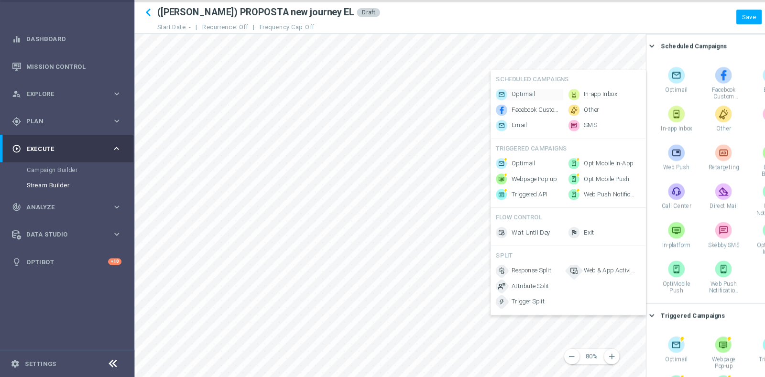
click at [488, 114] on span "Optimail" at bounding box center [484, 115] width 22 height 8
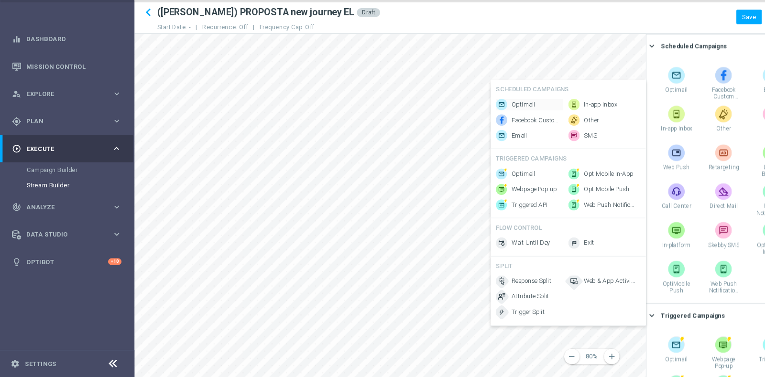
click at [485, 120] on div "Optimail" at bounding box center [490, 125] width 62 height 11
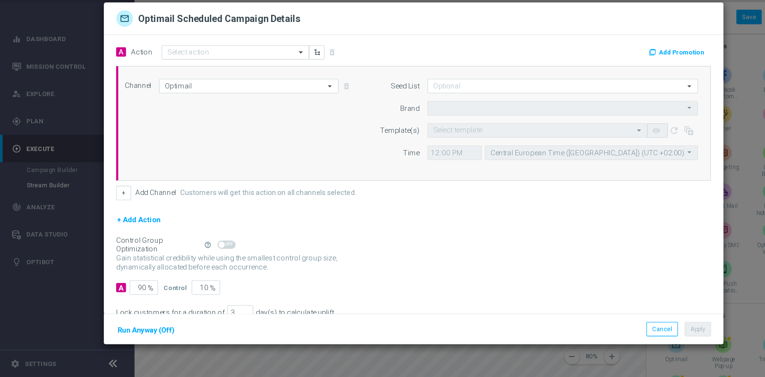
type input "Sisal Marketing"
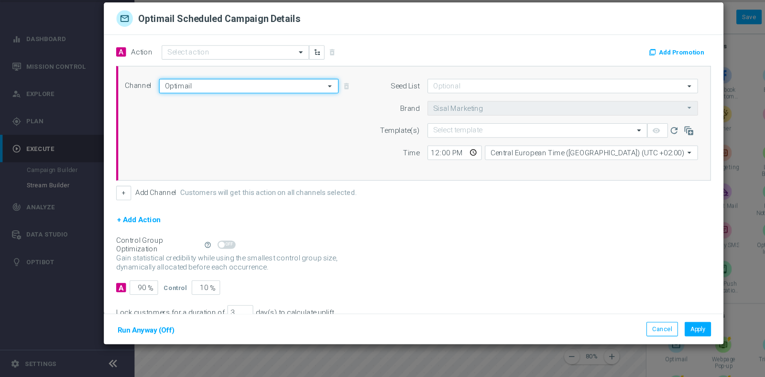
click at [205, 108] on input "Optimail" at bounding box center [230, 107] width 166 height 13
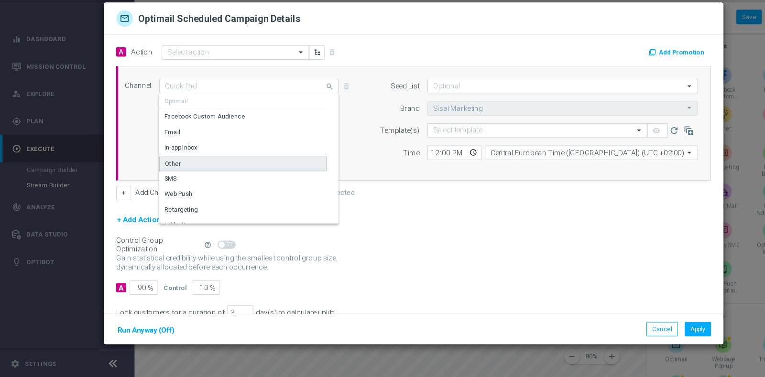
click at [185, 180] on div "Other" at bounding box center [224, 180] width 155 height 14
type input "Other"
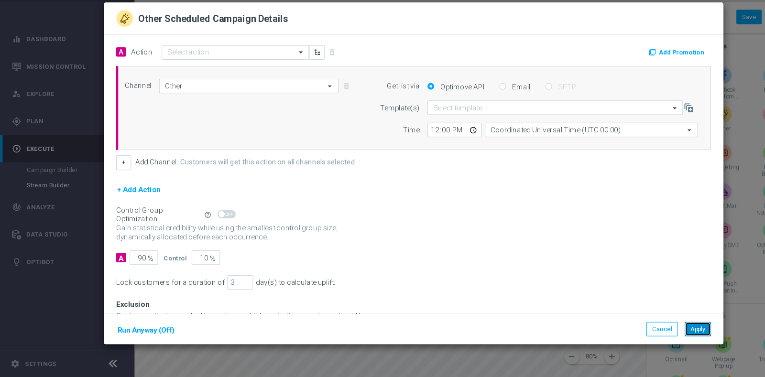
click at [642, 330] on button "Apply" at bounding box center [645, 332] width 24 height 13
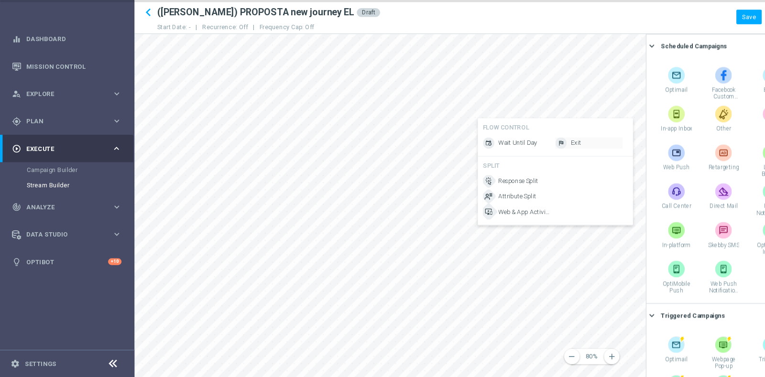
click at [522, 158] on img at bounding box center [519, 160] width 11 height 11
click at [680, 42] on button "Save" at bounding box center [692, 43] width 23 height 13
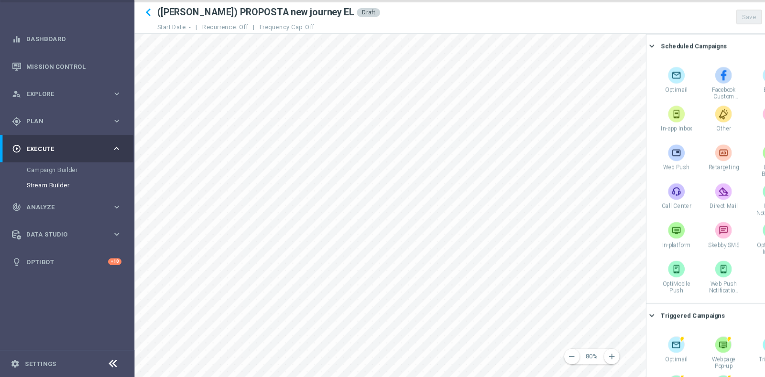
click at [680, 262] on div "remove 80% add settings sticky_note_2 assignment Scheduled Campaigns keyboard_a…" at bounding box center [444, 219] width 641 height 318
click at [625, 295] on div "remove 80% add settings sticky_note_2 assignment Scheduled Campaigns keyboard_a…" at bounding box center [444, 219] width 641 height 318
click at [680, 335] on div "remove 80% add settings sticky_note_2 assignment Scheduled Campaigns keyboard_a…" at bounding box center [444, 219] width 641 height 318
click at [631, 335] on div "remove 80% add settings sticky_note_2 assignment Scheduled Campaigns keyboard_a…" at bounding box center [444, 219] width 641 height 318
click at [680, 327] on div "remove 80% add settings sticky_note_2 assignment Scheduled Campaigns keyboard_a…" at bounding box center [444, 219] width 641 height 318
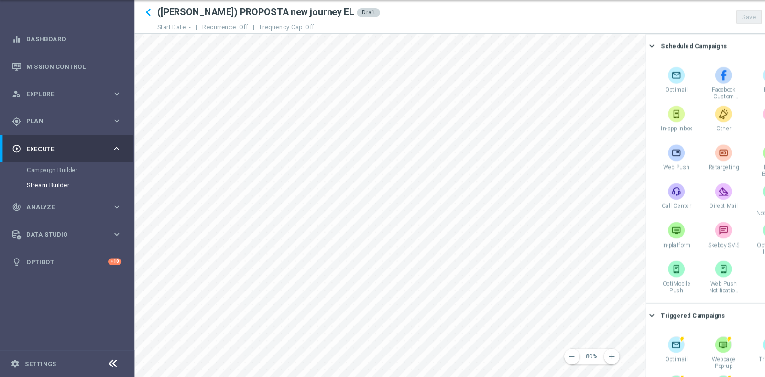
click at [641, 335] on div "remove 80% add settings sticky_note_2 assignment Scheduled Campaigns keyboard_a…" at bounding box center [444, 219] width 641 height 318
click at [619, 335] on div "remove 80% add settings sticky_note_2 assignment Scheduled Campaigns keyboard_a…" at bounding box center [444, 219] width 641 height 318
click at [610, 335] on div "remove 80% add settings sticky_note_2 assignment Scheduled Campaigns keyboard_a…" at bounding box center [444, 219] width 641 height 318
click at [650, 335] on div "remove 80% add settings sticky_note_2 assignment Scheduled Campaigns keyboard_a…" at bounding box center [444, 219] width 641 height 318
click at [627, 335] on div "remove 80% add settings sticky_note_2 assignment Scheduled Campaigns keyboard_a…" at bounding box center [444, 219] width 641 height 318
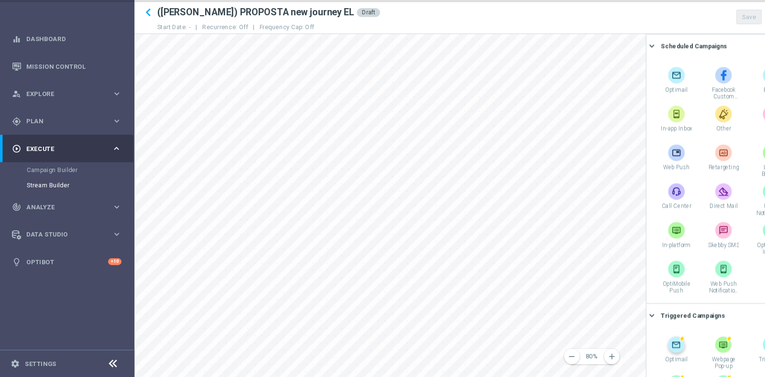
click at [611, 335] on div "remove 80% add settings sticky_note_2 assignment Scheduled Campaigns keyboard_a…" at bounding box center [444, 219] width 641 height 318
click at [605, 335] on div "remove 80% add settings sticky_note_2 assignment Scheduled Campaigns keyboard_a…" at bounding box center [444, 219] width 641 height 318
click at [620, 335] on div "remove 80% add settings sticky_note_2 assignment Scheduled Campaigns keyboard_a…" at bounding box center [444, 219] width 641 height 318
click at [621, 335] on div "remove 80% add settings sticky_note_2 assignment Scheduled Campaigns keyboard_a…" at bounding box center [444, 219] width 641 height 318
click at [663, 335] on div "remove 80% add settings sticky_note_2 assignment Scheduled Campaigns keyboard_a…" at bounding box center [444, 219] width 641 height 318
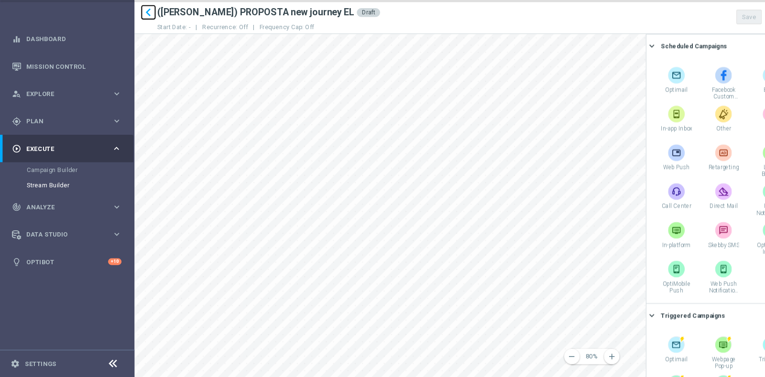
click at [141, 39] on icon "keyboard_arrow_left" at bounding box center [137, 40] width 14 height 14
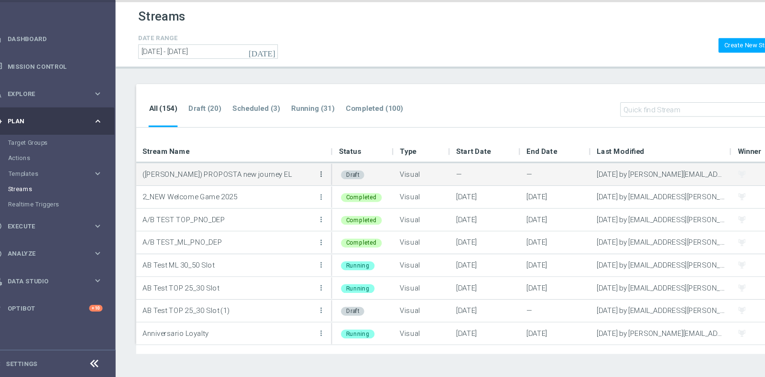
click at [317, 187] on icon "more_vert" at bounding box center [315, 190] width 8 height 8
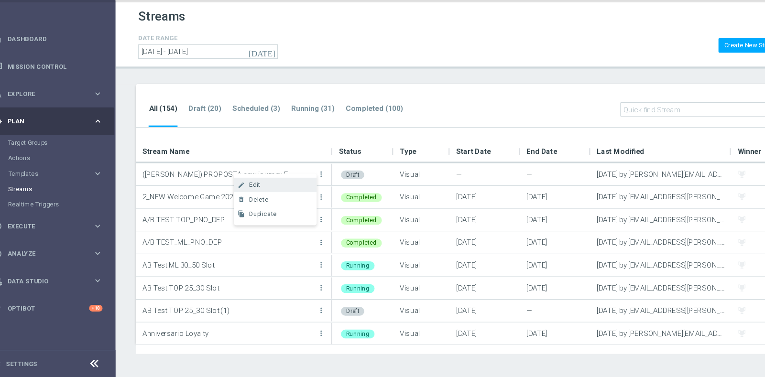
click at [277, 195] on div "create Edit" at bounding box center [272, 199] width 77 height 13
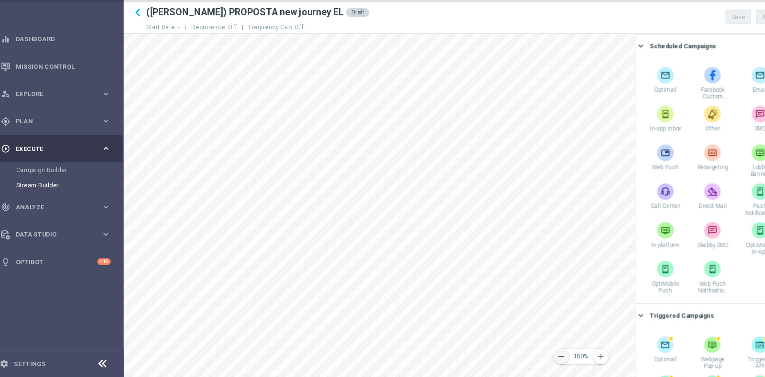
click at [535, 335] on button "remove" at bounding box center [529, 358] width 14 height 14
click at [472, 314] on div "remove 70% add settings sticky_note_2 assignment Scheduled Campaigns keyboard_a…" at bounding box center [444, 219] width 641 height 318
